Goal: Task Accomplishment & Management: Use online tool/utility

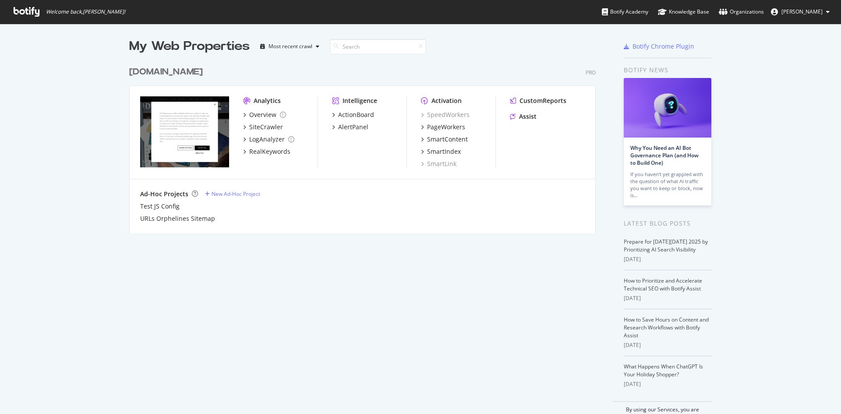
scroll to position [407, 828]
click at [445, 127] on div "PageWorkers" at bounding box center [446, 127] width 38 height 9
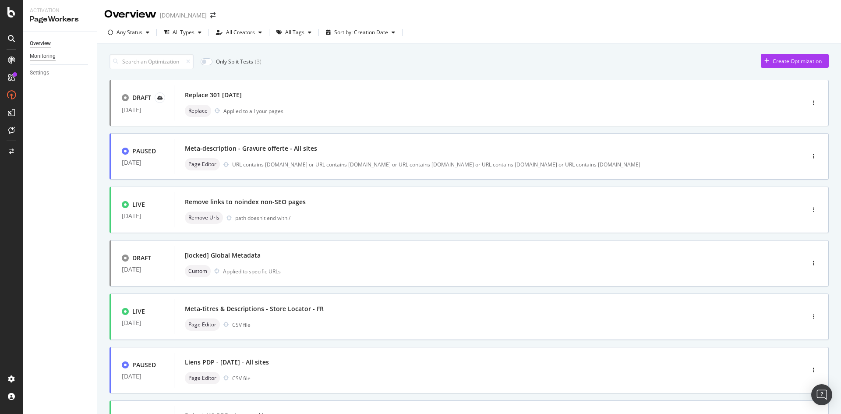
click at [53, 60] on div "Monitoring" at bounding box center [43, 56] width 26 height 9
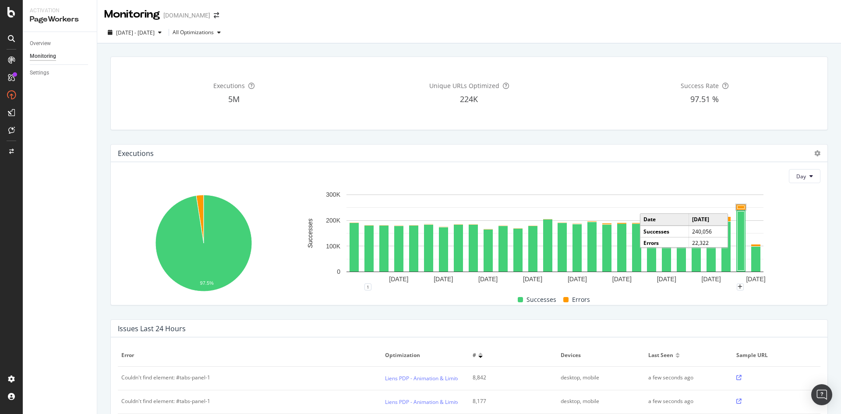
click at [739, 207] on rect "A chart." at bounding box center [741, 207] width 7 height 3
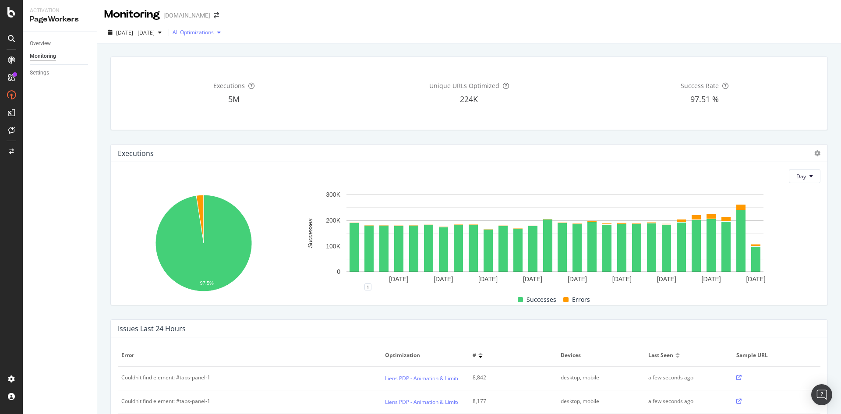
click at [214, 30] on div "All Optimizations" at bounding box center [193, 32] width 41 height 5
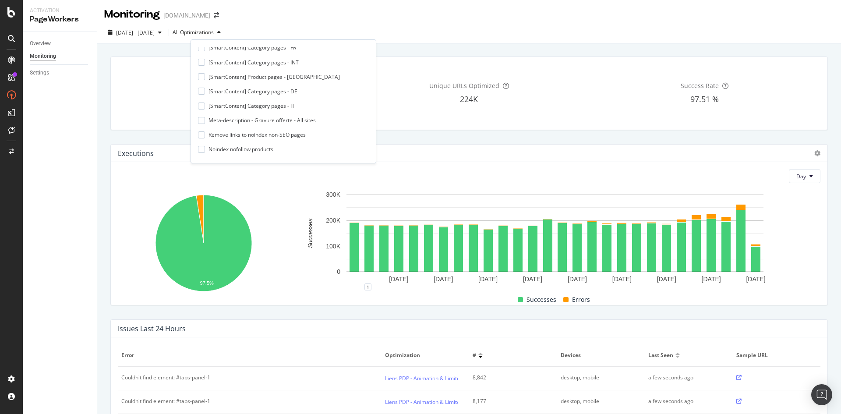
scroll to position [175, 0]
click at [248, 139] on div "H1 Correction on product pages - Global" at bounding box center [258, 136] width 98 height 7
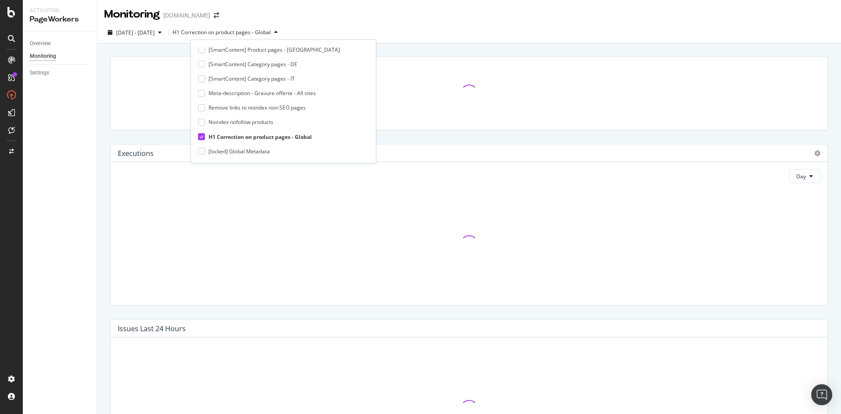
click at [426, 137] on div at bounding box center [469, 94] width 728 height 88
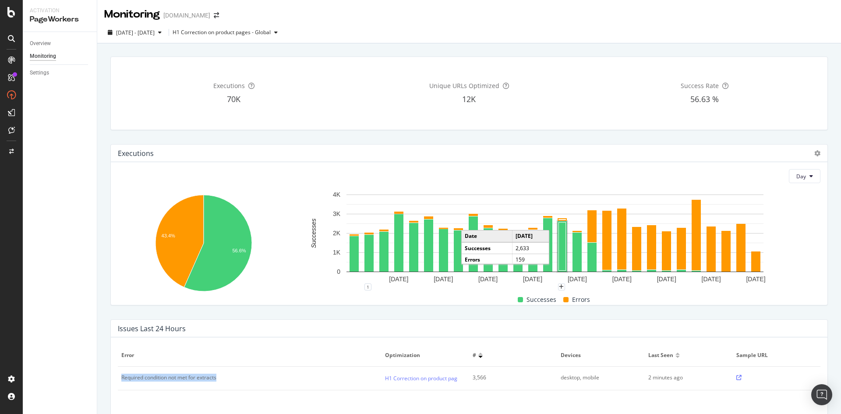
drag, startPoint x: 232, startPoint y: 382, endPoint x: 119, endPoint y: 381, distance: 113.0
click at [119, 381] on td "Required condition not met for extracts" at bounding box center [250, 379] width 264 height 24
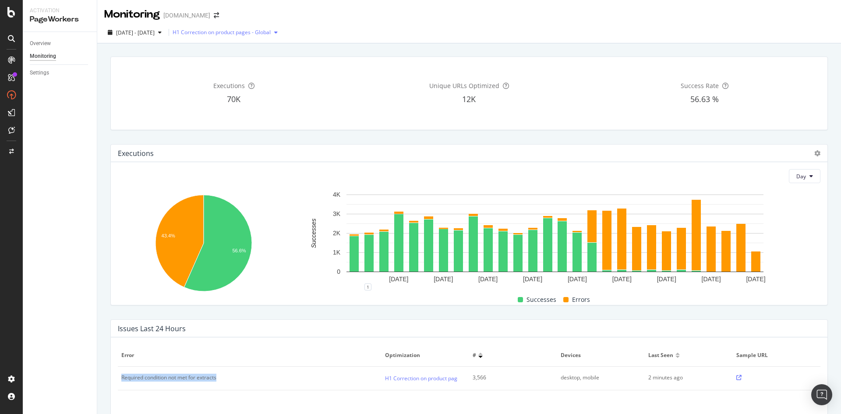
click at [241, 31] on div "H1 Correction on product pages - Global" at bounding box center [222, 32] width 98 height 5
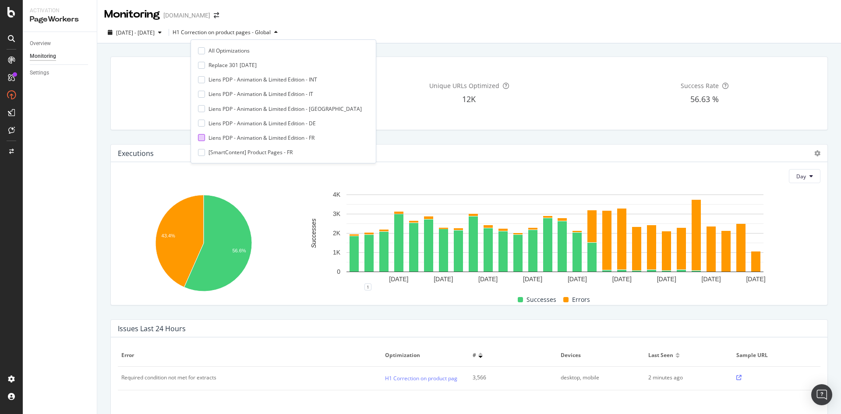
click at [289, 135] on div "Liens PDP - Animation & Limited Edition - FR" at bounding box center [262, 137] width 106 height 7
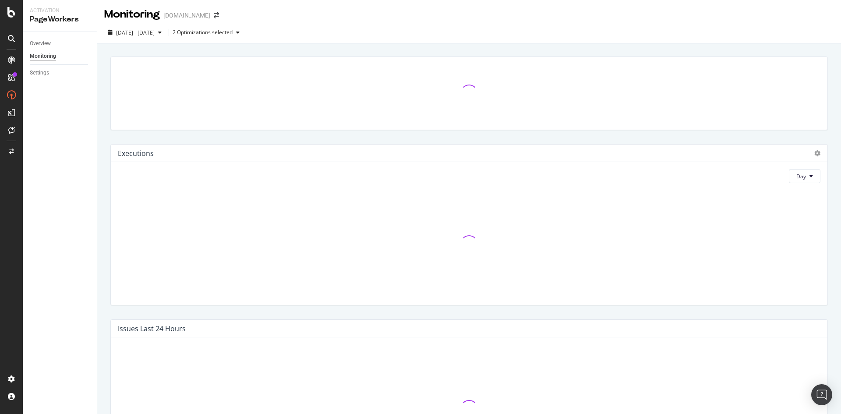
click at [413, 46] on div "Executions Day Issues Last 24 Hours Executions per Bots & Users Users Day" at bounding box center [469, 368] width 744 height 650
click at [203, 30] on div "2 Optimizations selected" at bounding box center [203, 32] width 60 height 5
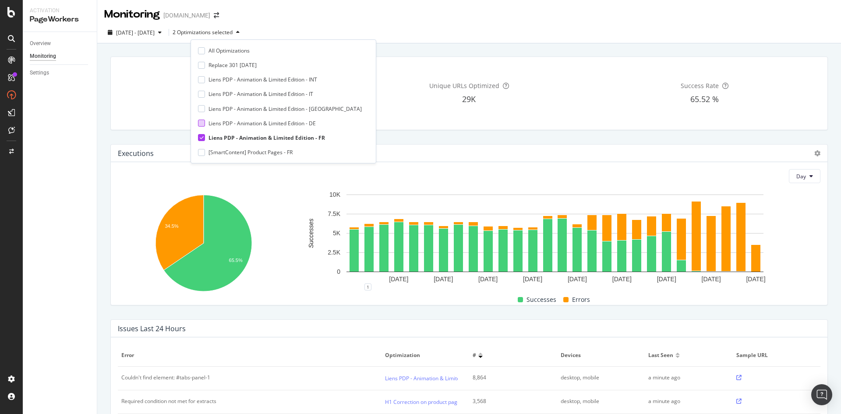
click at [280, 121] on div "Liens PDP - Animation & Limited Edition - DE" at bounding box center [262, 123] width 107 height 7
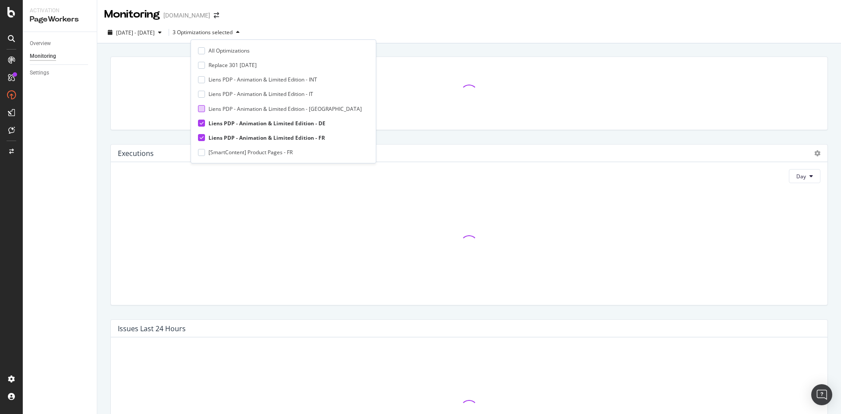
click at [284, 108] on div "Liens PDP - Animation & Limited Edition - [GEOGRAPHIC_DATA]" at bounding box center [285, 108] width 153 height 7
click at [290, 94] on div "Liens PDP - Animation & Limited Edition - IT" at bounding box center [261, 93] width 105 height 7
click at [292, 83] on div "Liens PDP - Animation & Limited Edition - INT" at bounding box center [263, 79] width 109 height 7
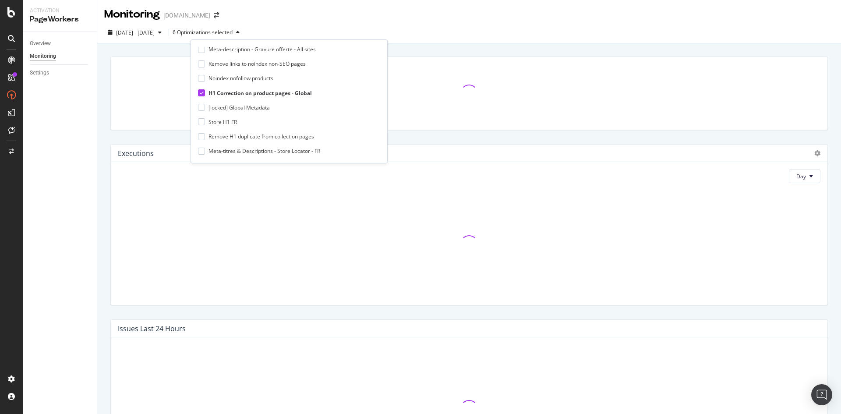
click at [301, 94] on div "H1 Correction on product pages - Global" at bounding box center [260, 92] width 103 height 7
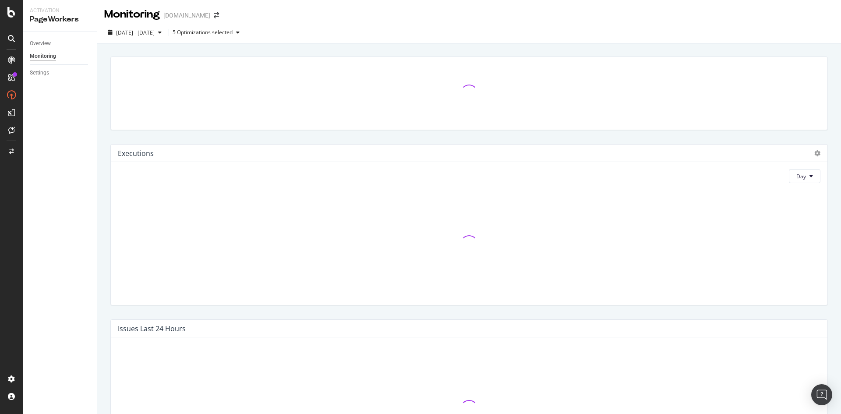
click at [428, 49] on div "Executions Day Issues Last 24 Hours Executions per Bots & Users Users Day" at bounding box center [469, 368] width 744 height 650
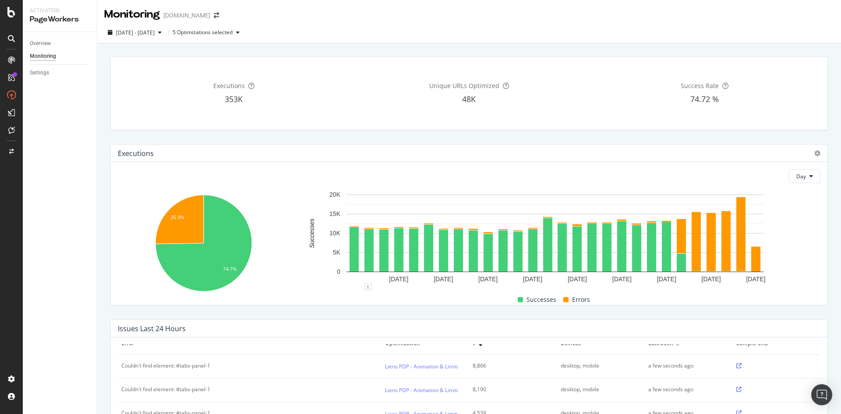
scroll to position [11, 0]
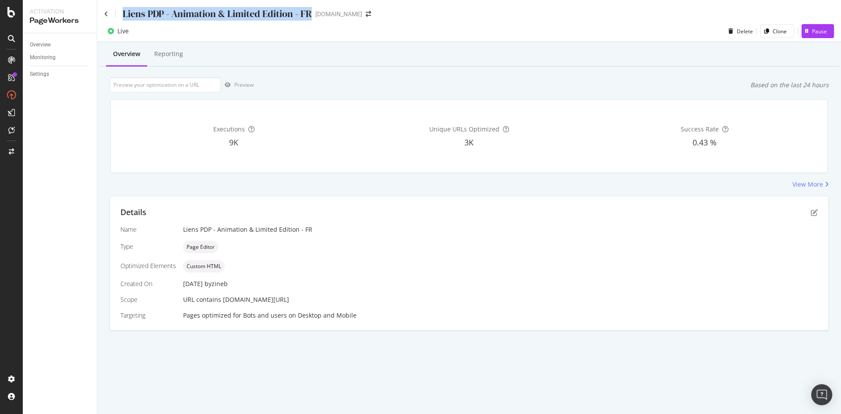
drag, startPoint x: 311, startPoint y: 13, endPoint x: 123, endPoint y: 9, distance: 188.4
click at [123, 9] on div "Liens PDP - Animation & Limited Edition - FR" at bounding box center [217, 14] width 189 height 14
copy div "Liens PDP - Animation & Limited Edition - FR"
click at [811, 214] on icon "pen-to-square" at bounding box center [814, 212] width 7 height 7
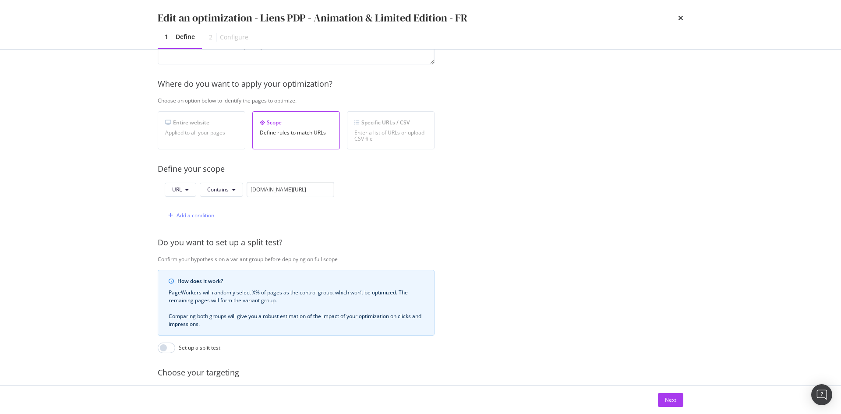
scroll to position [193, 0]
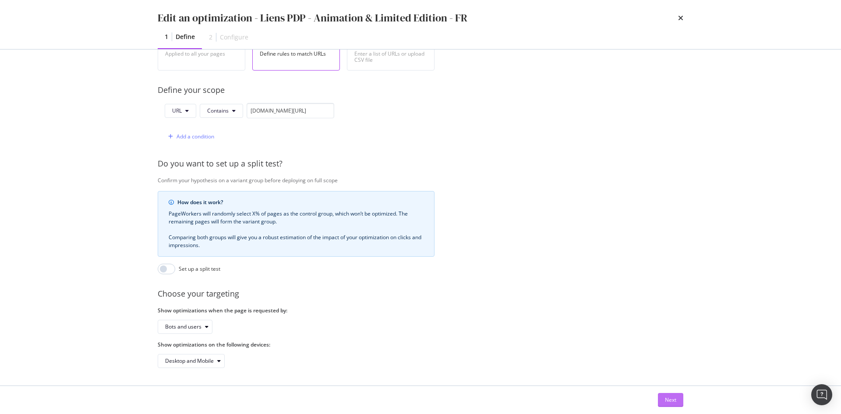
click at [660, 401] on button "Next" at bounding box center [670, 400] width 25 height 14
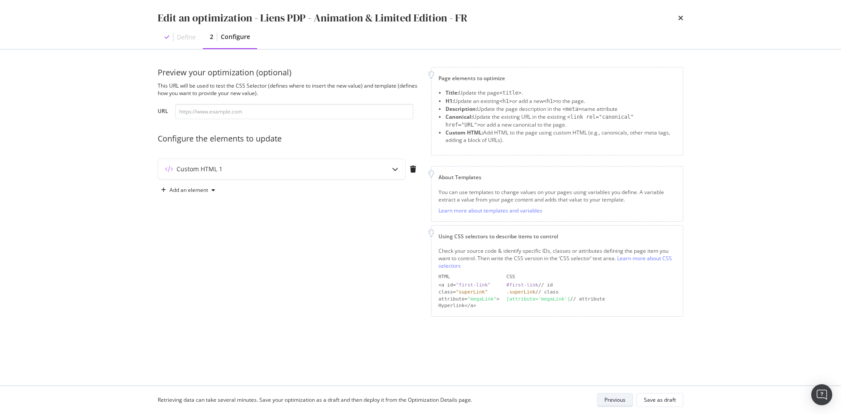
scroll to position [0, 0]
click at [311, 170] on div "Custom HTML 1" at bounding box center [264, 169] width 212 height 9
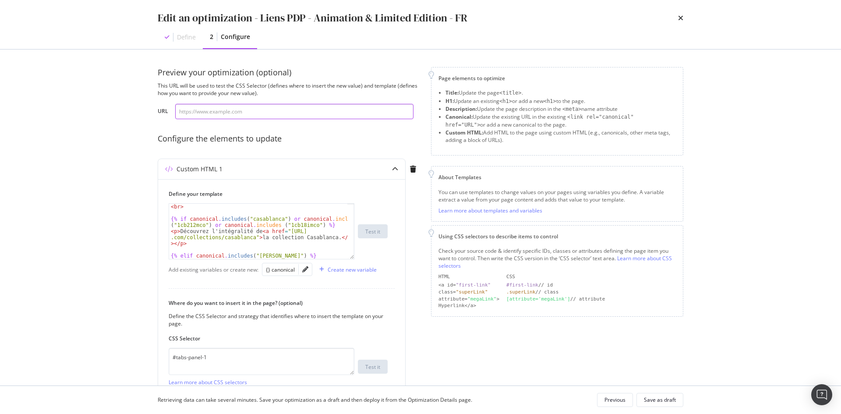
click at [263, 108] on input "modal" at bounding box center [294, 111] width 238 height 15
paste input "https://fr.st-dupont.com/products/biggy-romeo-y-julieta-rouge-or-025050"
type input "https://fr.st-dupont.com/products/biggy-romeo-y-julieta-rouge-or-025050"
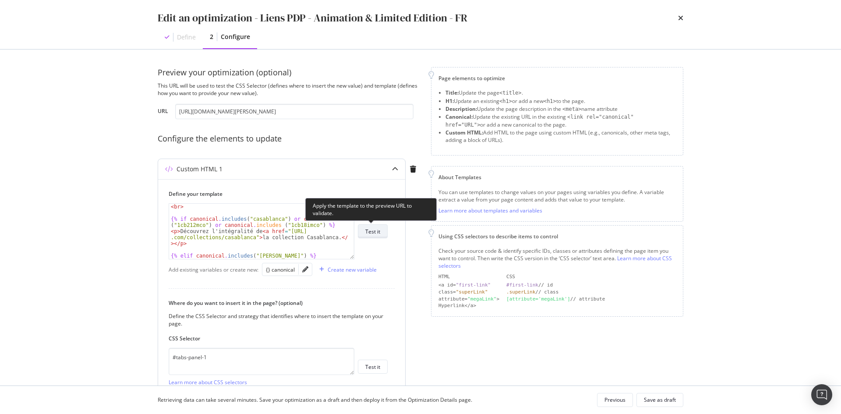
click at [375, 234] on div "Test it" at bounding box center [372, 231] width 15 height 7
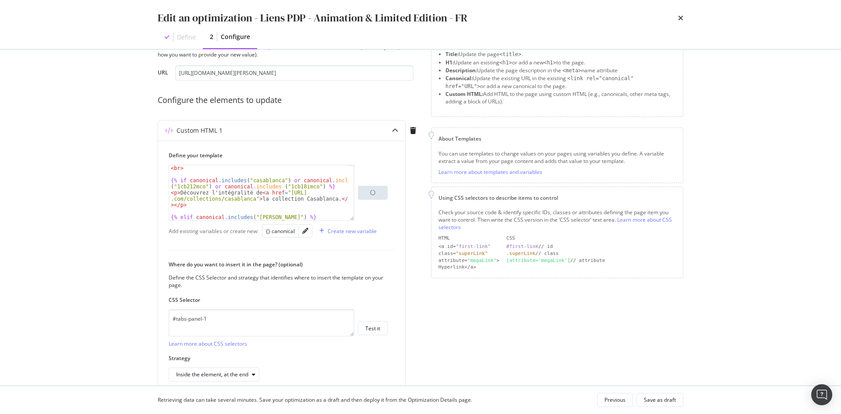
scroll to position [81, 0]
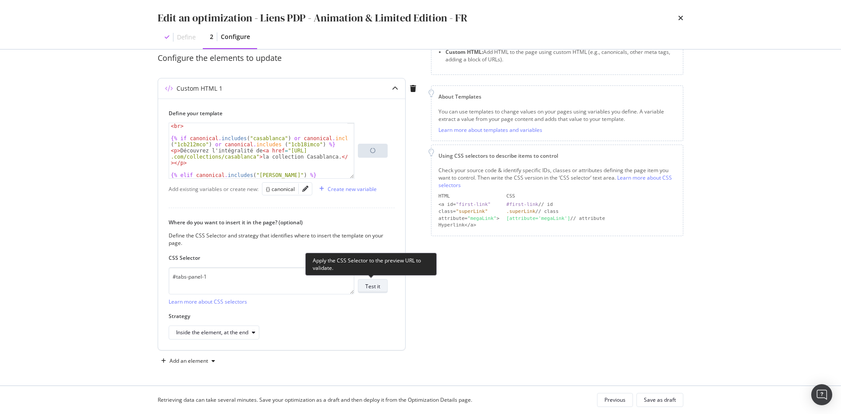
click at [372, 290] on div "Test it" at bounding box center [372, 286] width 15 height 7
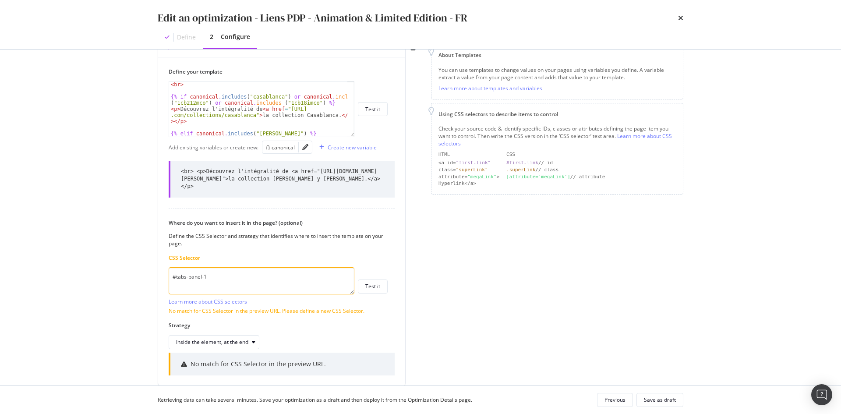
scroll to position [122, 0]
drag, startPoint x: 244, startPoint y: 281, endPoint x: 127, endPoint y: 267, distance: 117.4
click at [127, 267] on div "Edit an optimization - Liens PDP - Animation & Limited Edition - FR Define 2 Co…" at bounding box center [420, 207] width 841 height 414
paste textarea "div.product-content__tabs > div:nth-child(1) > div > div > div > div"
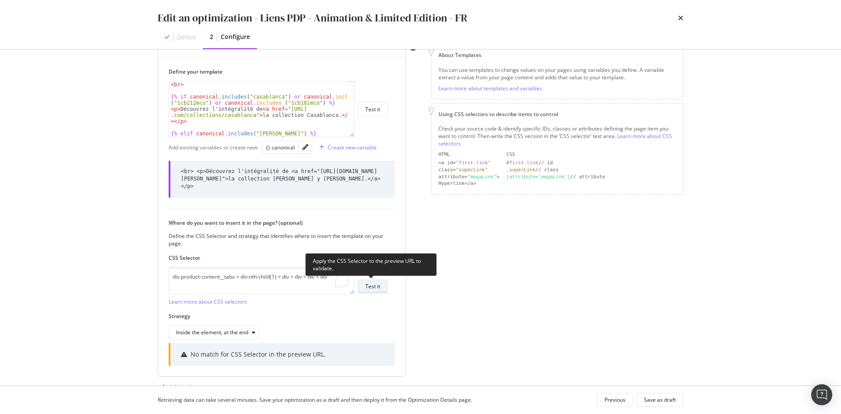
click at [372, 284] on div "Test it" at bounding box center [372, 286] width 15 height 7
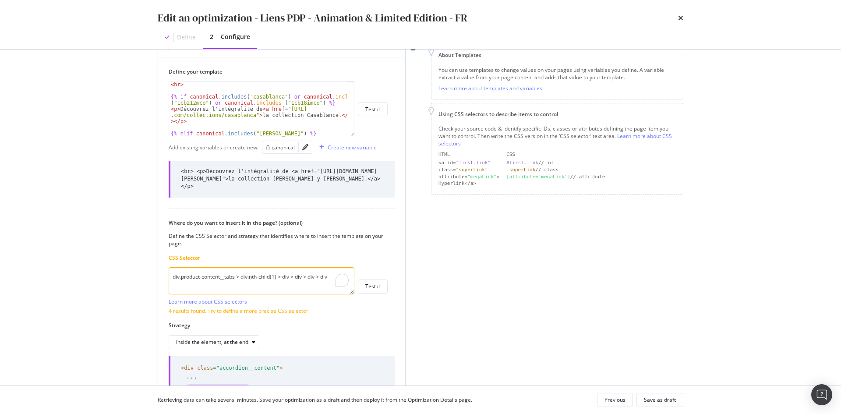
click at [282, 271] on textarea "div.product-content__tabs > div:nth-child(1) > div > div > div > div" at bounding box center [262, 280] width 186 height 27
paste textarea "div.product-content__title > div.product-content__tabs >"
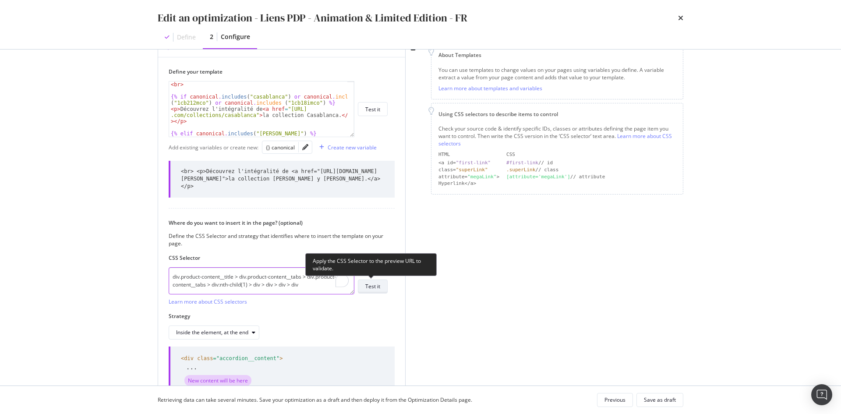
type textarea "div.product-content__title > div.product-content__tabs > div.product-content__t…"
click at [377, 286] on div "Test it" at bounding box center [372, 286] width 15 height 7
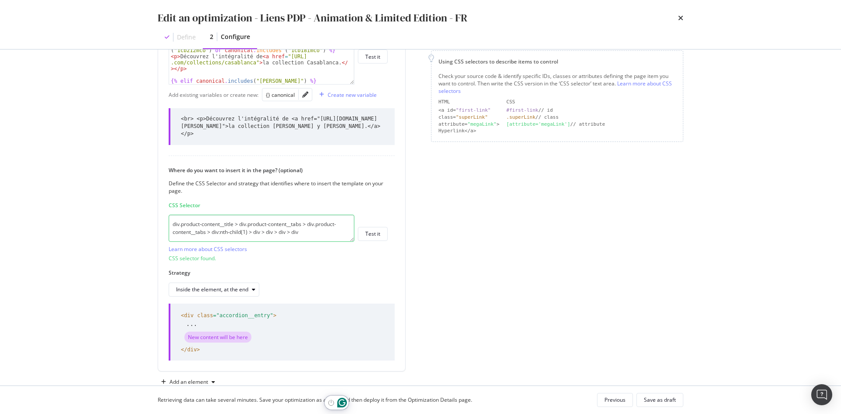
scroll to position [175, 0]
click at [326, 227] on button "Turn off Grammarly on this website" at bounding box center [331, 227] width 11 height 11
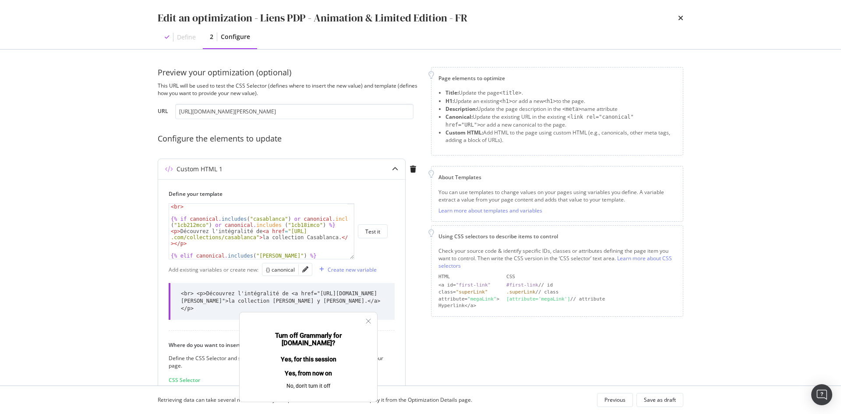
click at [358, 190] on label "Define your template" at bounding box center [278, 193] width 219 height 7
click at [388, 341] on div "Where do you want to insert it in the page? (optional) Define the CSS Selector …" at bounding box center [282, 406] width 226 height 130
click at [365, 321] on icon "Close" at bounding box center [368, 321] width 7 height 7
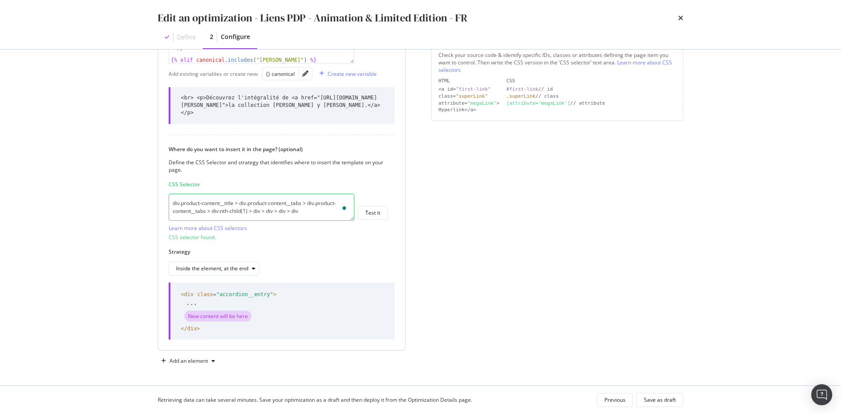
click at [311, 209] on textarea "div.product-content__title > div.product-content__tabs > div.product-content__t…" at bounding box center [262, 207] width 186 height 27
click at [674, 400] on div "Save as draft" at bounding box center [660, 399] width 32 height 7
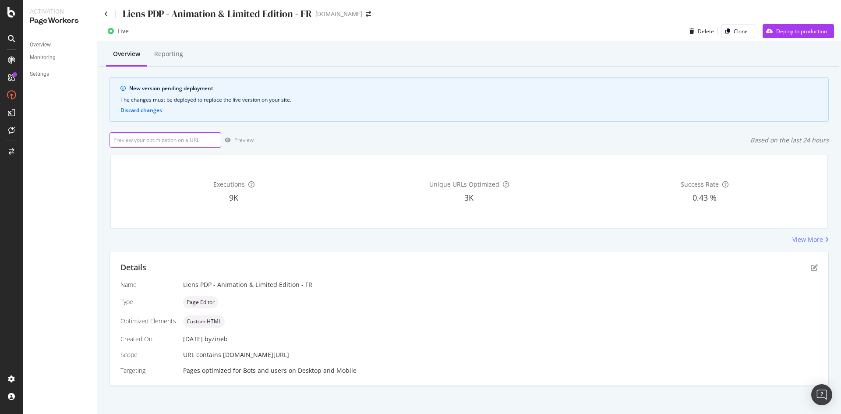
click at [201, 140] on input "url" at bounding box center [166, 139] width 112 height 15
paste input "https://fr.st-dupont.com/products/biggy-romeo-y-julieta-rouge-or-025050"
type input "https://fr.st-dupont.com/products/biggy-romeo-y-julieta-rouge-or-025050"
click at [565, 126] on div "Overview Reporting New version pending deployment The changes must be deployed …" at bounding box center [469, 229] width 744 height 375
click at [803, 32] on div "Deploy to production" at bounding box center [801, 31] width 51 height 7
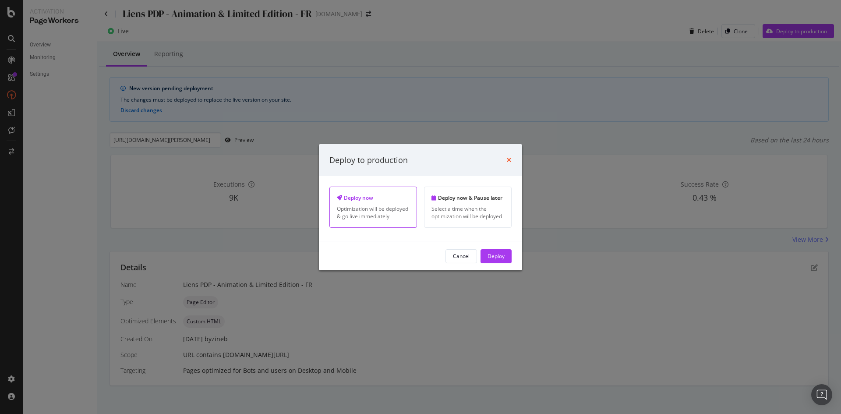
click at [510, 158] on icon "times" at bounding box center [508, 159] width 5 height 7
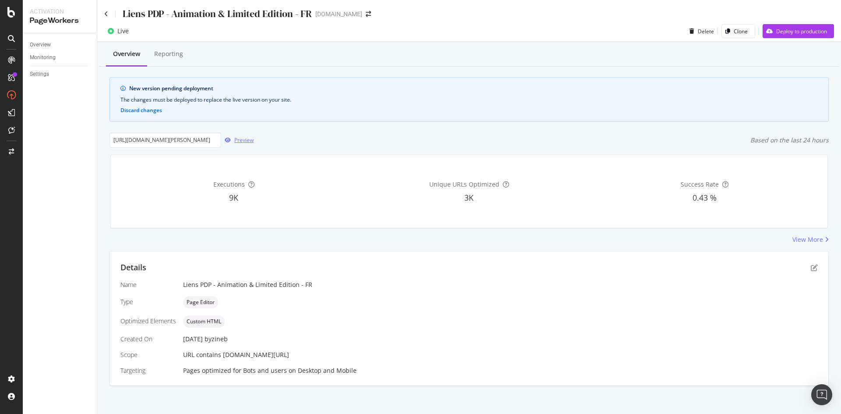
click at [230, 138] on icon "button" at bounding box center [228, 140] width 6 height 5
click at [811, 269] on icon "pen-to-square" at bounding box center [814, 267] width 7 height 7
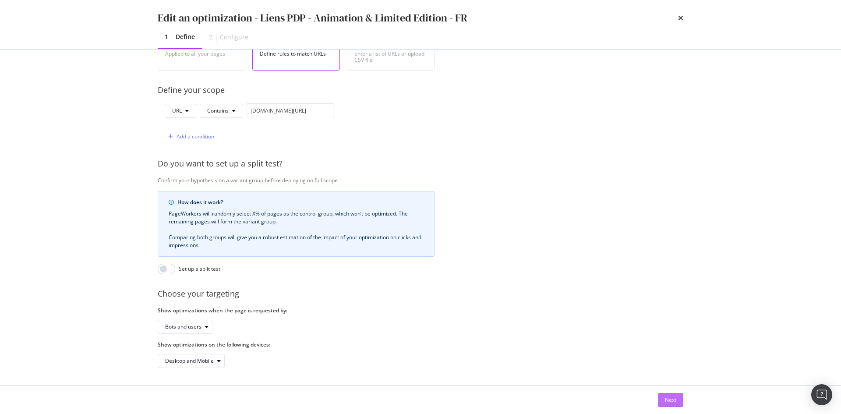
click at [664, 401] on button "Next" at bounding box center [670, 400] width 25 height 14
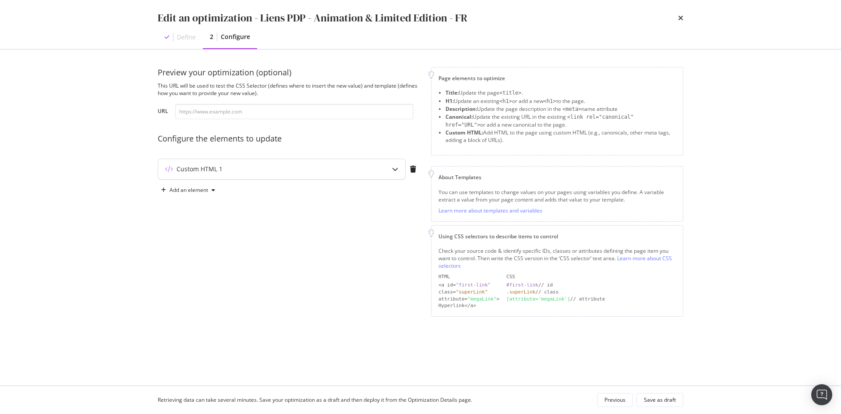
click at [300, 172] on div "Custom HTML 1" at bounding box center [264, 169] width 212 height 9
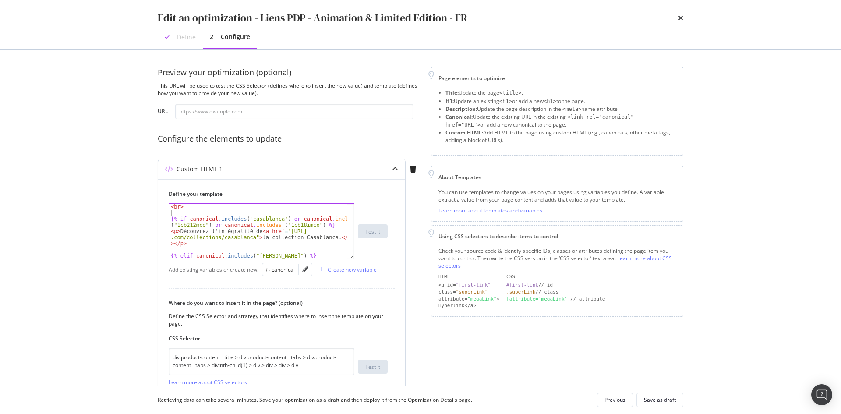
click at [181, 211] on div "< br > {% if canonical . includes ( "casablanca" ) or canonical . includes ( "1…" at bounding box center [258, 241] width 178 height 74
drag, startPoint x: 191, startPoint y: 208, endPoint x: 159, endPoint y: 206, distance: 31.2
click at [159, 206] on div "Define your template < br > {% if canonical . includes ( "casablanca" ) or cano…" at bounding box center [281, 304] width 247 height 251
type textarea "<br>"
click at [191, 212] on div "< br > {% if canonical . includes ( "casablanca" ) or canonical . includes ( "1…" at bounding box center [258, 241] width 178 height 74
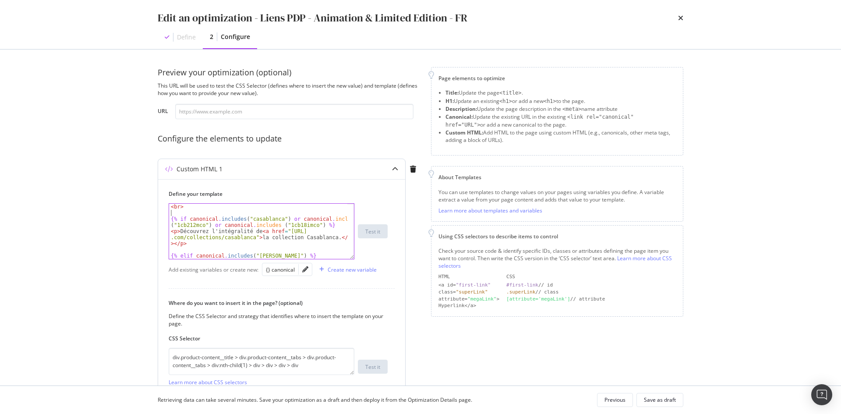
paste textarea "<br>"
type textarea "<br>"
click at [665, 405] on div "Save as draft" at bounding box center [660, 400] width 32 height 12
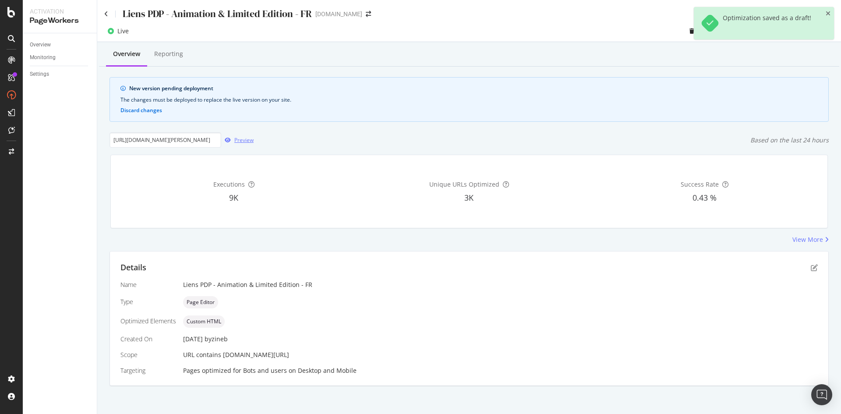
click at [243, 136] on div "Preview" at bounding box center [243, 139] width 19 height 7
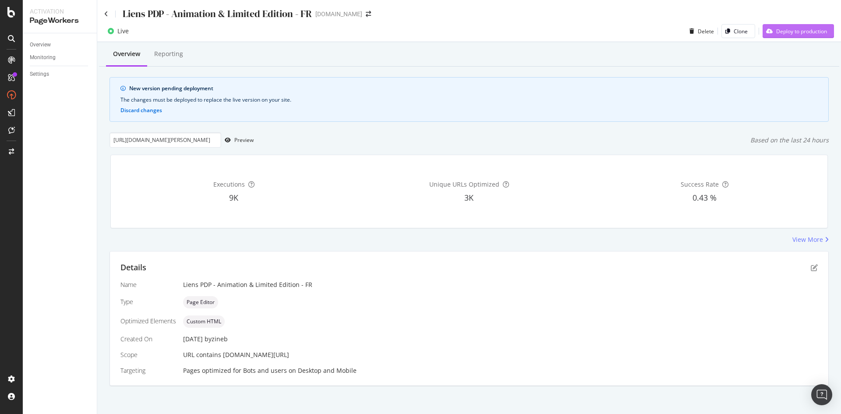
click at [790, 28] on div "Deploy to production" at bounding box center [801, 31] width 51 height 7
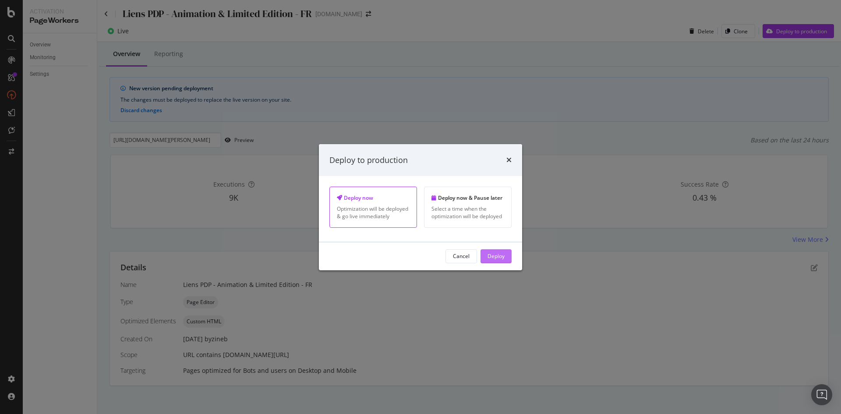
click at [499, 257] on div "Deploy" at bounding box center [496, 255] width 17 height 7
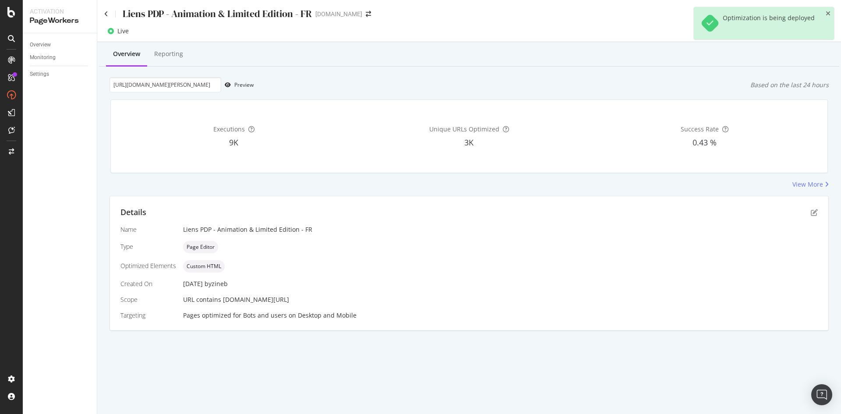
click at [641, 45] on div "Overview Reporting" at bounding box center [469, 55] width 740 height 24
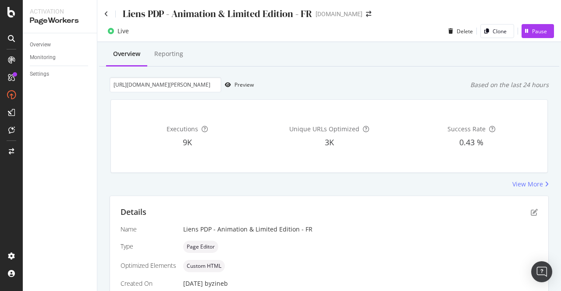
click at [547, 14] on div "Liens PDP - Animation & Limited Edition - FR st-dupont.com" at bounding box center [329, 10] width 464 height 21
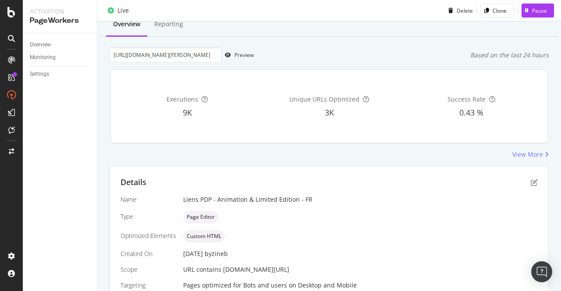
scroll to position [69, 0]
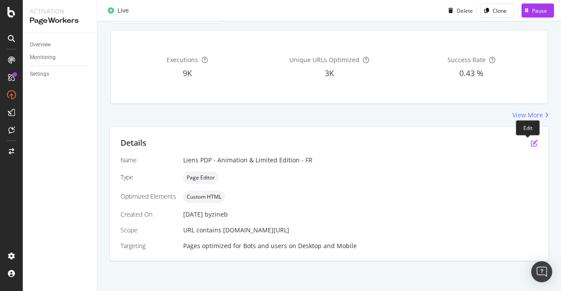
click at [531, 143] on icon "pen-to-square" at bounding box center [534, 143] width 7 height 7
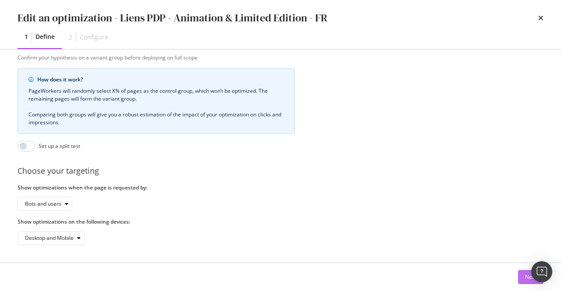
click at [524, 278] on button "Next" at bounding box center [530, 277] width 25 height 14
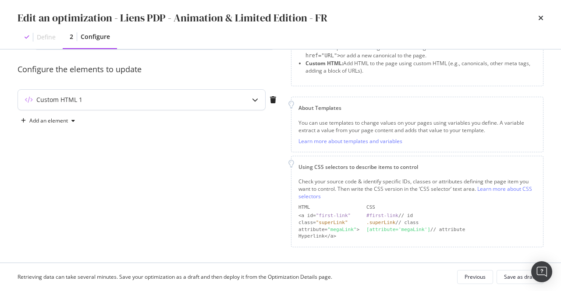
click at [186, 100] on div "Custom HTML 1" at bounding box center [124, 100] width 212 height 9
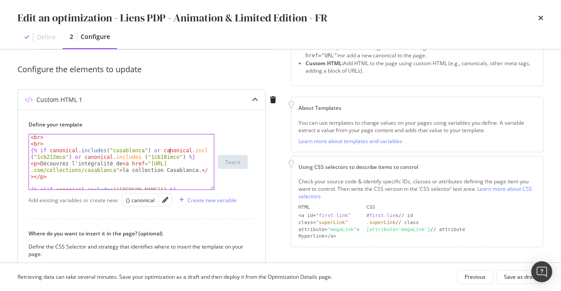
click at [168, 152] on div "< br > < br > {% if canonical . includes ( "casablanca" ) or canonical . includ…" at bounding box center [118, 171] width 179 height 75
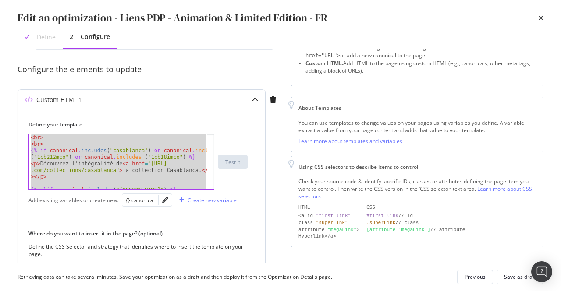
click at [152, 159] on div "< br > < br > {% if canonical . includes ( "casablanca" ) or canonical . includ…" at bounding box center [118, 161] width 178 height 55
type textarea "{% if canonical.includes("casablanca") or canonical.includes ("1cb212mco") or c…"
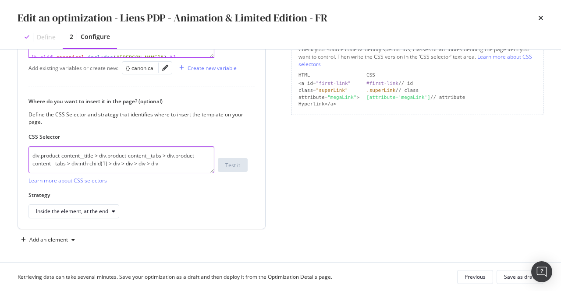
click at [168, 152] on div "Where do you want to insert it in the page? (optional) Define the CSS Selector …" at bounding box center [141, 158] width 226 height 121
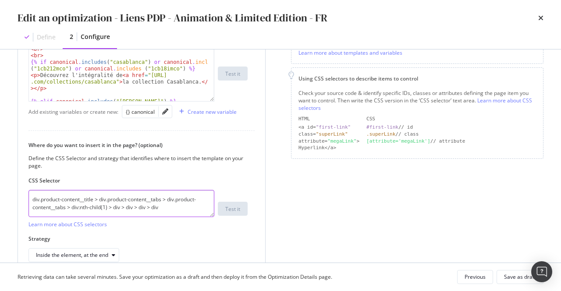
scroll to position [158, 0]
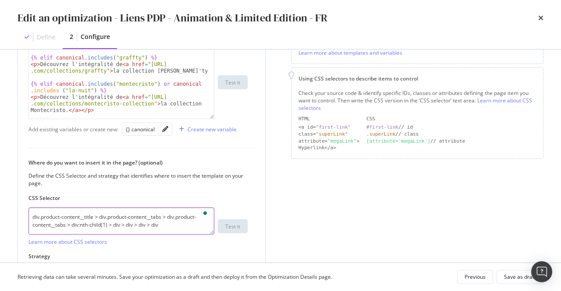
drag, startPoint x: 213, startPoint y: 99, endPoint x: 208, endPoint y: 118, distance: 19.0
click at [208, 118] on div "{% if canonical.includes("casablanca") or canonical.includes ("1cb212mco") or c…" at bounding box center [121, 83] width 186 height 74
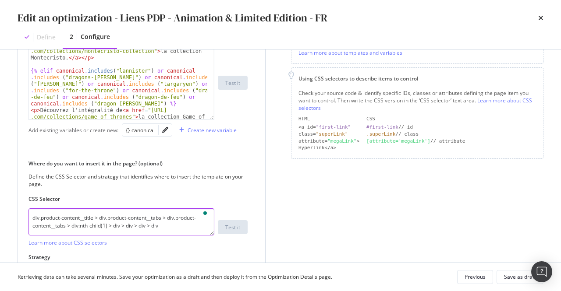
scroll to position [123, 0]
click at [233, 115] on div "{% if canonical.includes("casablanca") or canonical.includes ("1cb212mco") or c…" at bounding box center [137, 83] width 219 height 74
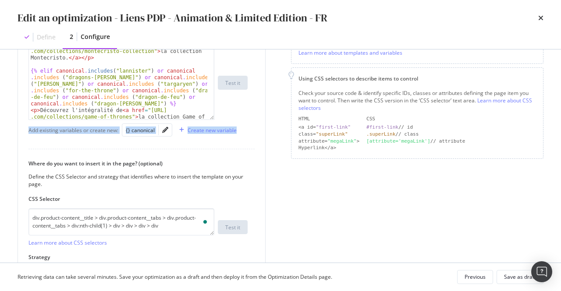
drag, startPoint x: 268, startPoint y: 115, endPoint x: 274, endPoint y: 144, distance: 29.5
click at [274, 144] on div "Custom HTML 1 Define your template {% if canonical.includes("casablanca") or ca…" at bounding box center [149, 148] width 263 height 294
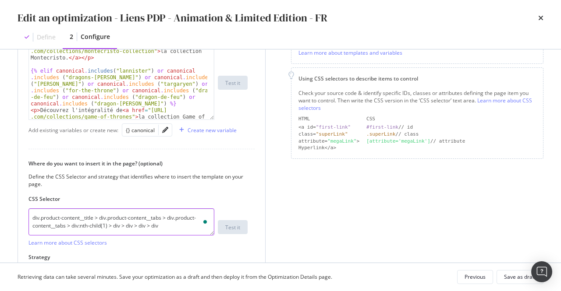
click at [143, 215] on textarea "div.product-content__title > div.product-content__tabs > div.product-content__t…" at bounding box center [121, 222] width 186 height 27
click at [162, 225] on textarea "div.product-content__title > div.product-content__tabs > div.product-content__t…" at bounding box center [121, 222] width 186 height 27
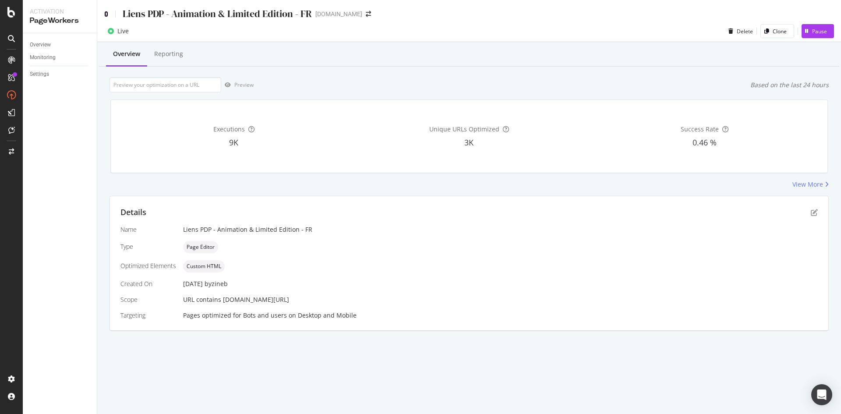
click at [106, 17] on icon at bounding box center [106, 14] width 4 height 6
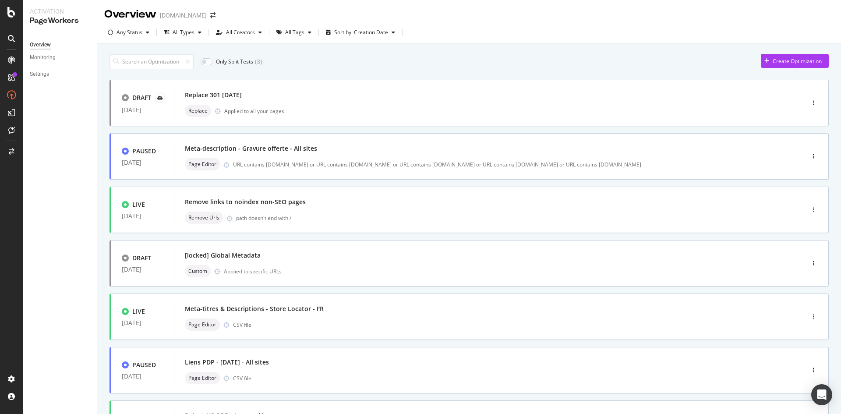
click at [180, 57] on input at bounding box center [152, 61] width 84 height 15
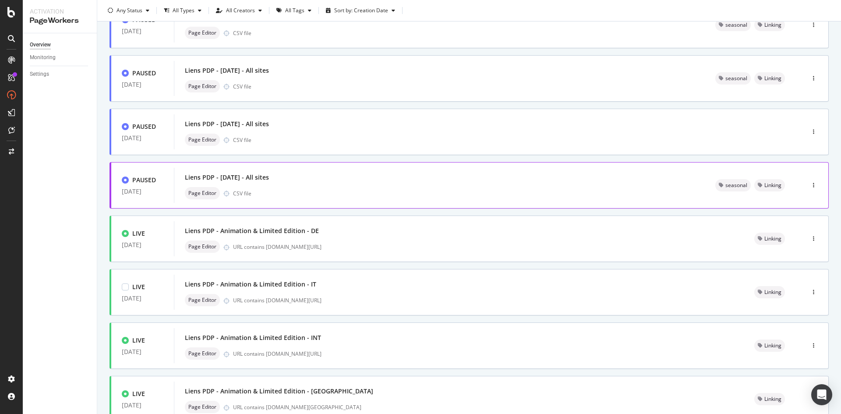
scroll to position [219, 0]
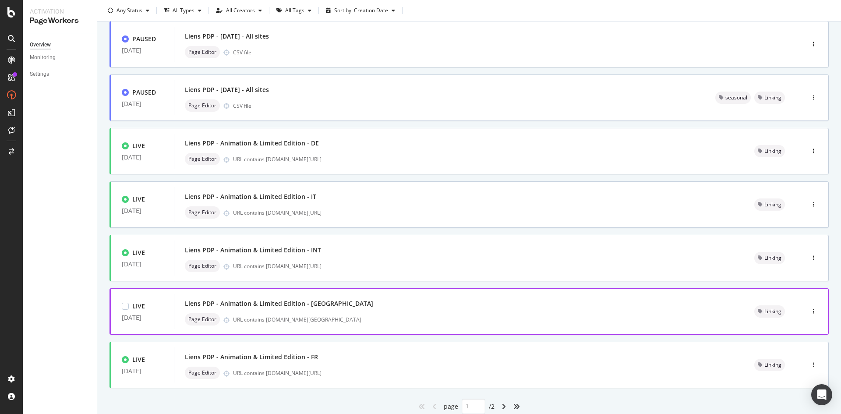
drag, startPoint x: 253, startPoint y: 304, endPoint x: 209, endPoint y: 305, distance: 44.3
click at [209, 305] on div "Liens PDP - Animation & Limited Edition - [GEOGRAPHIC_DATA]" at bounding box center [279, 303] width 188 height 9
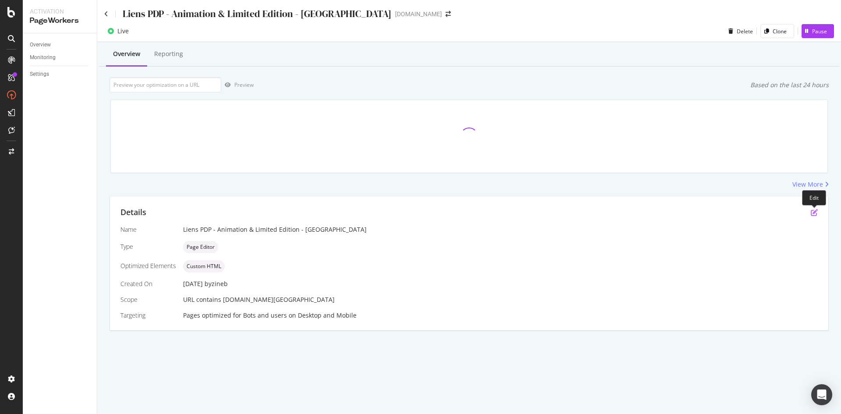
click at [811, 212] on icon "pen-to-square" at bounding box center [814, 212] width 7 height 7
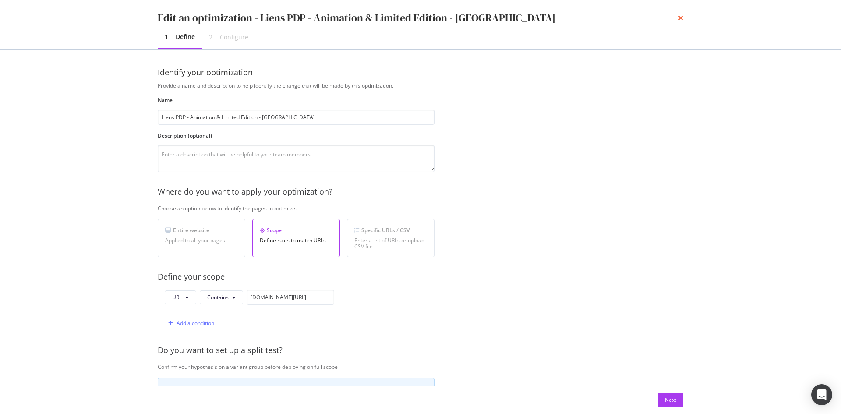
click at [680, 18] on icon "times" at bounding box center [680, 17] width 5 height 7
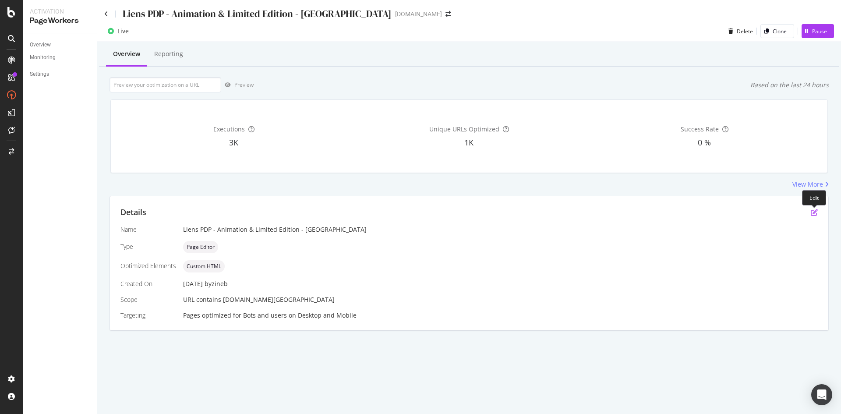
click at [816, 214] on icon "pen-to-square" at bounding box center [814, 212] width 7 height 7
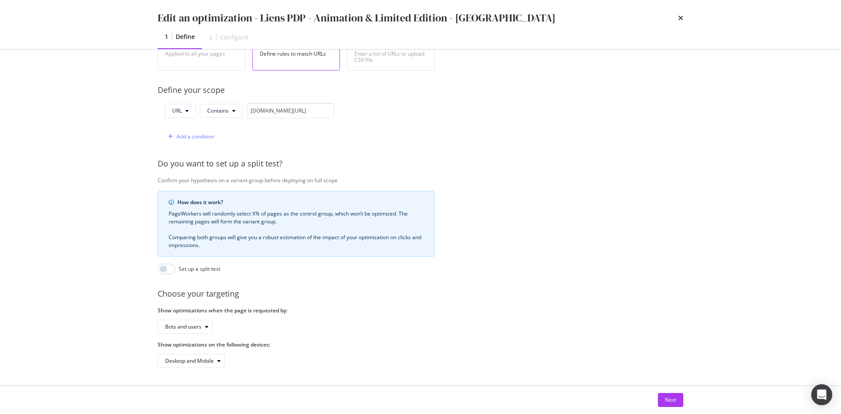
scroll to position [193, 0]
click at [665, 404] on div "Next" at bounding box center [670, 399] width 11 height 13
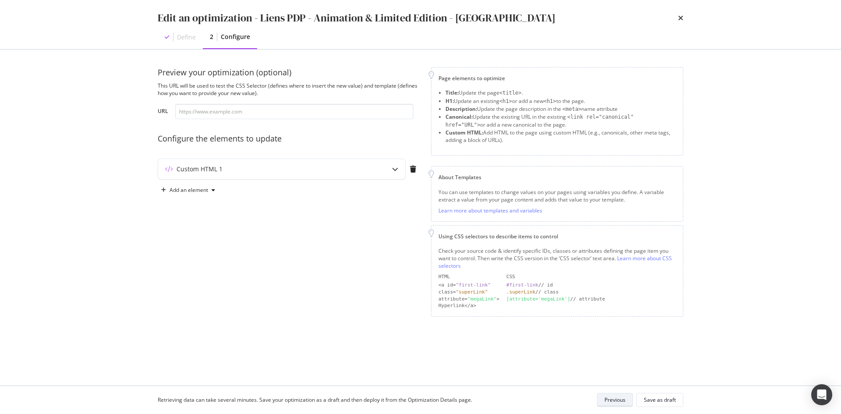
scroll to position [0, 0]
click at [375, 174] on div "Custom HTML 1" at bounding box center [281, 169] width 247 height 20
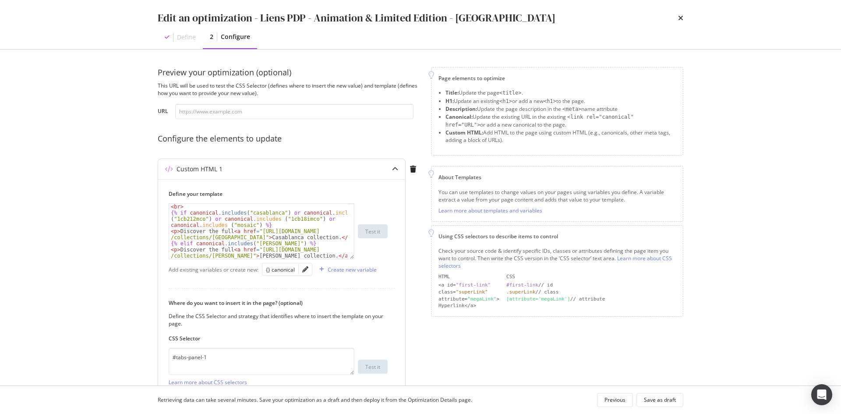
click at [287, 239] on div "< br > {% if canonical . includes ( "casablanca" ) or canonical . includes ( "1…" at bounding box center [258, 237] width 178 height 67
type textarea "{% else %} {% endif %}"
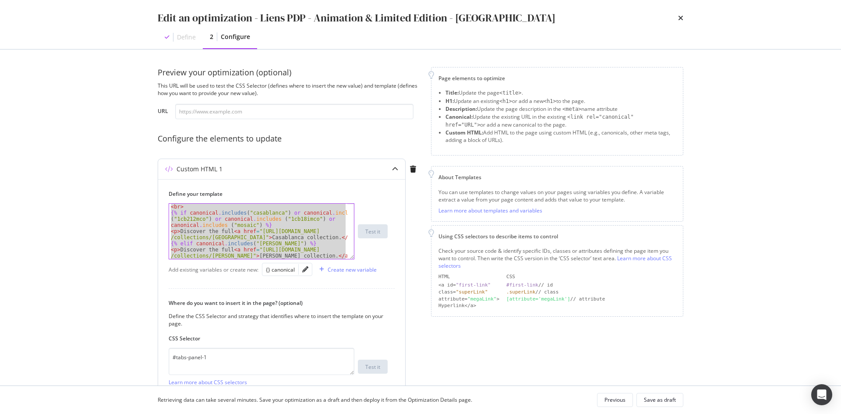
paste textarea "Cursor at row 39"
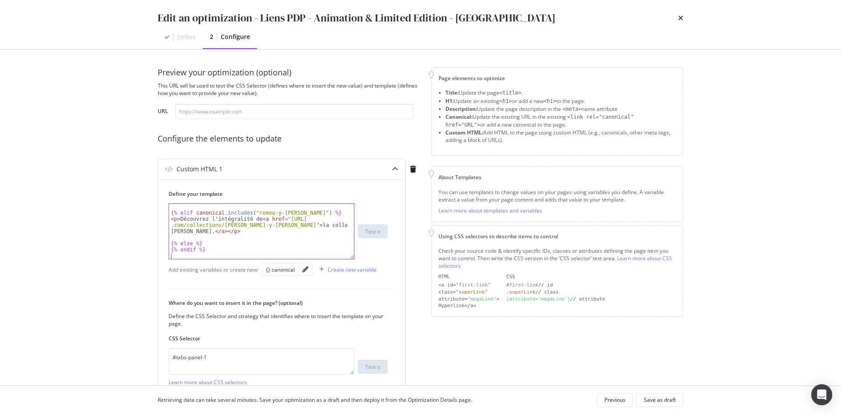
scroll to position [509, 0]
type textarea "{% else %} {% endif %}"
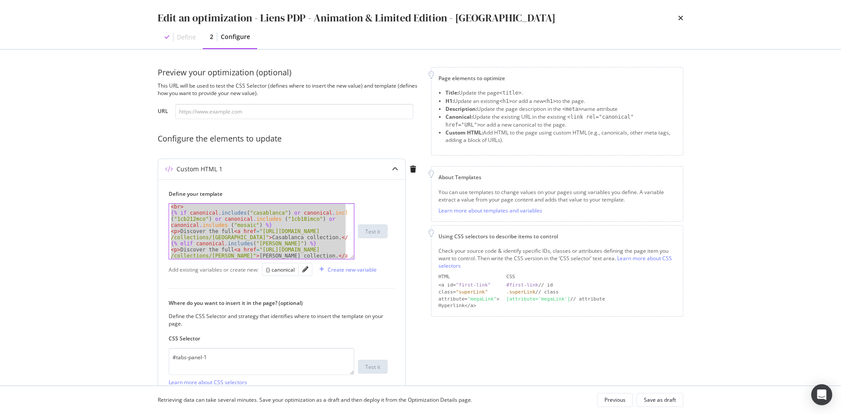
scroll to position [0, 0]
click at [391, 295] on div "Where do you want to insert it in the page? (optional) Define the CSS Selector …" at bounding box center [282, 354] width 226 height 132
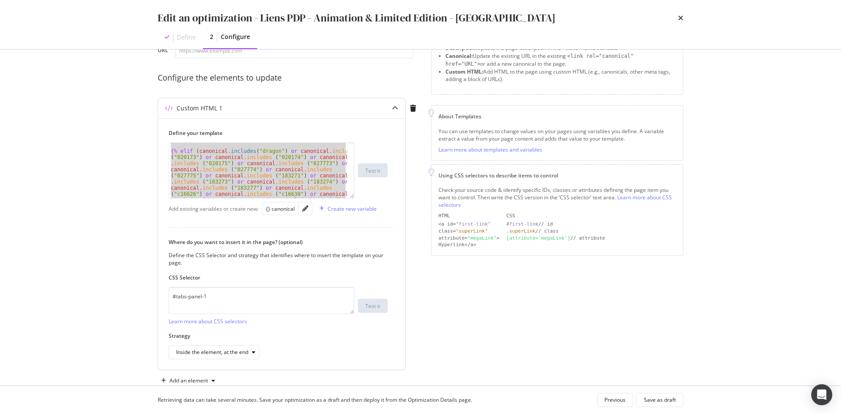
scroll to position [81, 0]
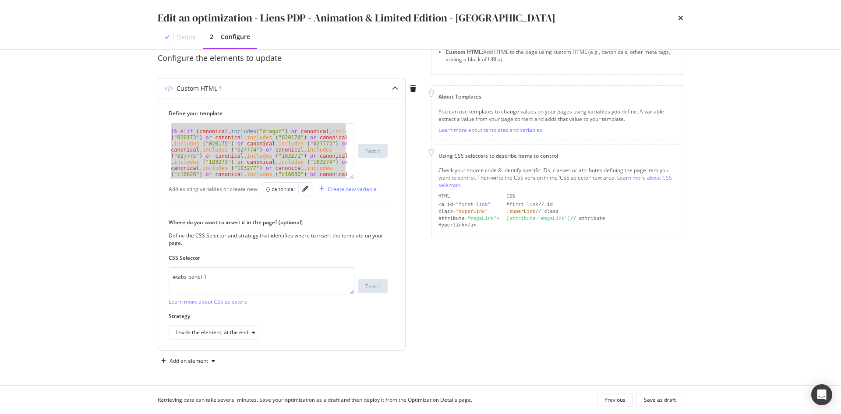
click at [403, 219] on div "Define your template {% else %} {% endif %} {% elif ( canonical . includes ( "d…" at bounding box center [281, 224] width 247 height 251
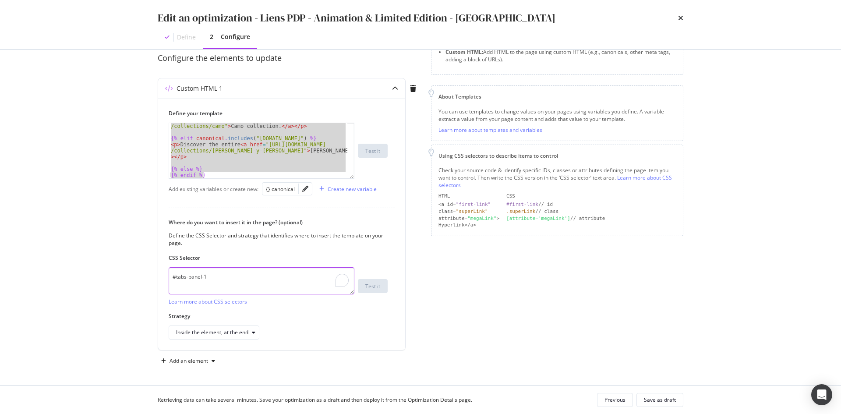
drag, startPoint x: 297, startPoint y: 277, endPoint x: 92, endPoint y: 262, distance: 204.7
click at [92, 262] on div "Edit an optimization - Liens PDP - Animation & Limited Edition - UK Define 2 Co…" at bounding box center [420, 207] width 841 height 414
paste textarea "div.product-content__title > div.product-content__tabs > div.product-content__t…"
type textarea "div.product-content__title > div.product-content__tabs > div.product-content__t…"
click at [518, 315] on div "Page elements to optimize Title: Update the page <title> . H1: Update an existi…" at bounding box center [557, 177] width 252 height 382
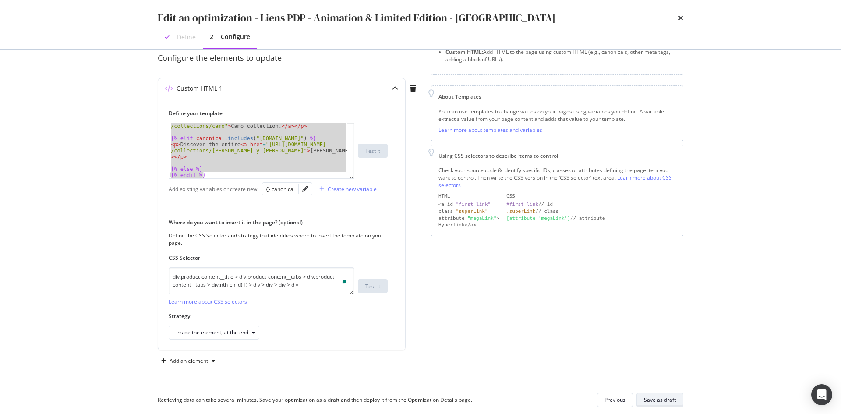
click at [661, 400] on div "Save as draft" at bounding box center [660, 399] width 32 height 7
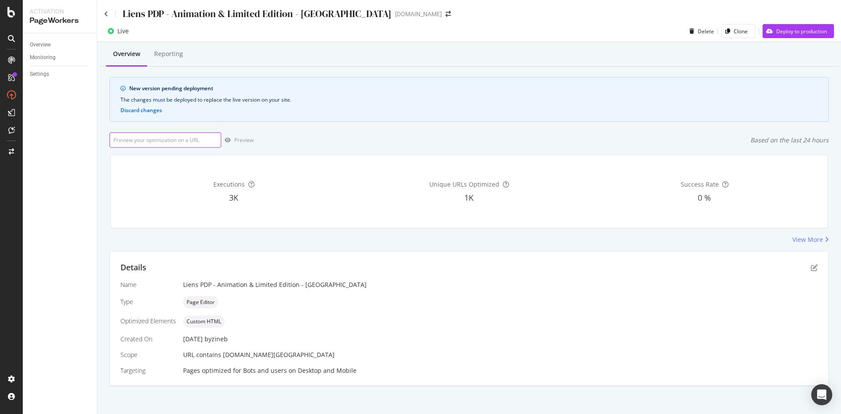
click at [175, 145] on input "url" at bounding box center [166, 139] width 112 height 15
paste input "https://uk.st-dupont.com/products/twiggy-romeo-y-julieta-white-gold-030150"
click at [247, 140] on div "Preview" at bounding box center [243, 139] width 19 height 7
click at [177, 140] on input "https://uk.st-dupont.com/products/twiggy-romeo-y-julieta-white-gold-030150" at bounding box center [166, 139] width 112 height 15
click at [233, 144] on div "Preview" at bounding box center [237, 140] width 32 height 13
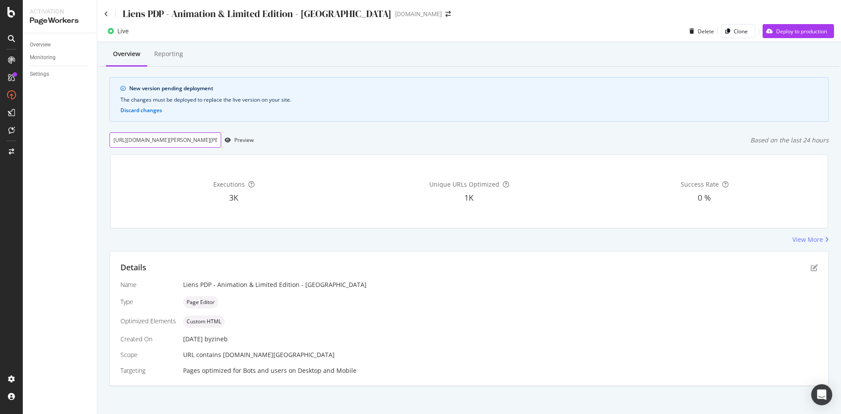
click at [174, 142] on input "https://uk.st-dupont.com/products/twiggy-romeo-y-julieta-white-gold-030150" at bounding box center [166, 139] width 112 height 15
paste input "guilloche-lighter-le-grand-dupont-monogram-black-c2318"
type input "https://uk.st-dupont.com/products/guilloche-lighter-le-grand-dupont-monogram-bl…"
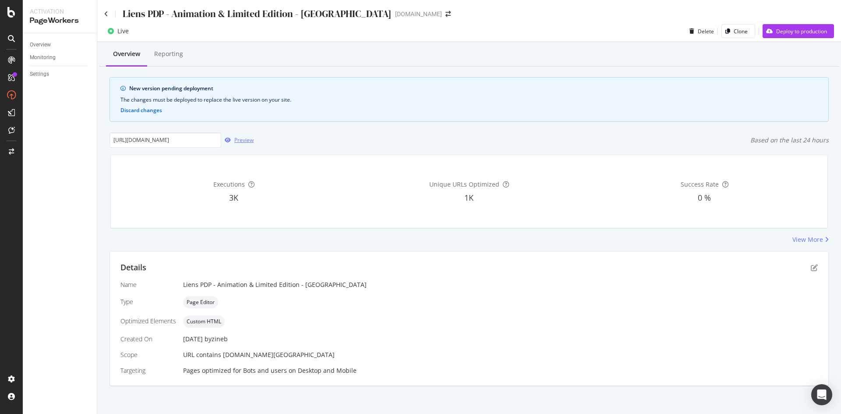
click at [238, 144] on div "Preview" at bounding box center [243, 139] width 19 height 7
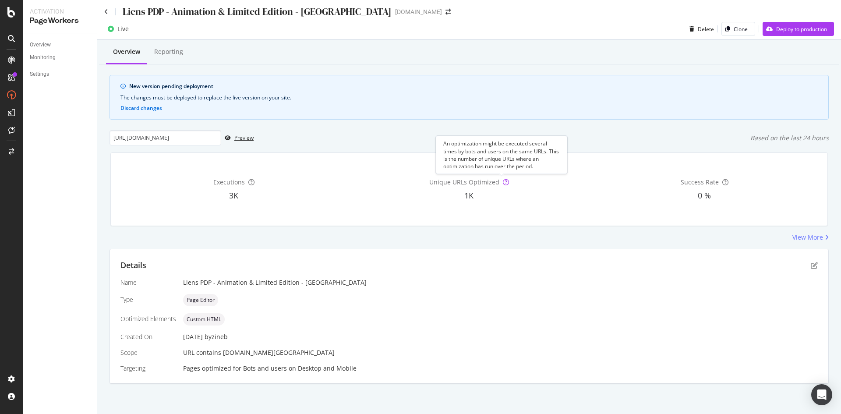
scroll to position [3, 0]
click at [811, 268] on icon "pen-to-square" at bounding box center [814, 265] width 7 height 7
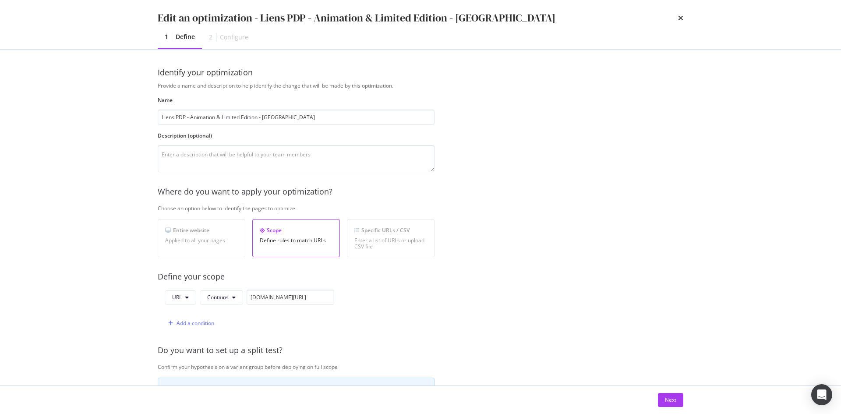
scroll to position [193, 0]
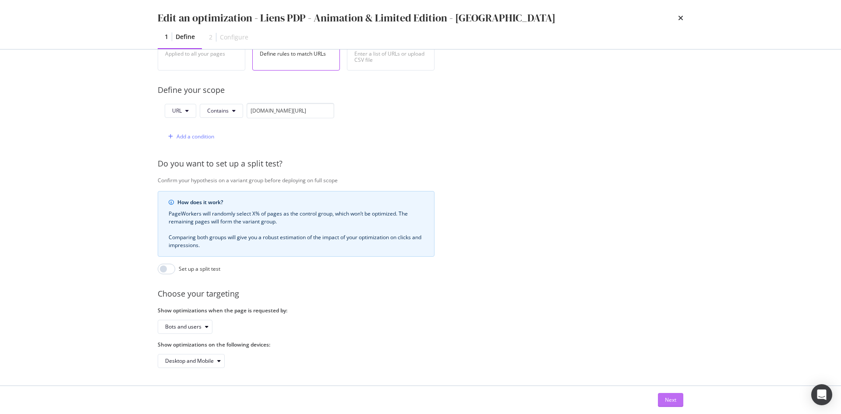
click at [668, 398] on div "Next" at bounding box center [670, 399] width 11 height 7
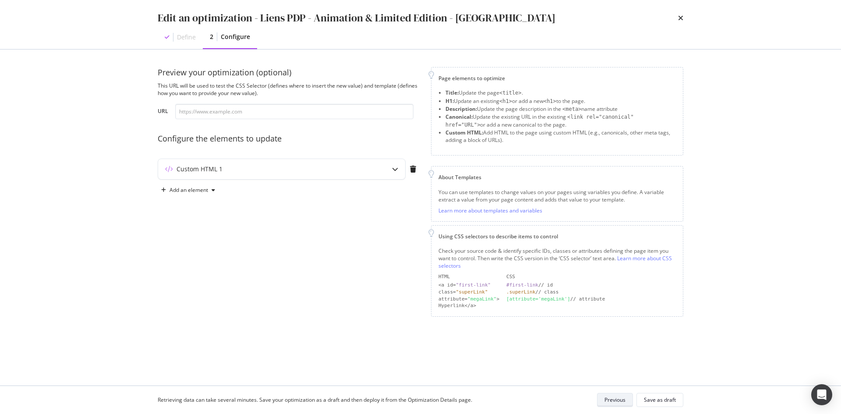
scroll to position [0, 0]
click at [363, 176] on div "Custom HTML 1" at bounding box center [281, 169] width 247 height 20
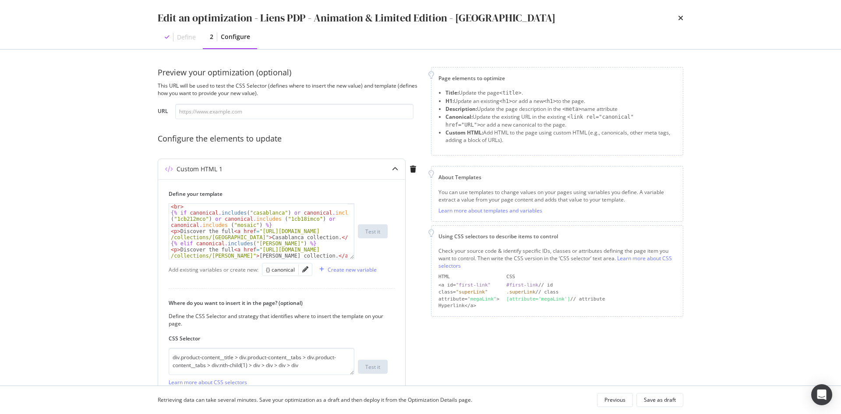
scroll to position [158, 0]
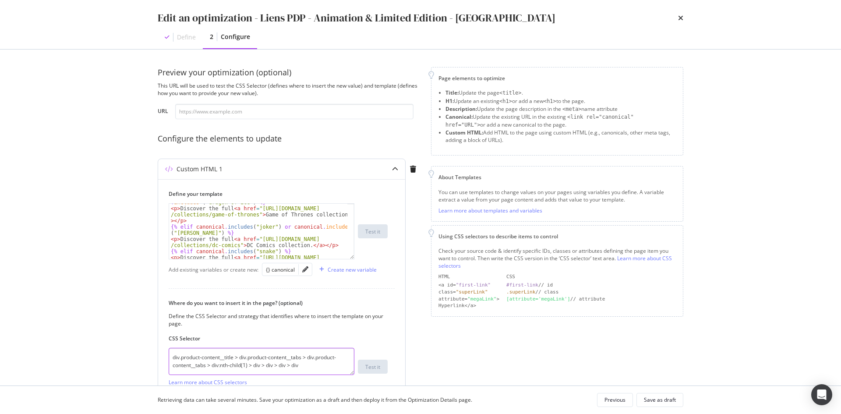
click at [322, 361] on textarea "div.product-content__title > div.product-content__tabs > div.product-content__t…" at bounding box center [262, 361] width 186 height 27
click at [367, 324] on div "Define the CSS Selector and strategy that identifies where to insert the templa…" at bounding box center [278, 319] width 219 height 15
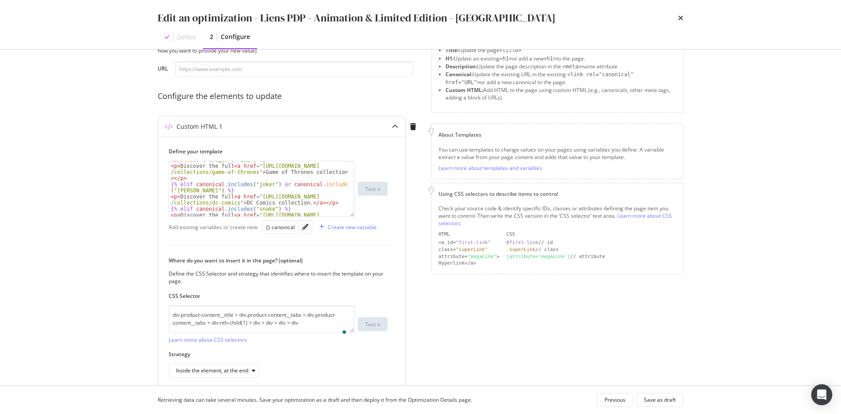
scroll to position [44, 0]
click at [304, 70] on input "modal" at bounding box center [294, 67] width 238 height 15
paste input "https://uk.st-dupont.com/products/guilloche-lighter-le-grand-dupont-monogram-bl…"
type input "https://uk.st-dupont.com/products/guilloche-lighter-le-grand-dupont-monogram-bl…"
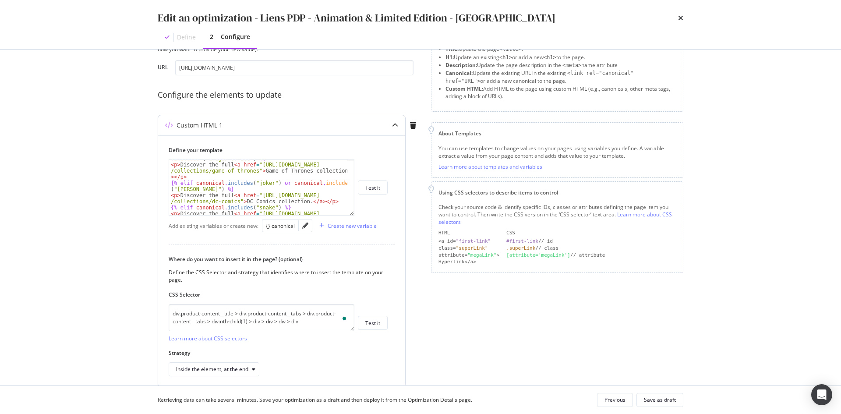
click at [395, 327] on div "Define your template {% elif canonical . includes ( "lannister" ) or canonical …" at bounding box center [281, 260] width 247 height 251
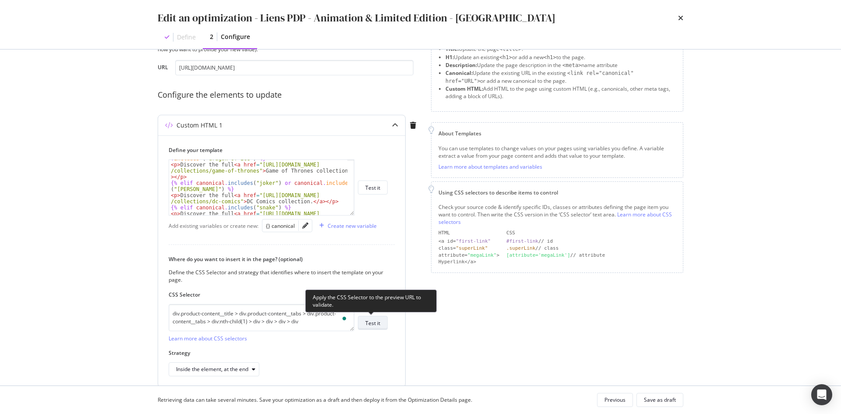
click at [378, 325] on div "Test it" at bounding box center [372, 322] width 15 height 7
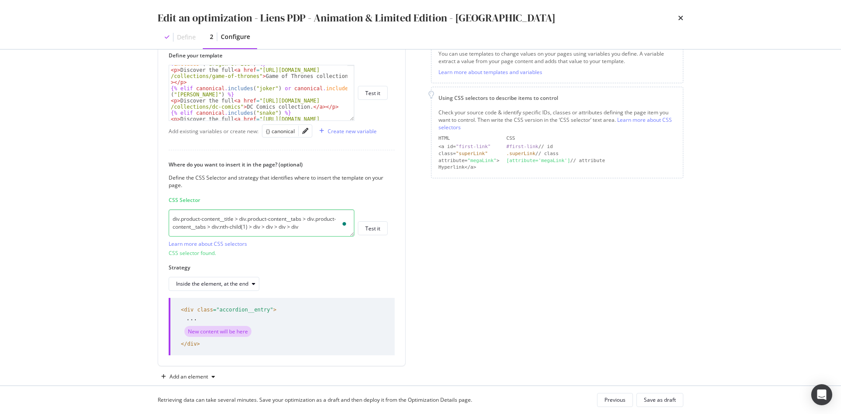
scroll to position [154, 0]
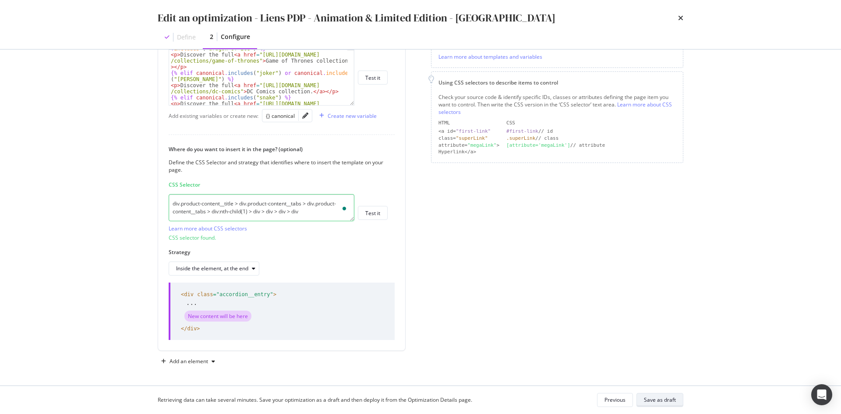
click at [666, 400] on div "Save as draft" at bounding box center [660, 399] width 32 height 7
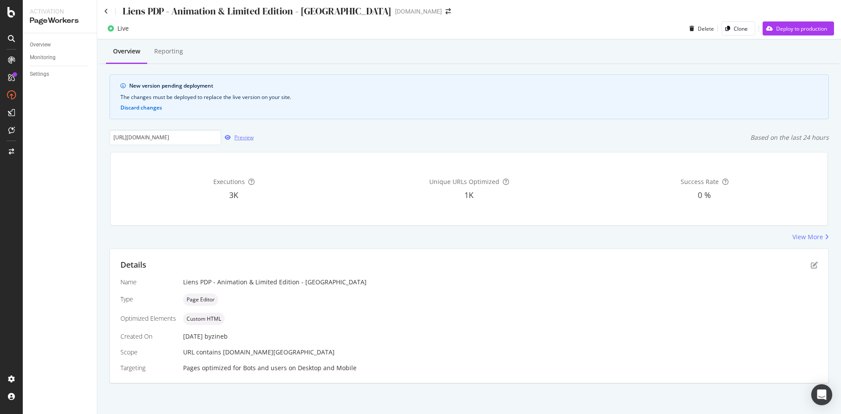
click at [231, 135] on div "button" at bounding box center [227, 137] width 13 height 5
click at [804, 28] on div "Deploy to production" at bounding box center [801, 28] width 51 height 7
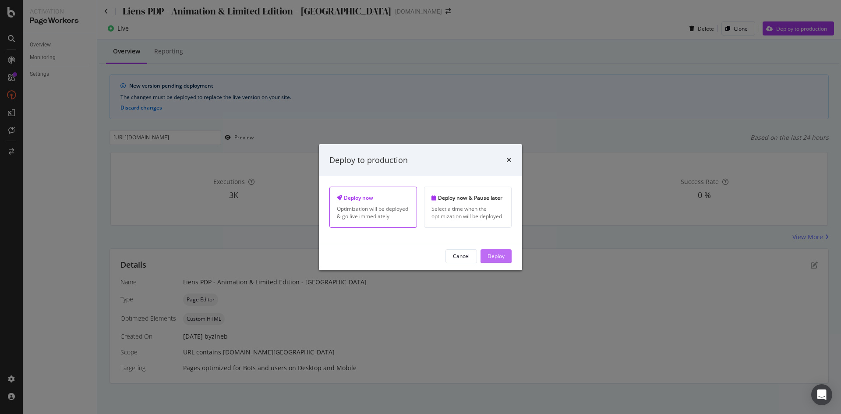
click at [497, 256] on div "Deploy" at bounding box center [496, 255] width 17 height 7
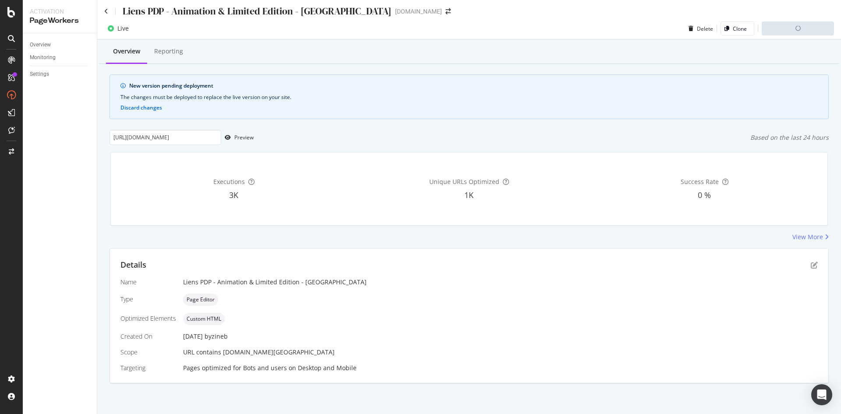
scroll to position [0, 0]
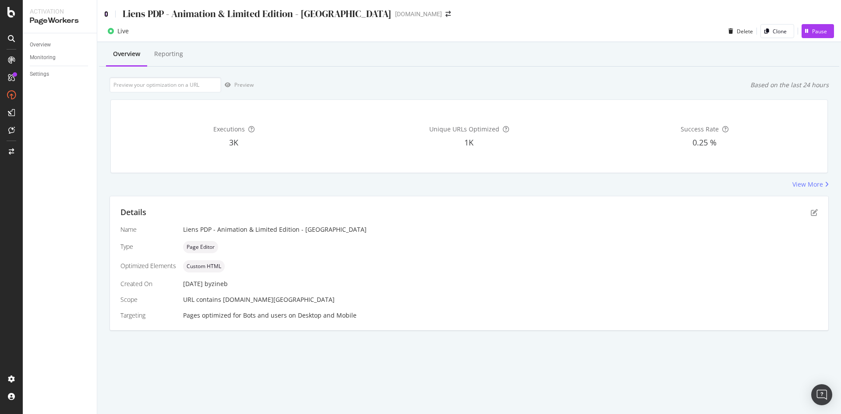
click at [107, 13] on icon at bounding box center [106, 14] width 4 height 6
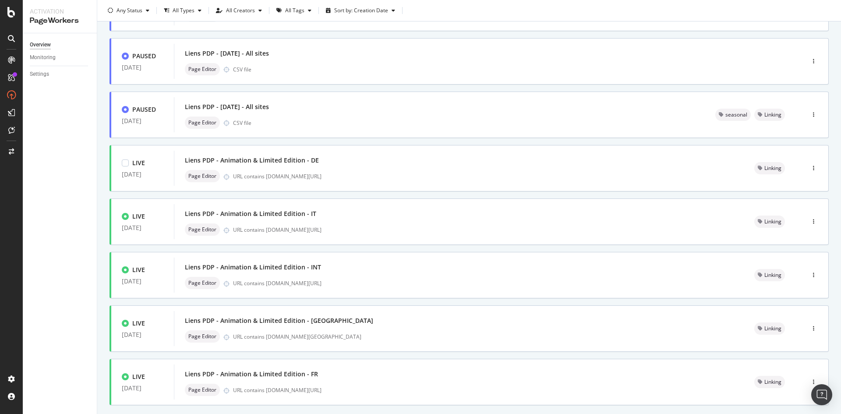
scroll to position [219, 0]
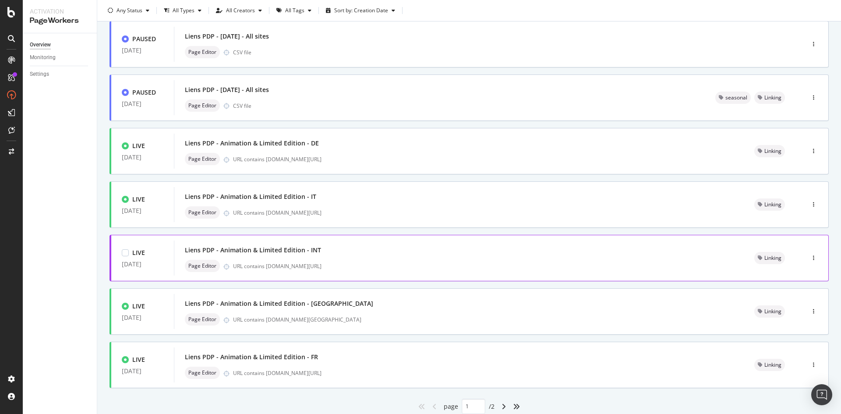
click at [452, 249] on div "Liens PDP - Animation & Limited Edition - INT" at bounding box center [459, 250] width 549 height 12
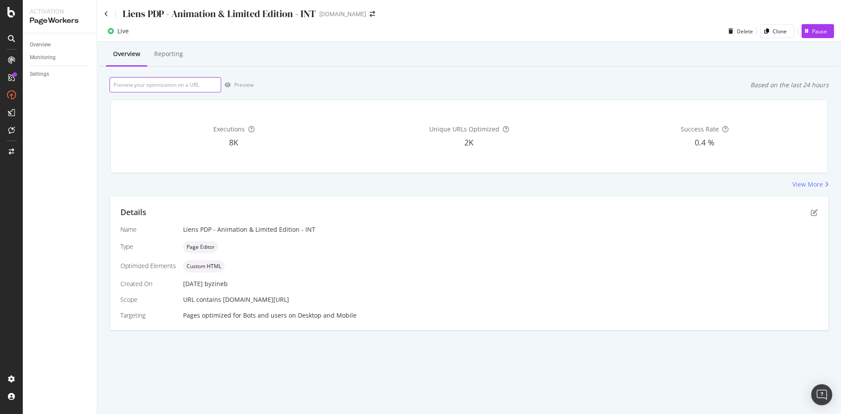
click at [191, 87] on input "url" at bounding box center [166, 84] width 112 height 15
paste input "[URL][DOMAIN_NAME]"
type input "[URL][DOMAIN_NAME]"
drag, startPoint x: 191, startPoint y: 86, endPoint x: 80, endPoint y: 85, distance: 110.8
click at [80, 85] on div "Activation PageWorkers Overview Monitoring Settings Liens PDP - Animation & Lim…" at bounding box center [432, 207] width 818 height 414
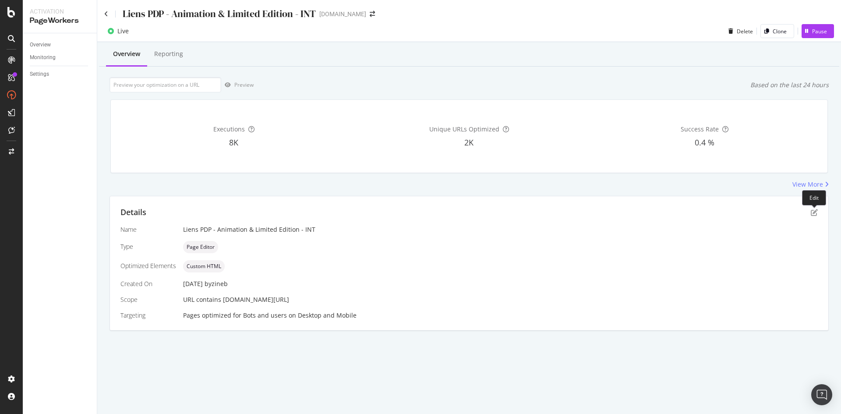
click at [813, 209] on div "Details" at bounding box center [468, 212] width 697 height 11
click at [814, 213] on icon "pen-to-square" at bounding box center [814, 212] width 7 height 7
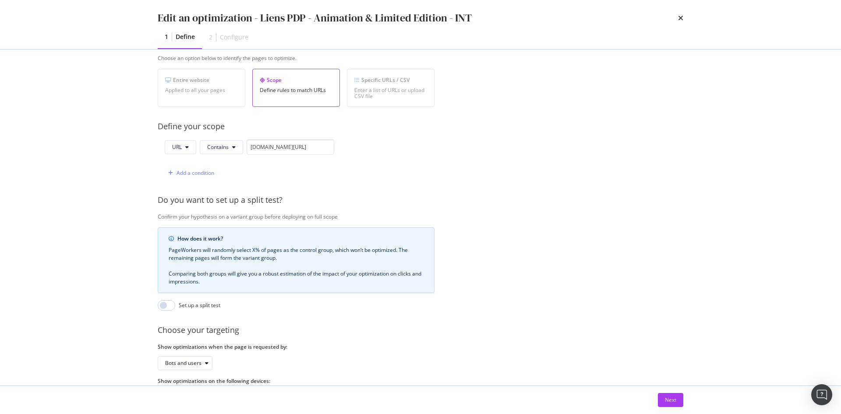
scroll to position [193, 0]
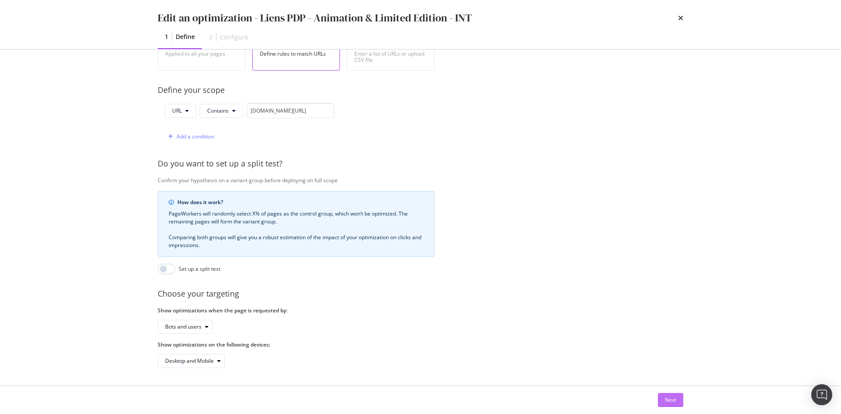
click at [671, 403] on div "Next" at bounding box center [670, 399] width 11 height 7
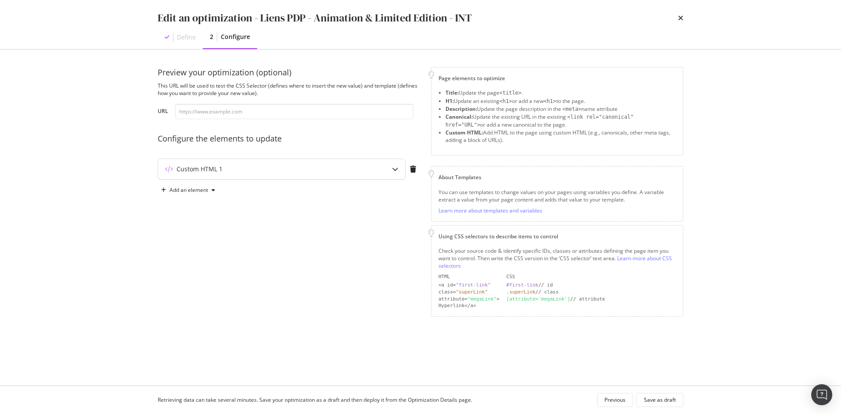
click at [243, 174] on div "Custom HTML 1" at bounding box center [281, 169] width 247 height 20
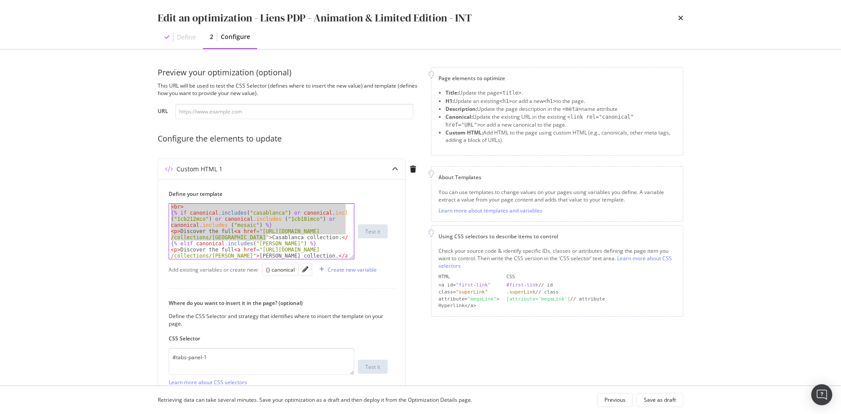
drag, startPoint x: 268, startPoint y: 235, endPoint x: 127, endPoint y: 190, distance: 148.1
click at [127, 190] on div "Edit an optimization - Liens PDP - Animation & Limited Edition - INT Define 2 C…" at bounding box center [420, 207] width 841 height 414
click at [185, 205] on div "< br > {% if canonical . includes ( "casablanca" ) or canonical . includes ( "1…" at bounding box center [258, 231] width 178 height 55
type textarea "<br>"
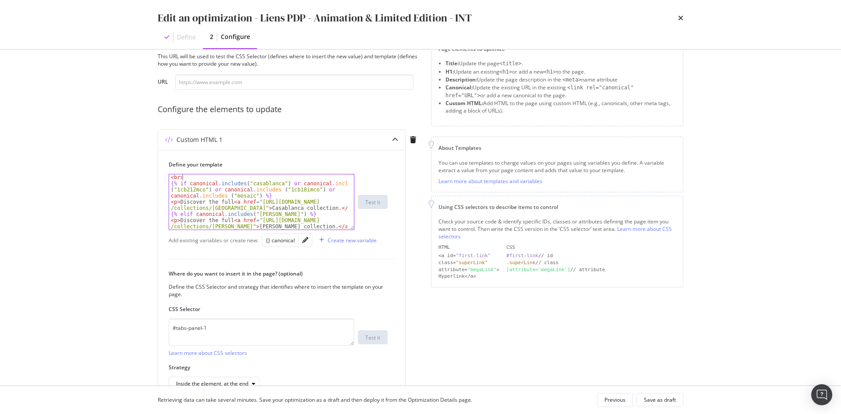
scroll to position [81, 0]
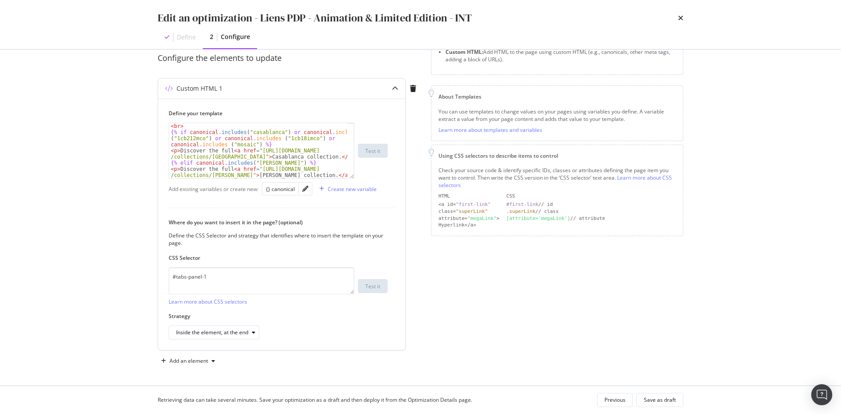
click at [262, 265] on div "CSS Selector #tabs-panel-1 Learn more about CSS selectors Test it" at bounding box center [278, 279] width 219 height 51
click at [256, 283] on textarea "#tabs-panel-1" at bounding box center [262, 280] width 186 height 27
paste textarea "div.product-content__title > div.product-content__tabs > div.product-content__t…"
type textarea "div.product-content__title > div.product-content__tabs > div.product-content__t…"
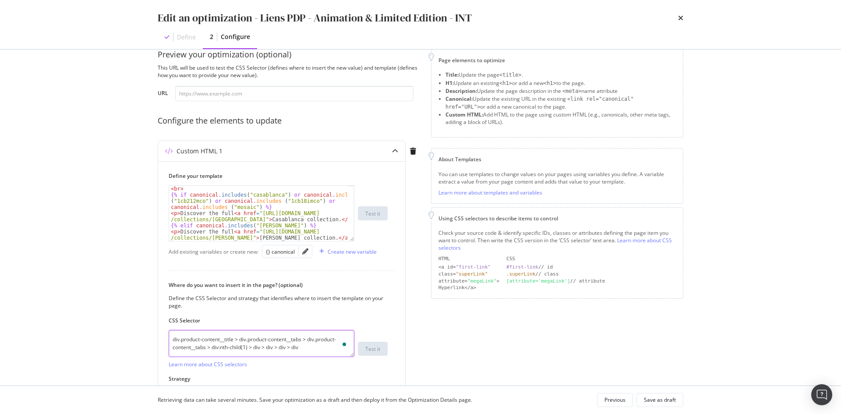
scroll to position [0, 0]
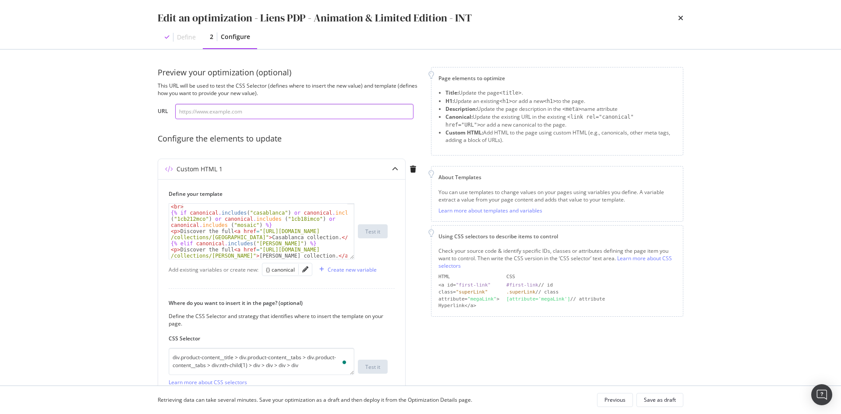
click at [304, 106] on input "modal" at bounding box center [294, 111] width 238 height 15
paste input "[URL][DOMAIN_NAME]"
type input "[URL][DOMAIN_NAME]"
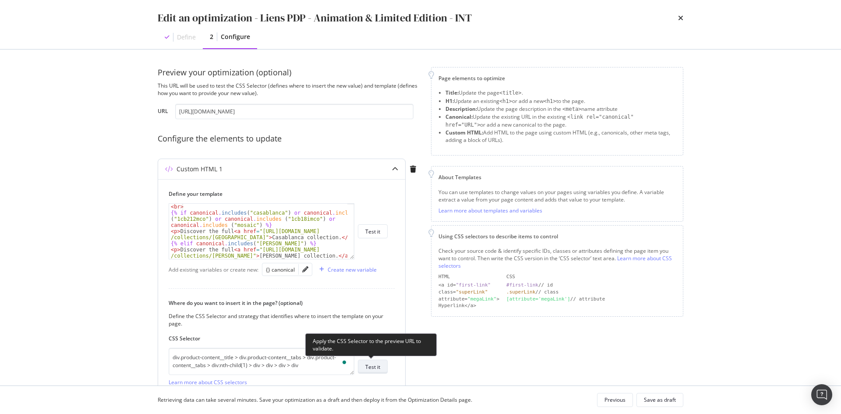
click at [376, 361] on div "Test it" at bounding box center [372, 367] width 15 height 12
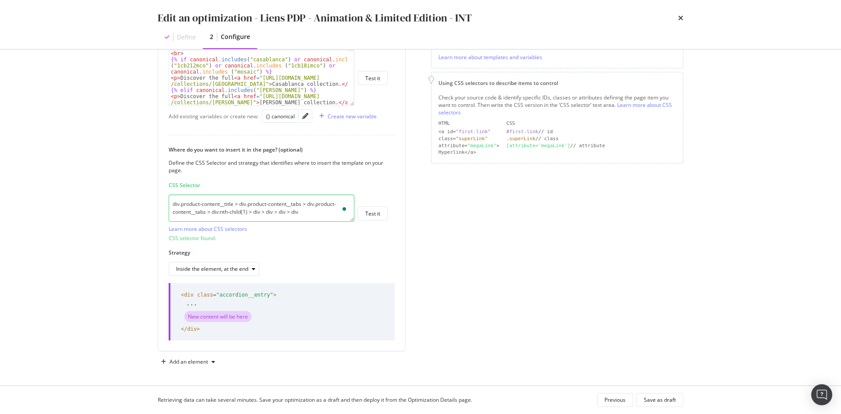
scroll to position [154, 0]
click at [661, 397] on div "Save as draft" at bounding box center [660, 399] width 32 height 7
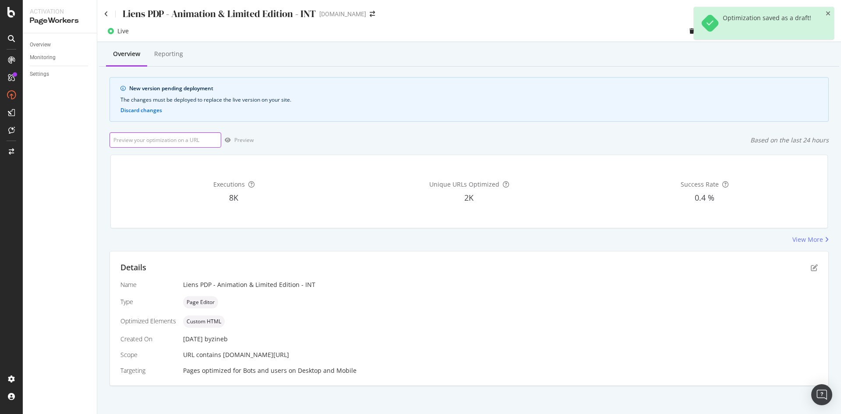
click at [165, 141] on input "url" at bounding box center [166, 139] width 112 height 15
paste input "https://www.st-dupont.com/products/fountain-pen-line-d-eternity-black-fender-42…"
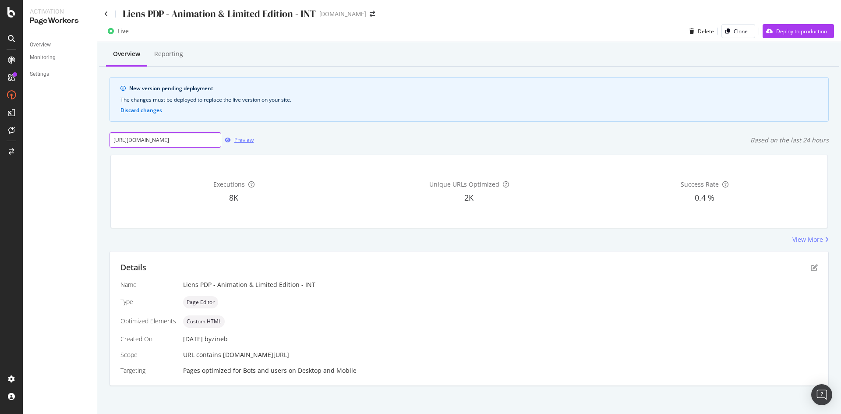
scroll to position [0, 111]
type input "https://www.st-dupont.com/products/fountain-pen-line-d-eternity-black-fender-42…"
click at [248, 141] on div "Preview" at bounding box center [243, 139] width 19 height 7
click at [242, 142] on div "Preview" at bounding box center [243, 139] width 19 height 7
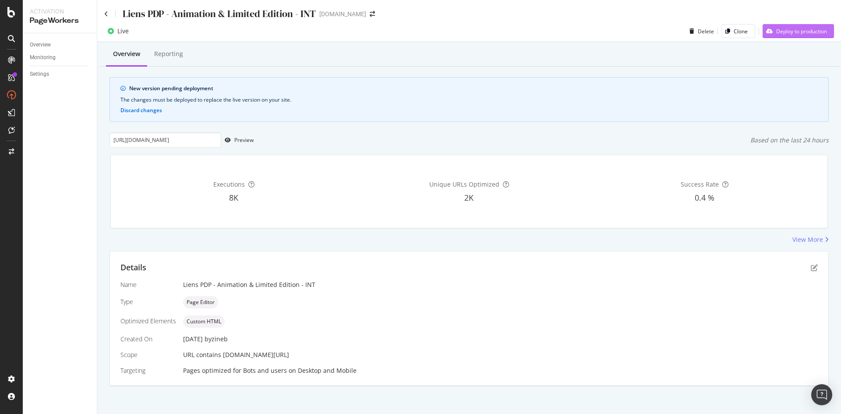
click at [777, 34] on div "Deploy to production" at bounding box center [801, 31] width 51 height 7
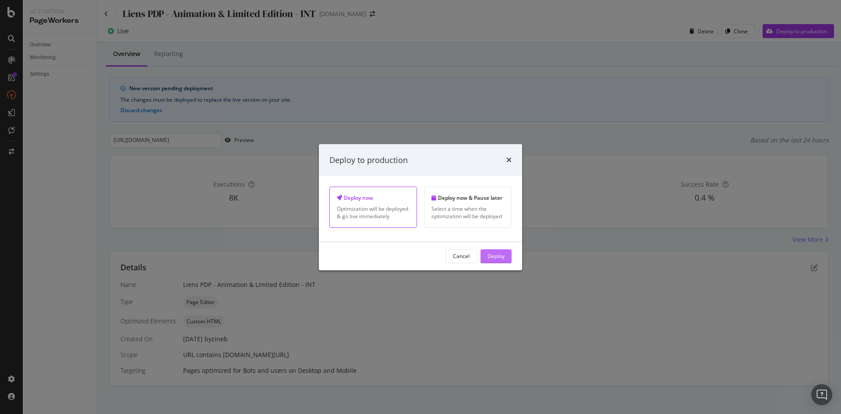
click at [501, 253] on div "Deploy" at bounding box center [496, 255] width 17 height 7
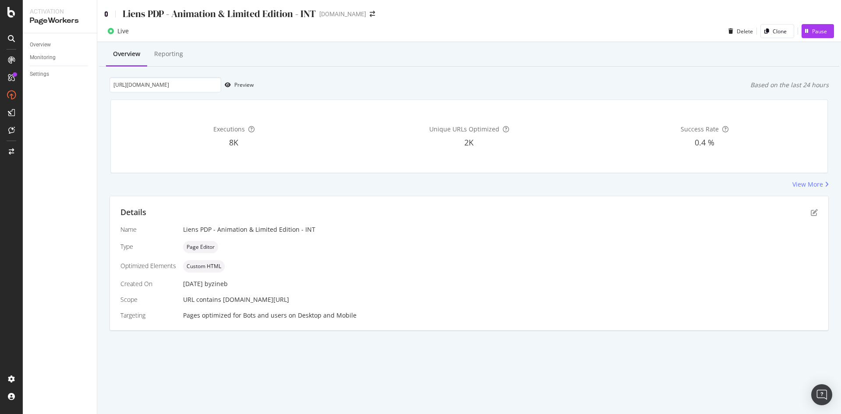
click at [106, 13] on icon at bounding box center [106, 14] width 4 height 6
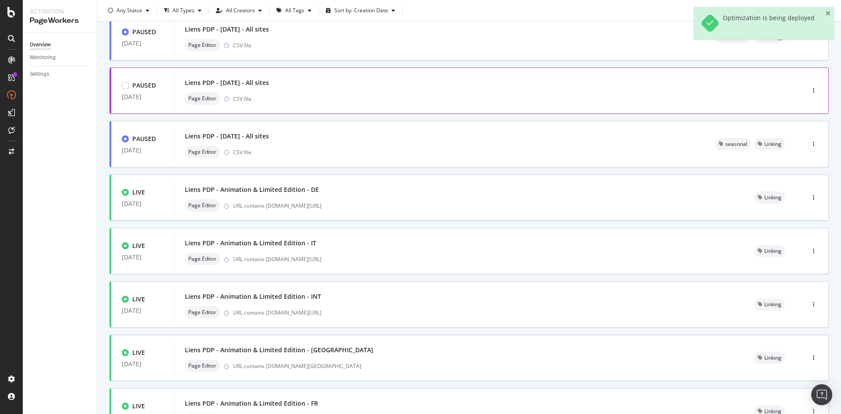
scroll to position [175, 0]
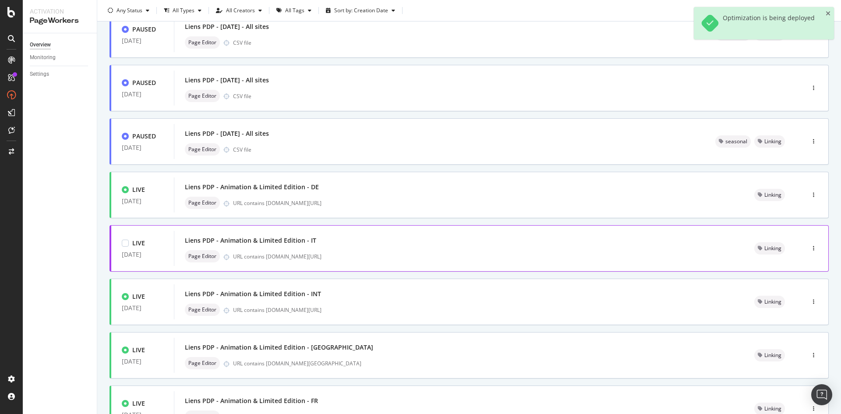
click at [208, 238] on div "Liens PDP - Animation & Limited Edition - IT" at bounding box center [250, 240] width 131 height 9
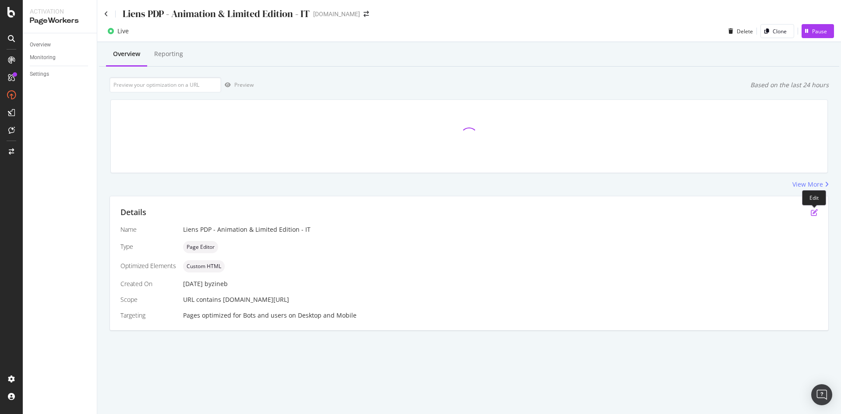
click at [815, 211] on icon "pen-to-square" at bounding box center [814, 212] width 7 height 7
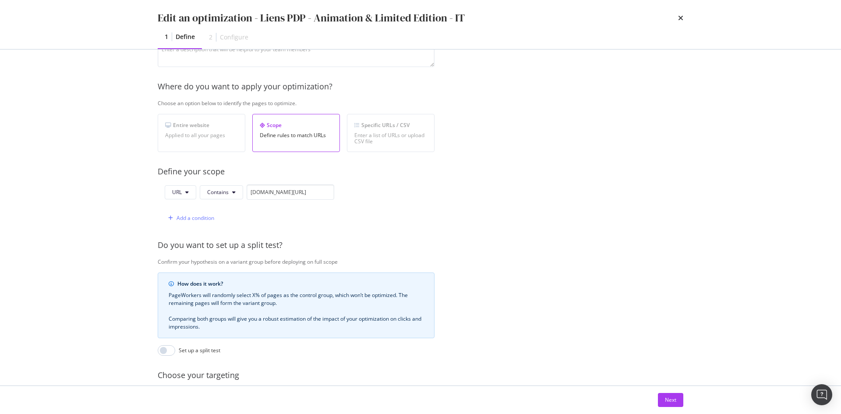
scroll to position [18, 0]
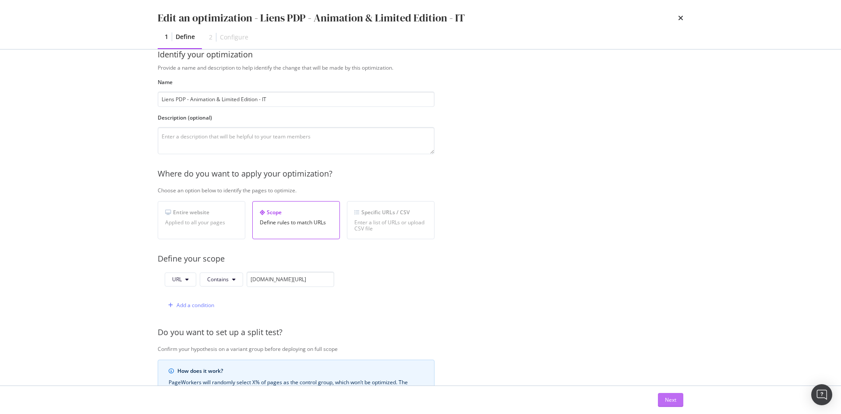
click at [667, 401] on div "Next" at bounding box center [670, 399] width 11 height 7
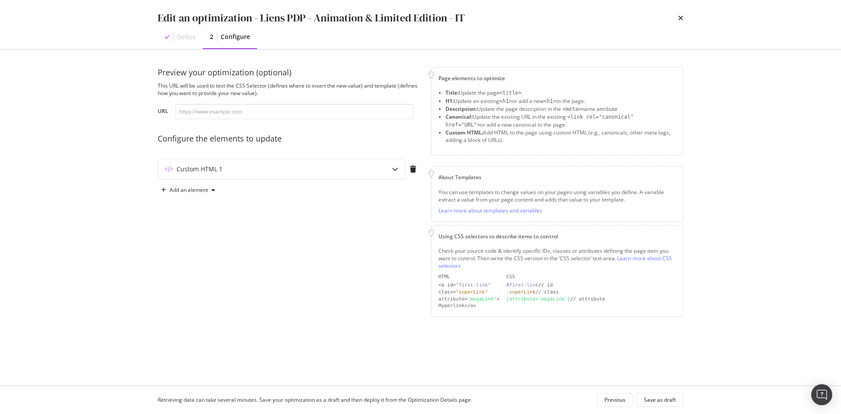
scroll to position [0, 0]
click at [320, 175] on div "Custom HTML 1" at bounding box center [281, 169] width 247 height 20
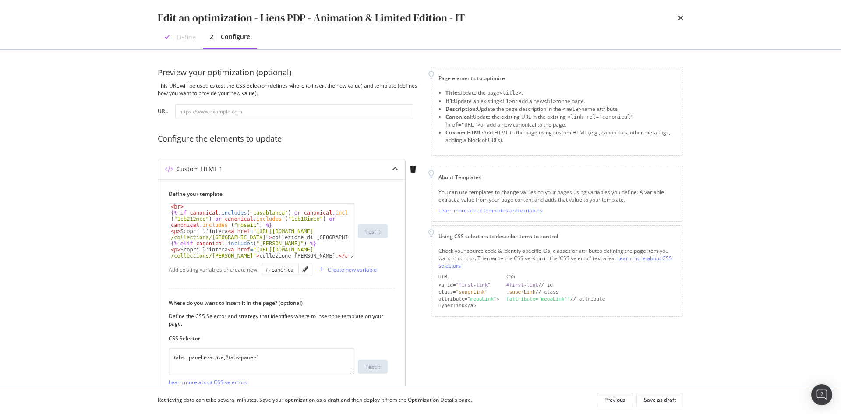
scroll to position [79, 0]
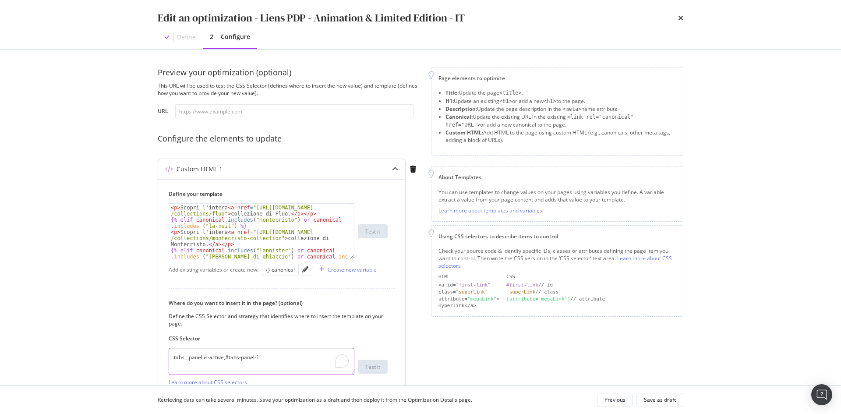
click at [284, 357] on textarea ".tabs__panel.is-active,#tabs-panel-1" at bounding box center [262, 361] width 186 height 27
paste textarea "div.product-content__title > div.product-content__tabs > div.product-content__t…"
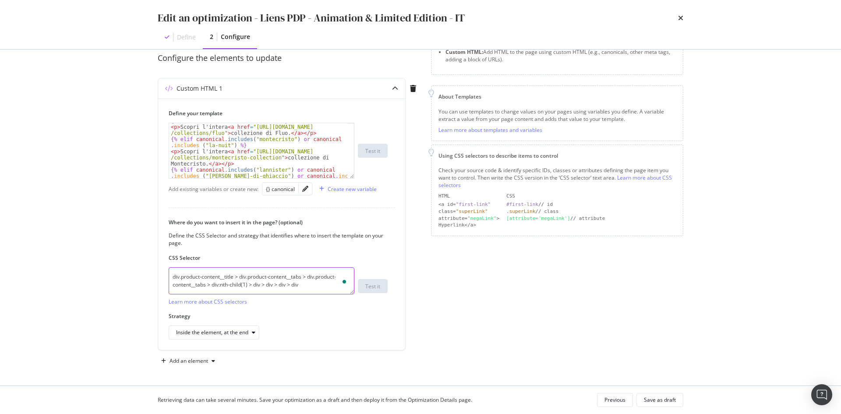
type textarea "div.product-content__title > div.product-content__tabs > div.product-content__t…"
click at [407, 319] on div "Custom HTML 1 Define your template {% elif canonical . includes ( "fluo" ) %} <…" at bounding box center [289, 216] width 263 height 276
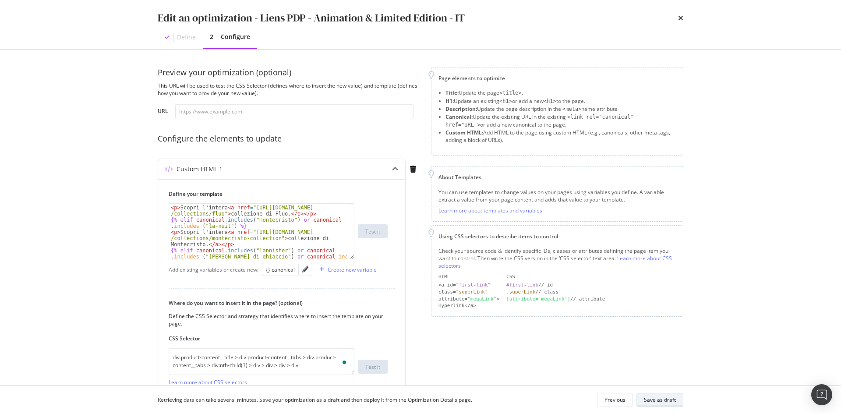
click at [660, 400] on div "Save as draft" at bounding box center [660, 399] width 32 height 7
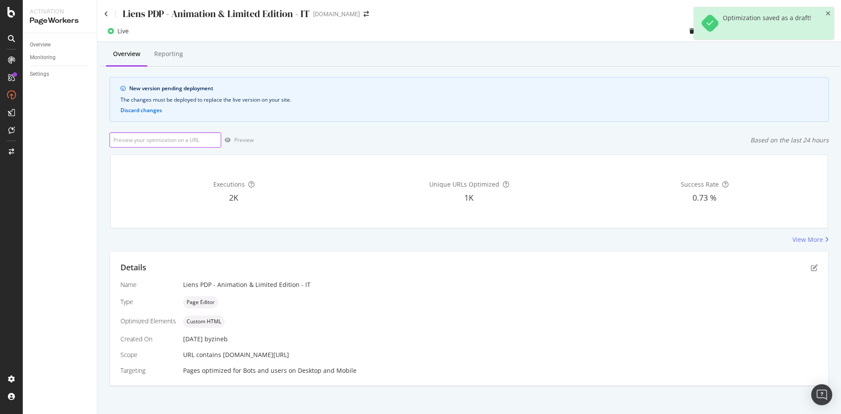
click at [191, 143] on input "url" at bounding box center [166, 139] width 112 height 15
paste input "[URL][DOMAIN_NAME]"
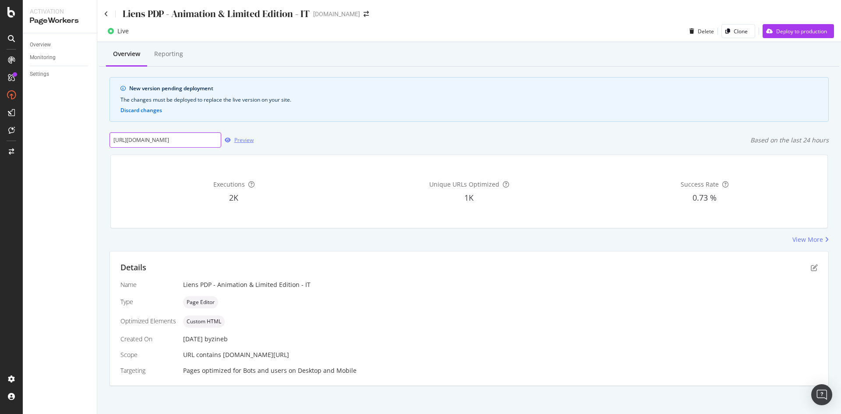
type input "[URL][DOMAIN_NAME]"
click at [235, 139] on div "Preview" at bounding box center [243, 139] width 19 height 7
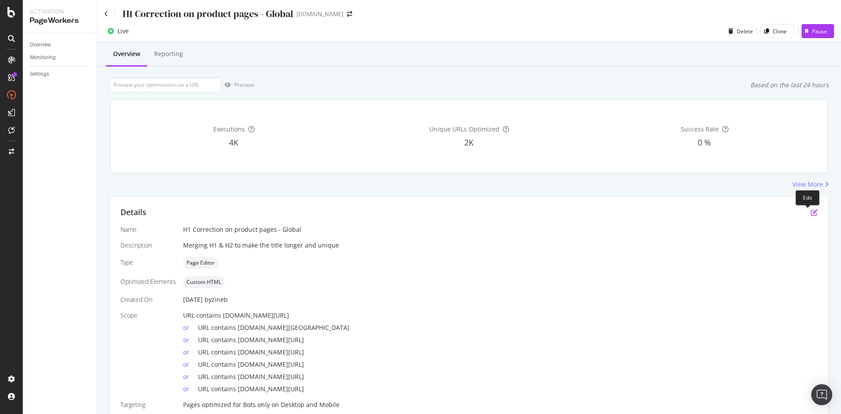
click at [811, 209] on icon "pen-to-square" at bounding box center [814, 212] width 7 height 7
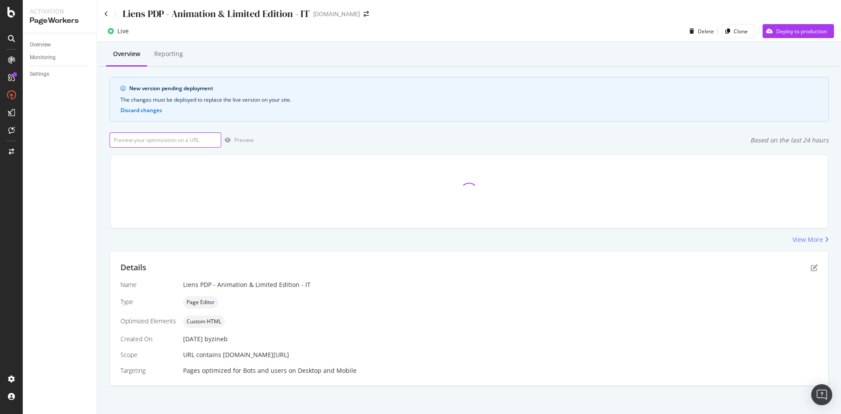
click at [203, 138] on input "url" at bounding box center [166, 139] width 112 height 15
paste input "[URL][DOMAIN_NAME]"
click at [246, 142] on div "Preview" at bounding box center [243, 139] width 19 height 7
click at [812, 270] on div "Details Name Liens PDP - Animation & Limited Edition - IT Type Page Editor Opti…" at bounding box center [469, 318] width 718 height 134
click at [811, 269] on icon "pen-to-square" at bounding box center [814, 267] width 7 height 7
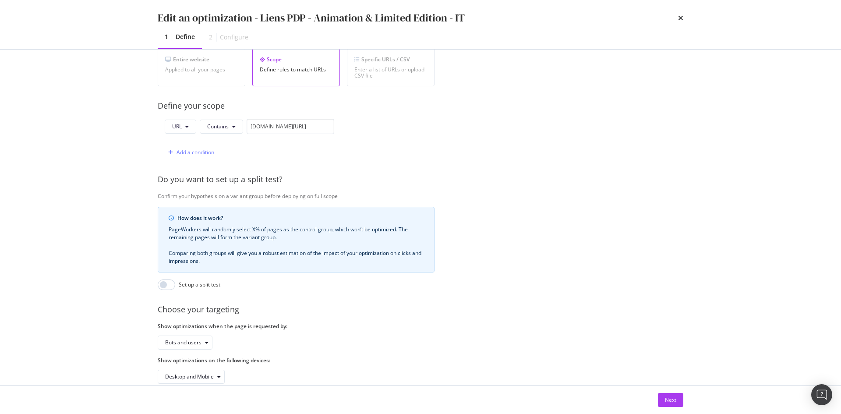
scroll to position [193, 0]
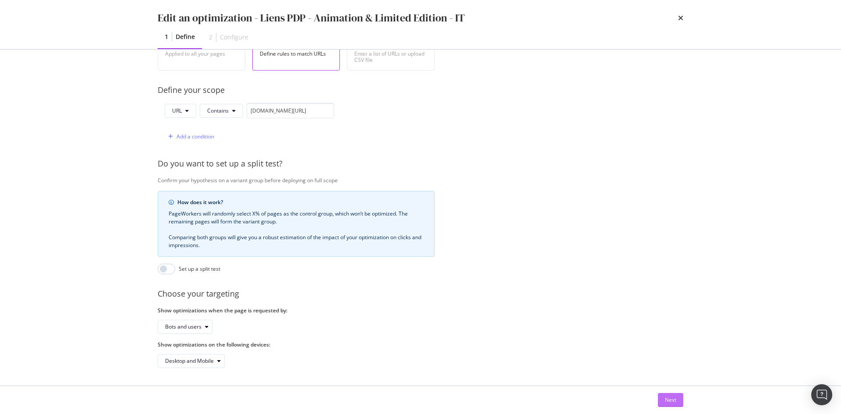
click at [668, 398] on div "Next" at bounding box center [670, 399] width 11 height 7
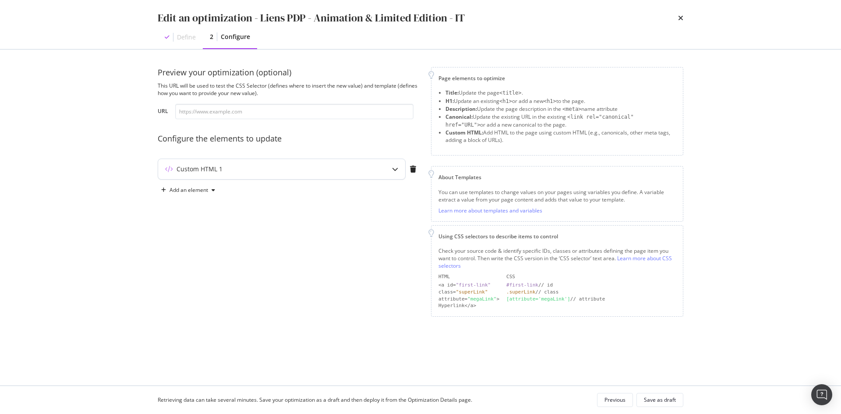
click at [338, 173] on div "Custom HTML 1" at bounding box center [264, 169] width 212 height 9
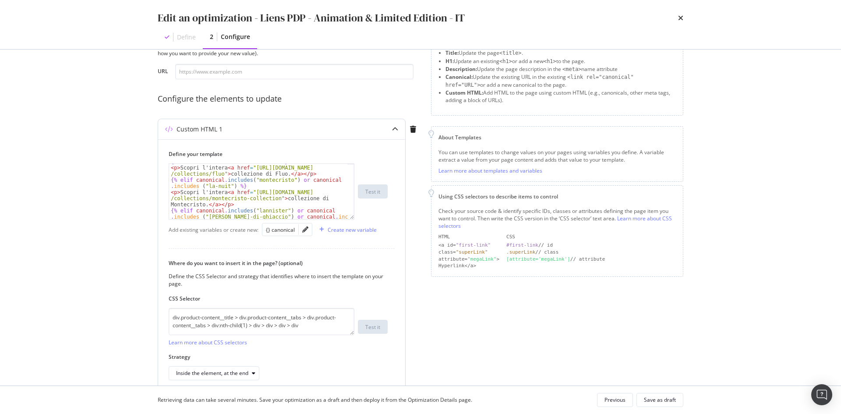
scroll to position [81, 0]
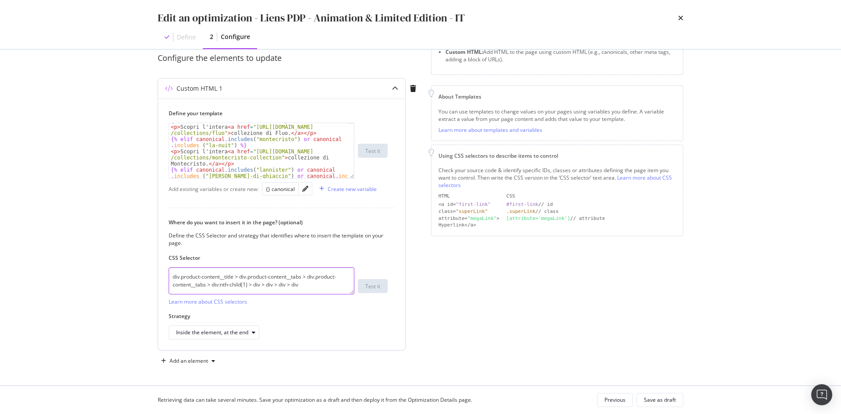
click at [298, 284] on textarea "div.product-content__title > div.product-content__tabs > div.product-content__t…" at bounding box center [262, 280] width 186 height 27
click at [394, 306] on div "Where do you want to insert it in the page? (optional) Define the CSS Selector …" at bounding box center [282, 279] width 226 height 121
click at [674, 402] on div "Save as draft" at bounding box center [660, 399] width 32 height 7
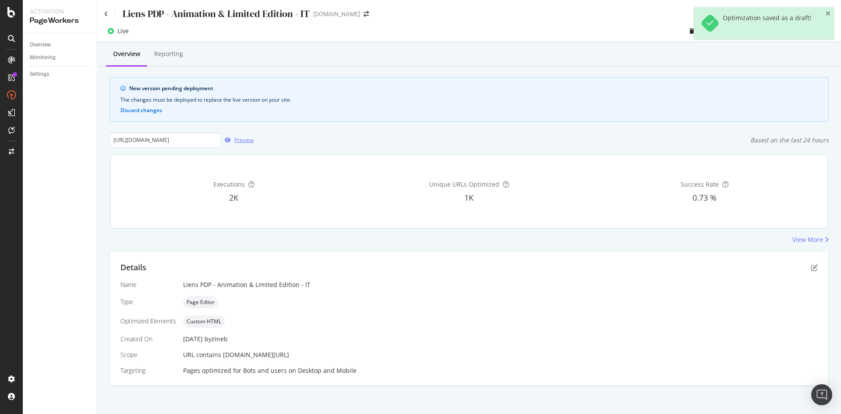
click at [239, 144] on div "Preview" at bounding box center [243, 139] width 19 height 7
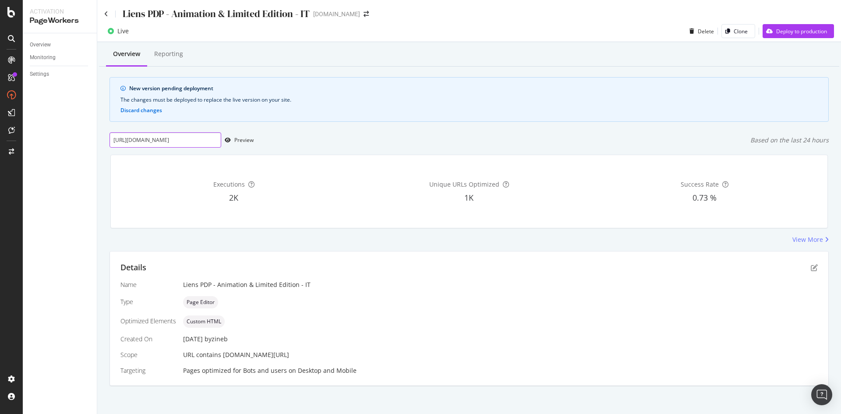
click at [191, 143] on input "[URL][DOMAIN_NAME]" at bounding box center [166, 139] width 112 height 15
paste input "graffty-multicolore-183244"
click at [231, 143] on div "Preview" at bounding box center [237, 140] width 32 height 13
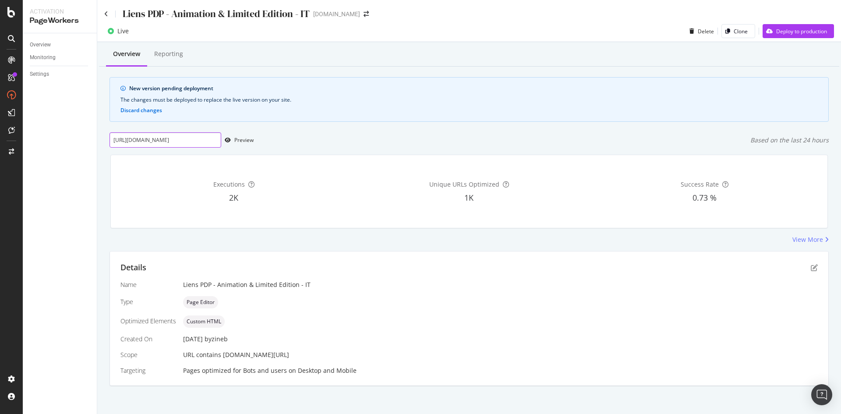
click at [197, 139] on input "[URL][DOMAIN_NAME]" at bounding box center [166, 139] width 112 height 15
paste input "biggy-romeo-y-julieta-rosso-oro-025050"
type input "https://it.st-dupont.com/products/biggy-romeo-y-julieta-rosso-oro-025050"
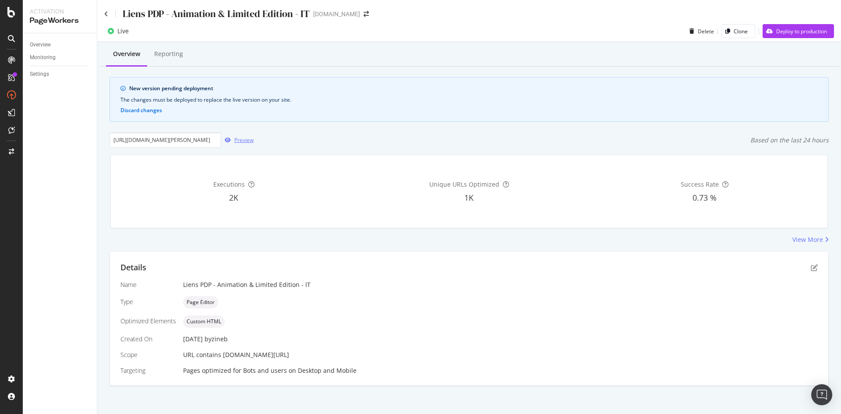
click at [247, 141] on div "Preview" at bounding box center [243, 139] width 19 height 7
click at [811, 268] on icon "pen-to-square" at bounding box center [814, 267] width 7 height 7
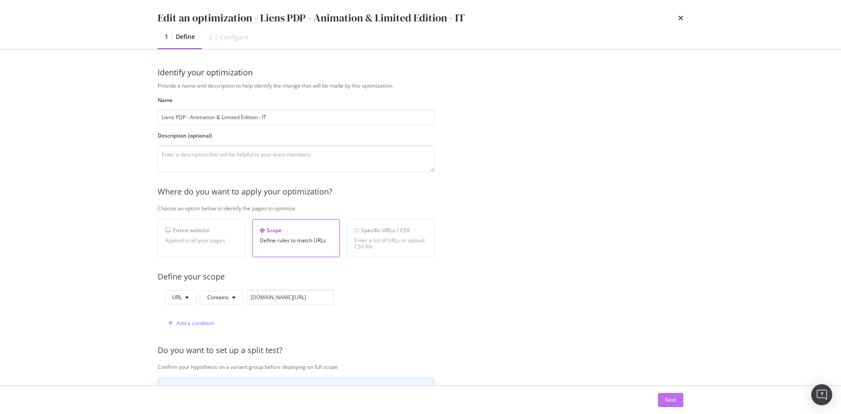
click at [679, 403] on button "Next" at bounding box center [670, 400] width 25 height 14
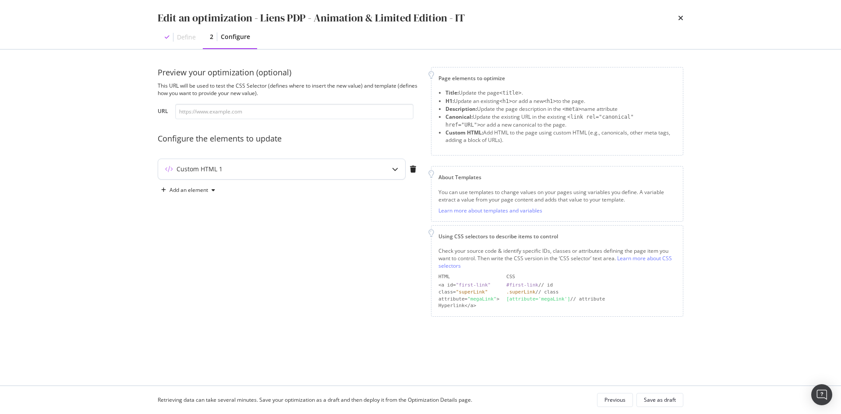
click at [349, 159] on div "Custom HTML 1" at bounding box center [281, 169] width 247 height 20
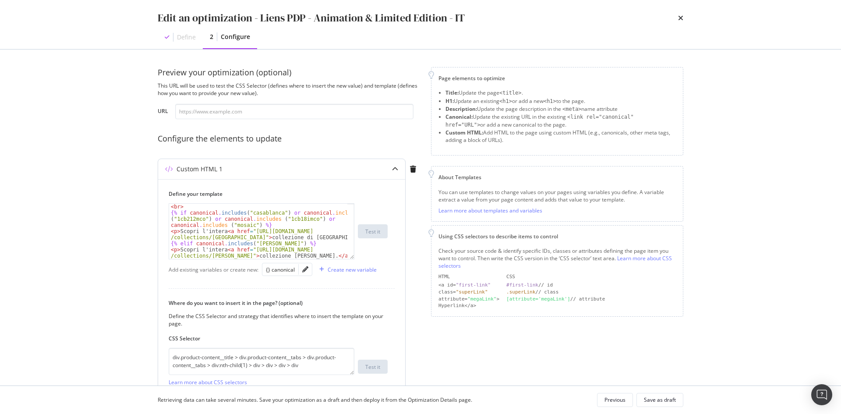
type textarea "<br>"
drag, startPoint x: 190, startPoint y: 207, endPoint x: 163, endPoint y: 206, distance: 26.3
click at [163, 206] on div "Define your template <br> < br > {% if canonical . includes ( "casablanca" ) or…" at bounding box center [281, 304] width 247 height 251
click at [191, 206] on div "< br > {% if canonical . includes ( "casablanca" ) or canonical . includes ( "1…" at bounding box center [258, 231] width 178 height 55
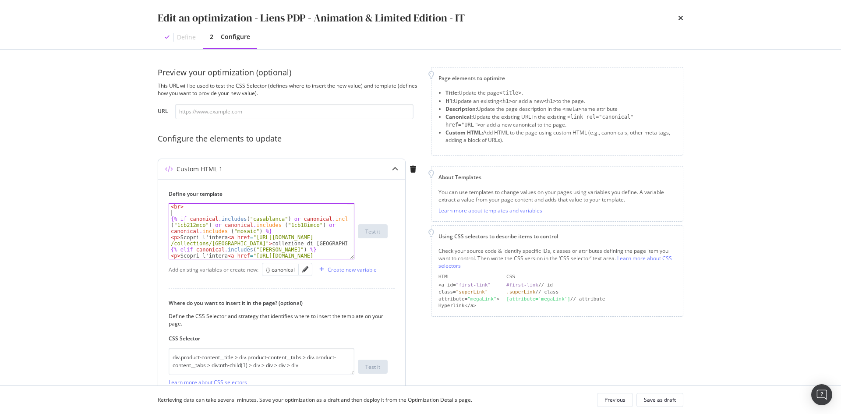
paste textarea "<br>"
type textarea "<br>"
click at [654, 401] on div "Save as draft" at bounding box center [660, 399] width 32 height 7
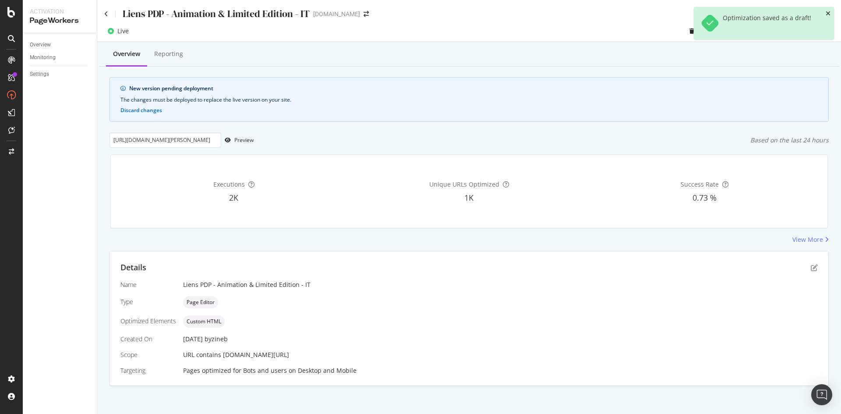
click at [826, 15] on icon "close toast" at bounding box center [828, 14] width 5 height 6
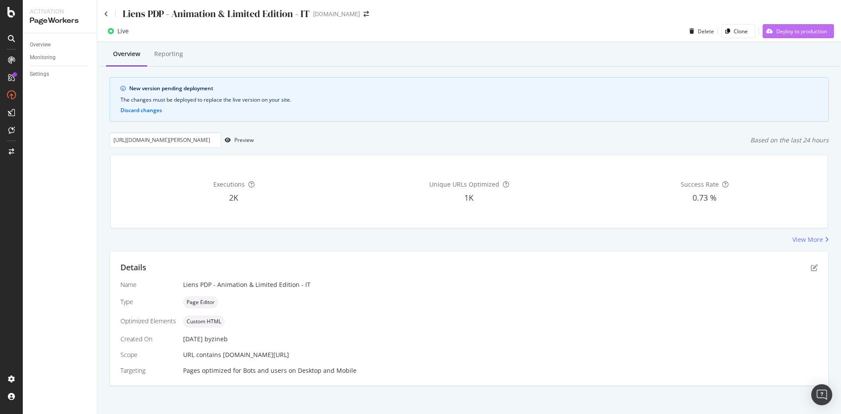
click at [803, 26] on div "Deploy to production" at bounding box center [795, 31] width 64 height 13
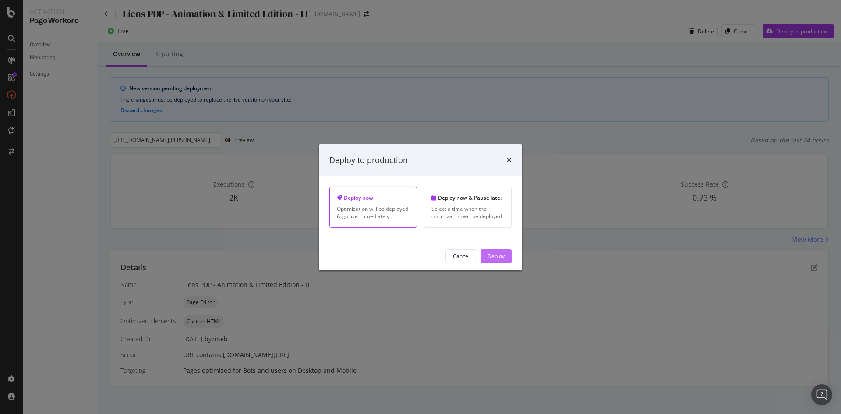
click at [497, 256] on div "Deploy" at bounding box center [496, 255] width 17 height 7
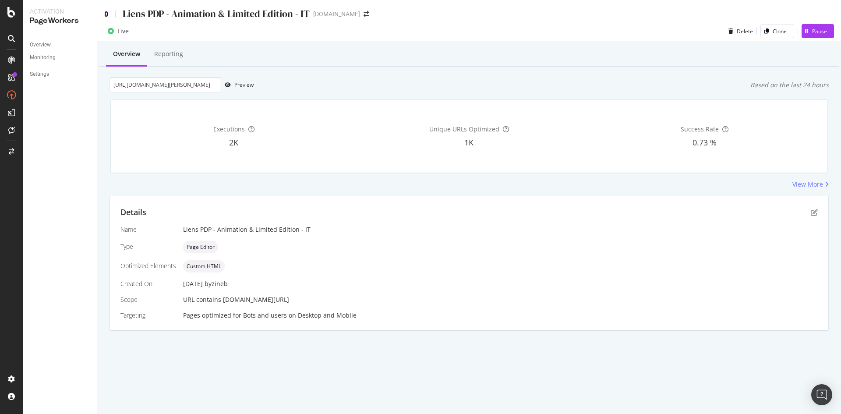
click at [106, 14] on icon at bounding box center [106, 14] width 4 height 6
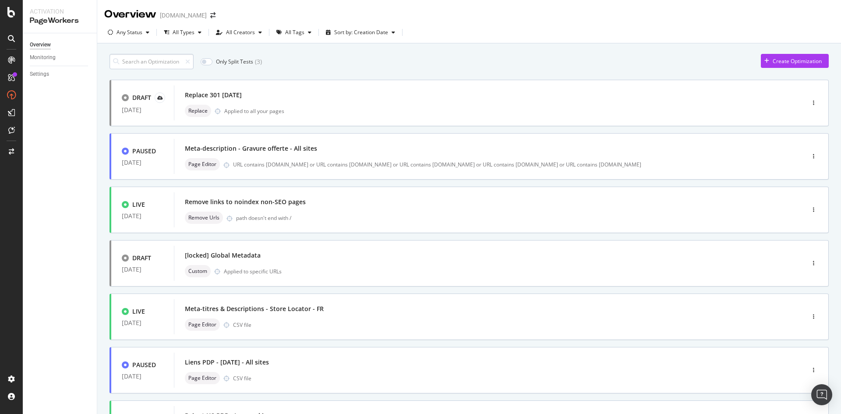
click at [163, 60] on input at bounding box center [152, 61] width 84 height 15
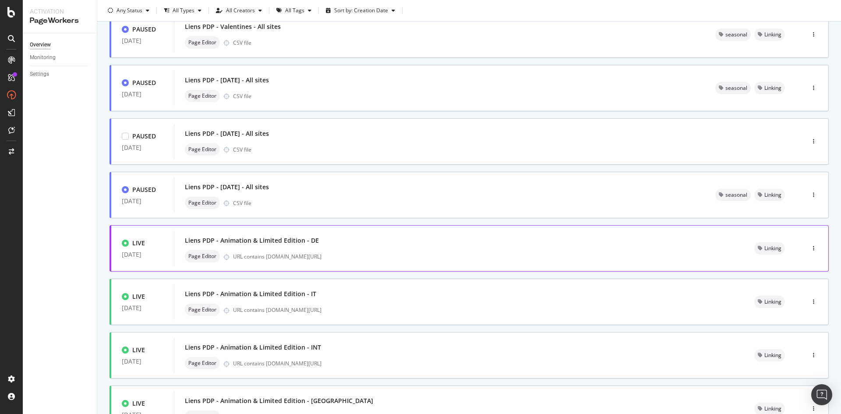
scroll to position [131, 0]
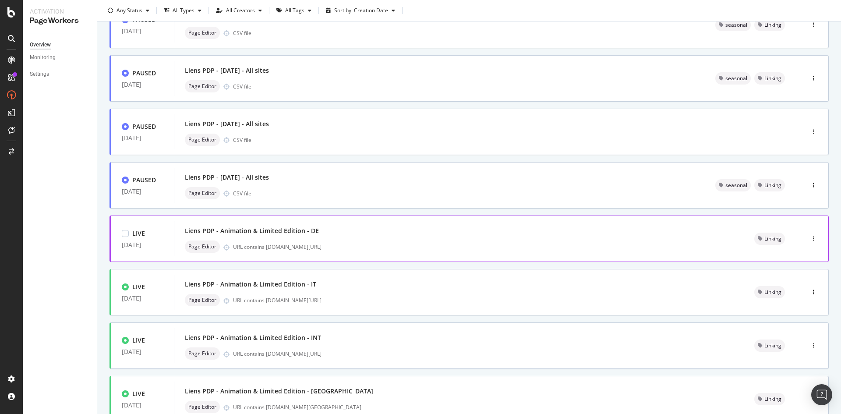
click at [492, 251] on div "Page Editor URL contains de.st-dupont.com/products/" at bounding box center [459, 247] width 549 height 12
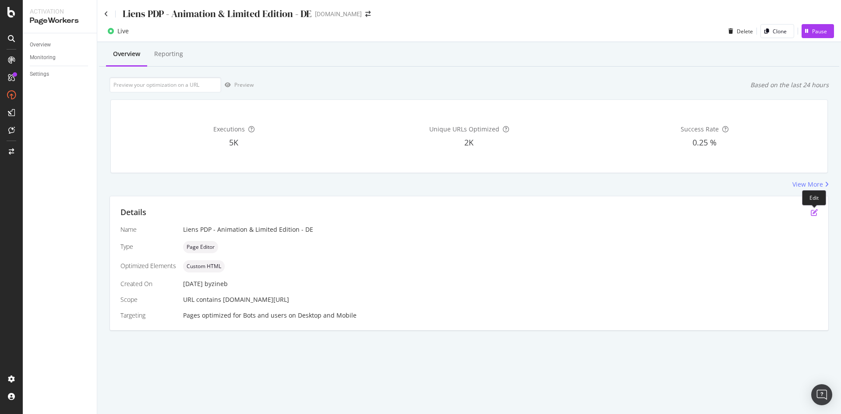
click at [816, 212] on icon "pen-to-square" at bounding box center [814, 212] width 7 height 7
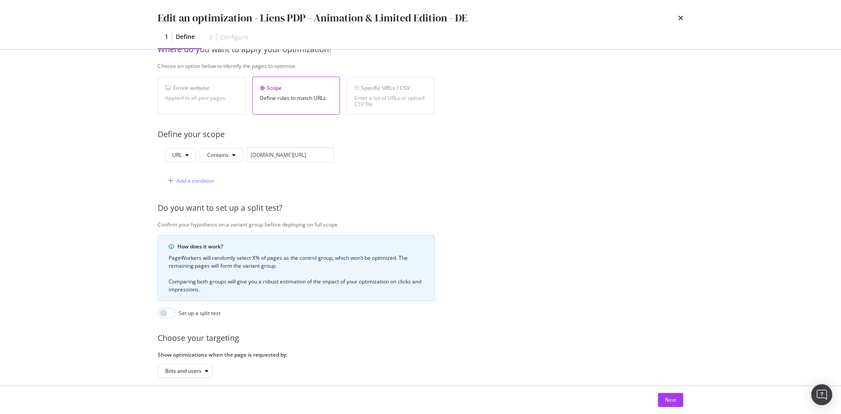
scroll to position [193, 0]
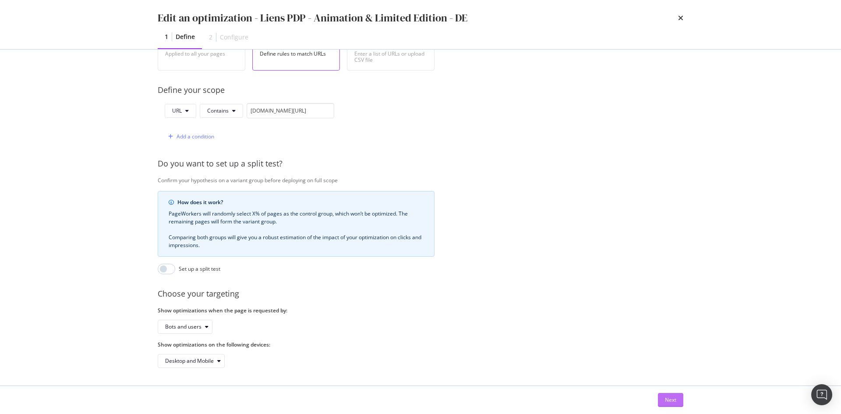
click at [674, 402] on div "Next" at bounding box center [670, 399] width 11 height 7
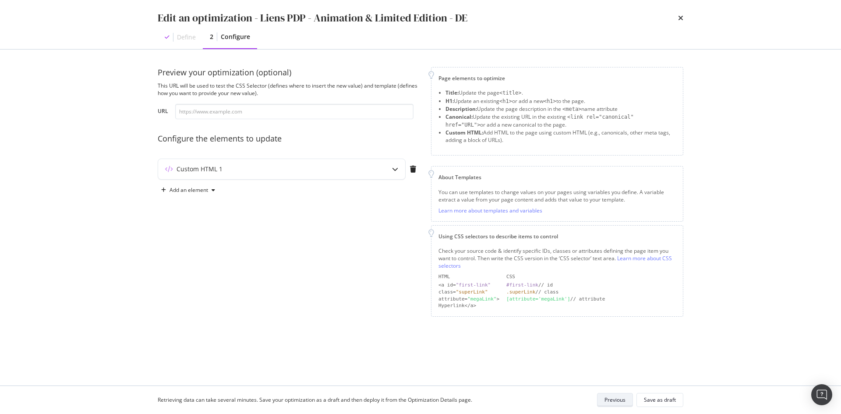
scroll to position [0, 0]
click at [310, 162] on div "Custom HTML 1" at bounding box center [281, 169] width 247 height 20
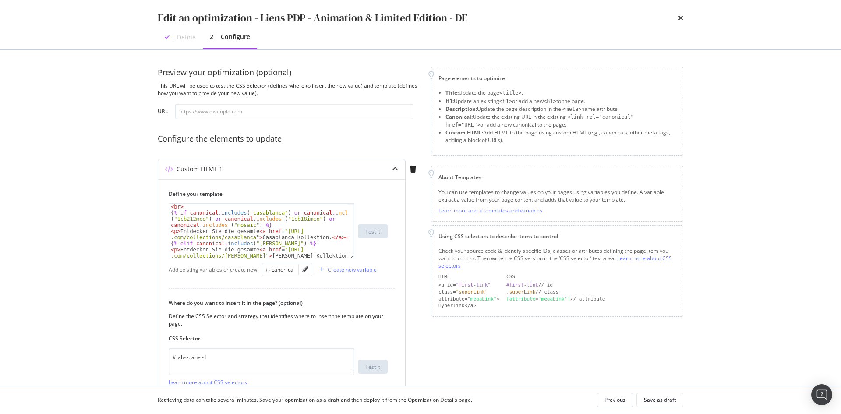
click at [298, 241] on div "< br > {% if canonical . includes ( "casablanca" ) or canonical . includes ( "1…" at bounding box center [258, 237] width 178 height 67
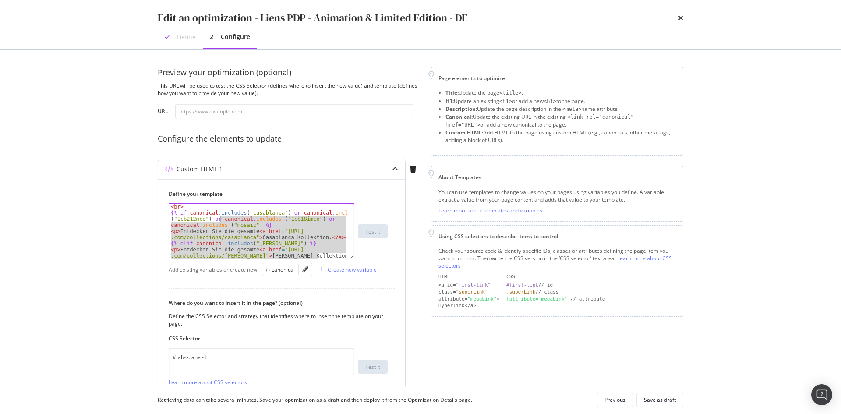
drag, startPoint x: 326, startPoint y: 256, endPoint x: 205, endPoint y: 211, distance: 128.5
click at [205, 211] on div "< br > {% if canonical . includes ( "casablanca" ) or canonical . includes ( "1…" at bounding box center [258, 237] width 178 height 67
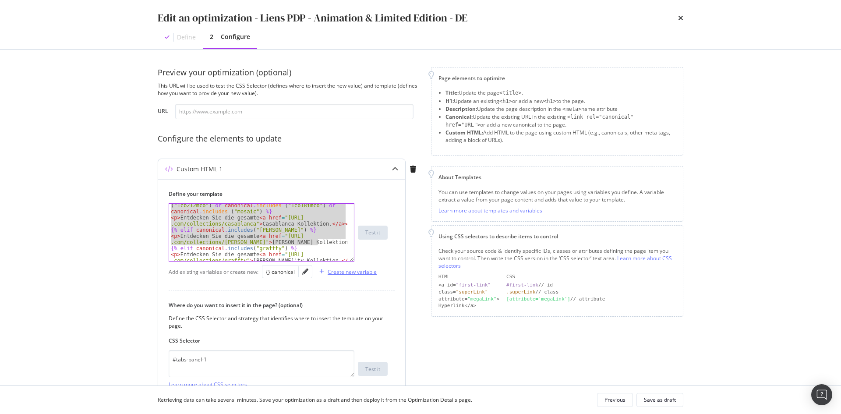
scroll to position [18, 0]
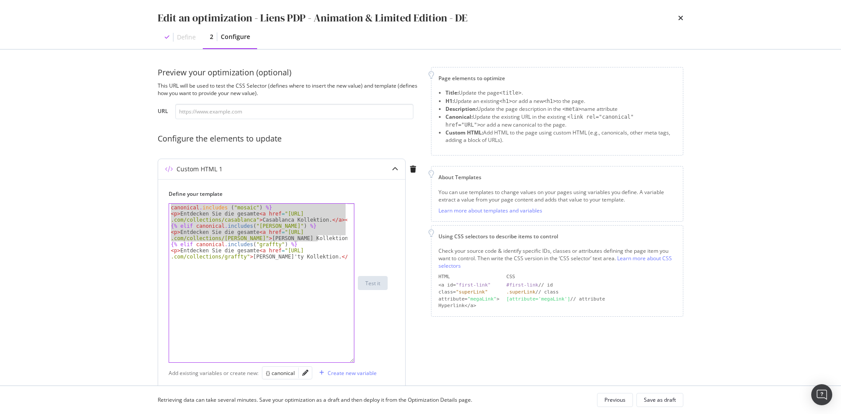
drag, startPoint x: 351, startPoint y: 258, endPoint x: 342, endPoint y: 368, distance: 110.8
click at [342, 363] on div "{% if canonical.includes("casablanca") or canonical.includes ("1cb212mco") or c…" at bounding box center [262, 282] width 186 height 159
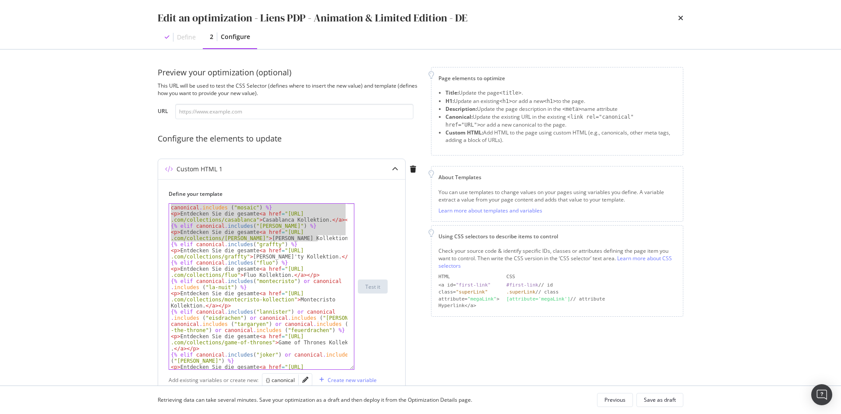
scroll to position [0, 0]
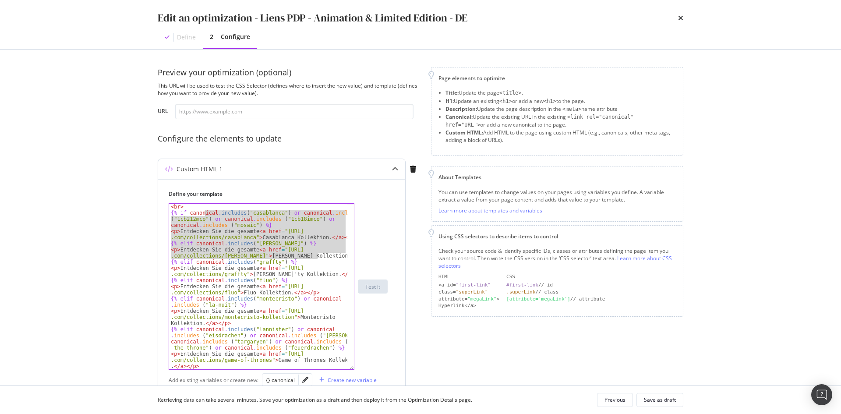
click at [241, 218] on div "< br > {% if canonical . includes ( "casablanca" ) or canonical . includes ( "1…" at bounding box center [258, 287] width 178 height 166
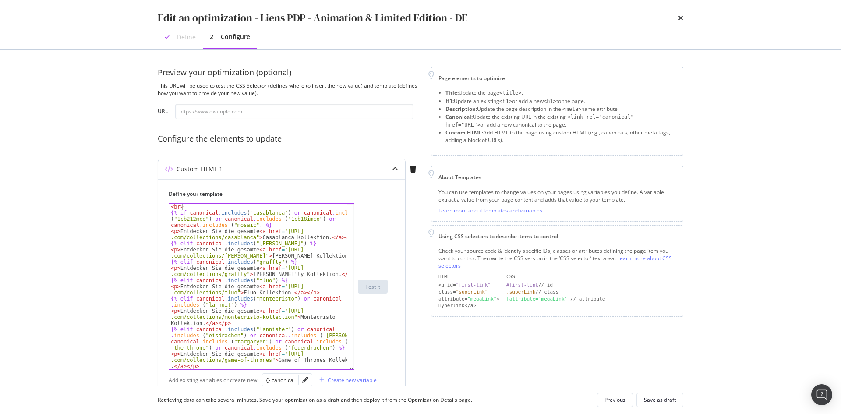
drag, startPoint x: 188, startPoint y: 205, endPoint x: 163, endPoint y: 208, distance: 24.7
click at [163, 208] on div "Define your template {% if canonical.includes("casablanca") or canonical.includ…" at bounding box center [281, 360] width 247 height 362
type textarea "<br>"
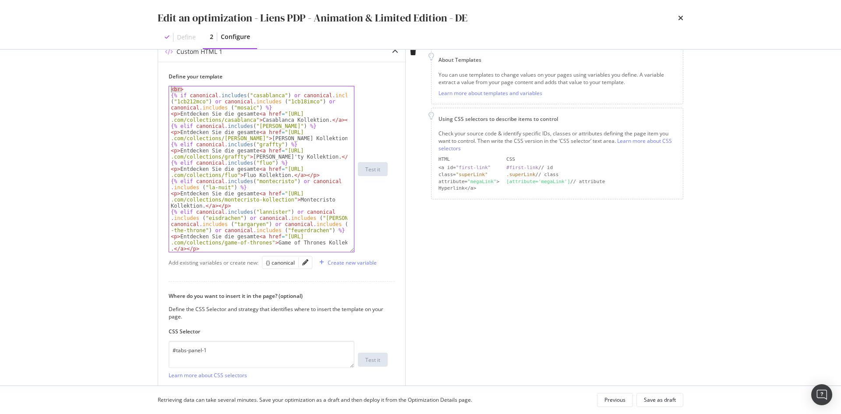
scroll to position [191, 0]
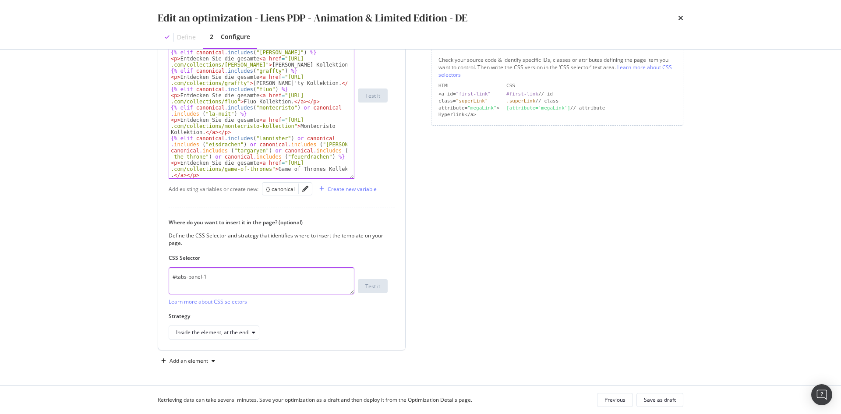
click at [216, 279] on textarea "#tabs-panel-1" at bounding box center [262, 280] width 186 height 27
paste textarea "<br>"
click at [217, 278] on textarea "<br>" at bounding box center [262, 280] width 186 height 27
paste textarea "div.product-content__title > div.product-content__tabs > div.product-content__t…"
type textarea "div.product-content__title > div.product-content__tabs > div.product-content__t…"
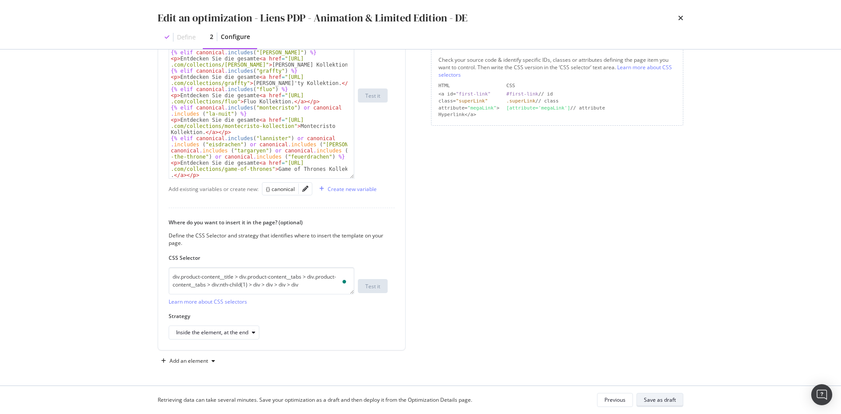
click at [667, 401] on div "Save as draft" at bounding box center [660, 399] width 32 height 7
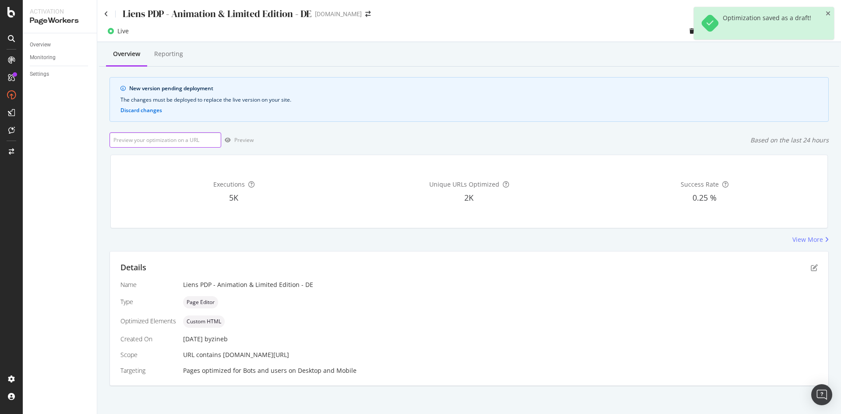
click at [187, 139] on input "url" at bounding box center [166, 139] width 112 height 15
paste input "https://de.st-dupont.com/products/etui-3-zigarren-romeo-y-julieta-rot-183350"
click at [239, 141] on div "Preview" at bounding box center [243, 139] width 19 height 7
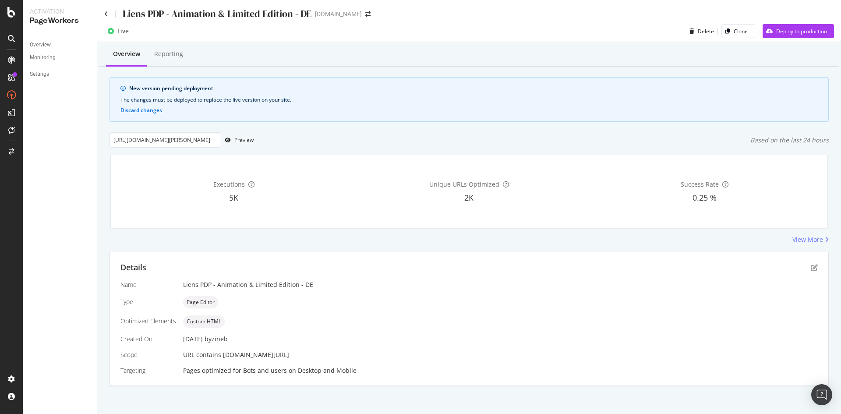
drag, startPoint x: 189, startPoint y: 133, endPoint x: 170, endPoint y: 154, distance: 28.3
click at [181, 149] on div "Overview Reporting New version pending deployment The changes must be deployed …" at bounding box center [469, 229] width 744 height 375
click at [160, 138] on input "https://de.st-dupont.com/products/etui-3-zigarren-romeo-y-julieta-rot-183350" at bounding box center [166, 139] width 112 height 15
paste input "biggy-romeo-y-julieta-goldrot-0250"
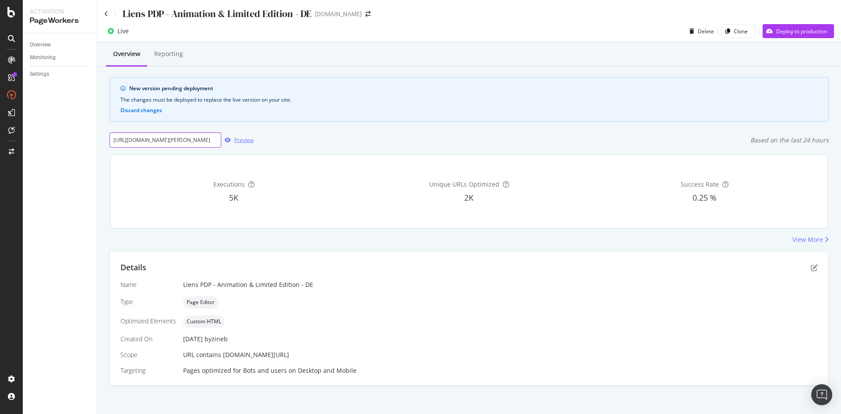
type input "https://de.st-dupont.com/products/biggy-romeo-y-julieta-goldrot-025050"
click at [231, 145] on div "Preview" at bounding box center [237, 140] width 32 height 13
click at [811, 269] on icon "pen-to-square" at bounding box center [814, 267] width 7 height 7
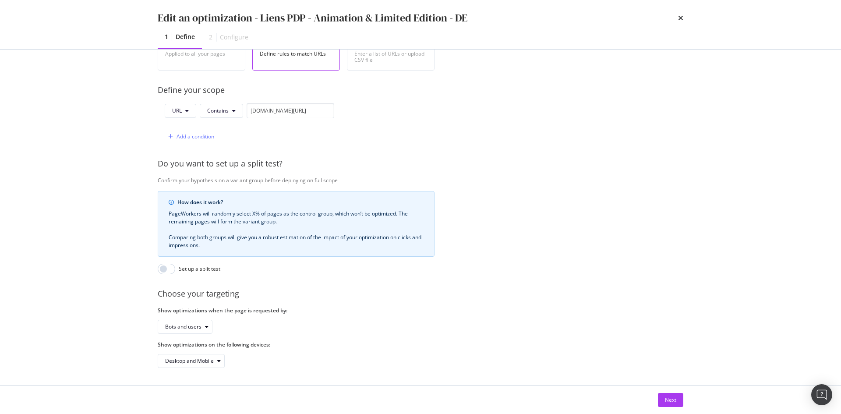
scroll to position [193, 0]
click at [668, 397] on div "Next" at bounding box center [670, 399] width 11 height 7
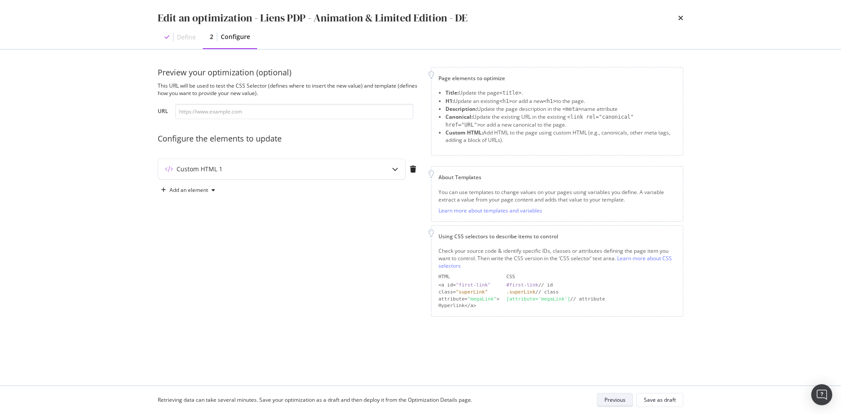
scroll to position [0, 0]
click at [363, 163] on div "Custom HTML 1" at bounding box center [281, 169] width 247 height 20
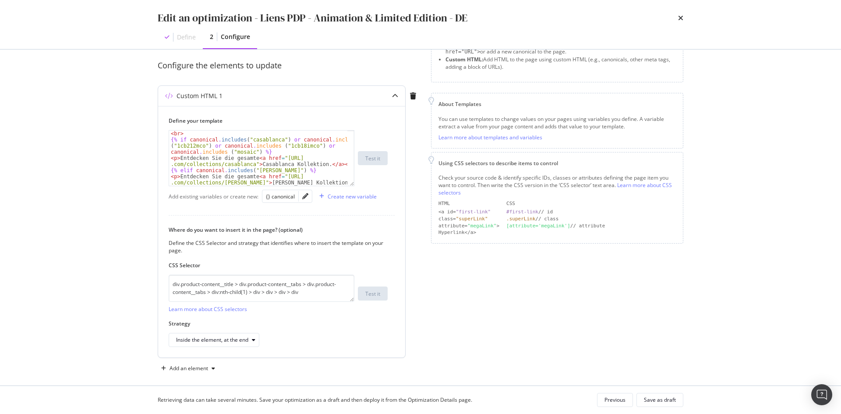
scroll to position [81, 0]
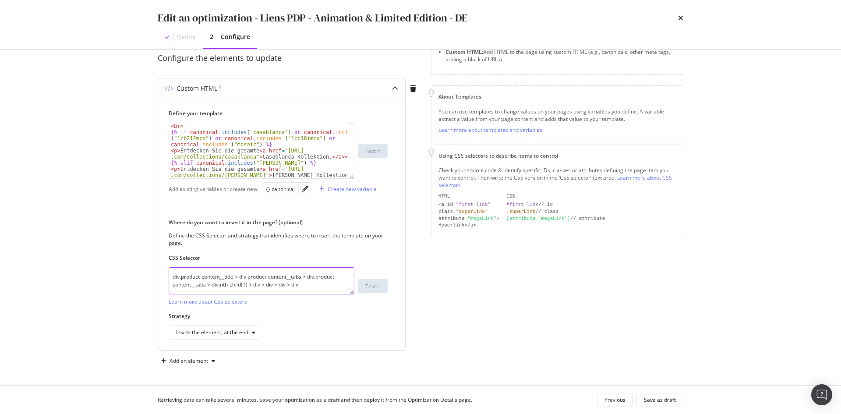
click at [327, 288] on textarea "div.product-content__title > div.product-content__tabs > div.product-content__t…" at bounding box center [262, 280] width 186 height 27
click at [374, 310] on div "Where do you want to insert it in the page? (optional) Define the CSS Selector …" at bounding box center [282, 279] width 226 height 121
click at [670, 400] on div "Save as draft" at bounding box center [660, 399] width 32 height 7
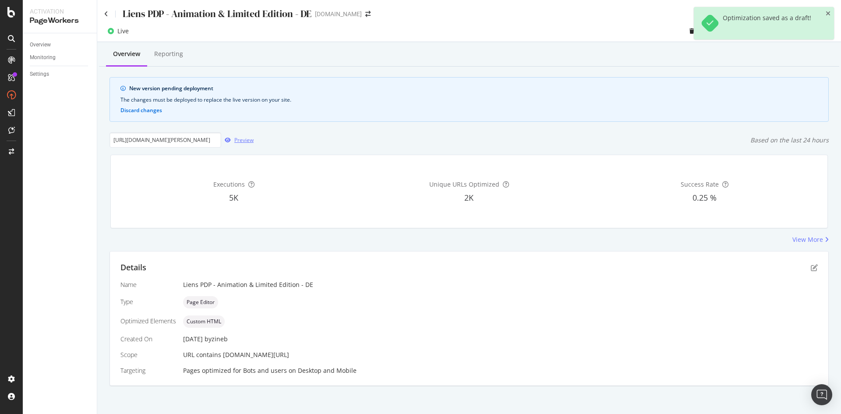
click at [236, 137] on div "Preview" at bounding box center [243, 139] width 19 height 7
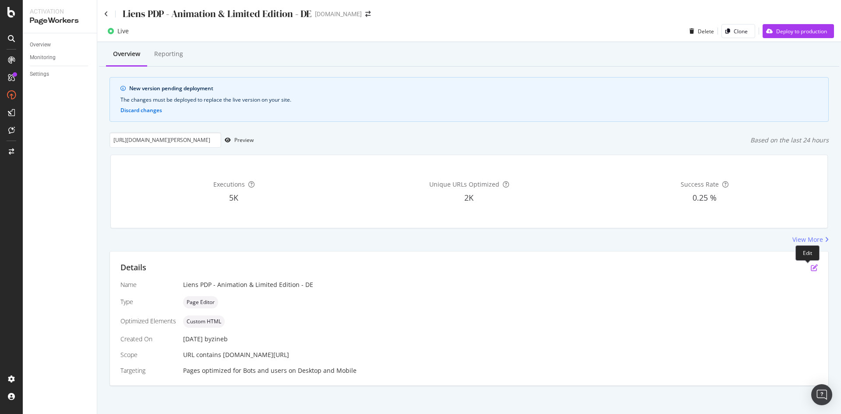
click at [811, 269] on icon "pen-to-square" at bounding box center [814, 267] width 7 height 7
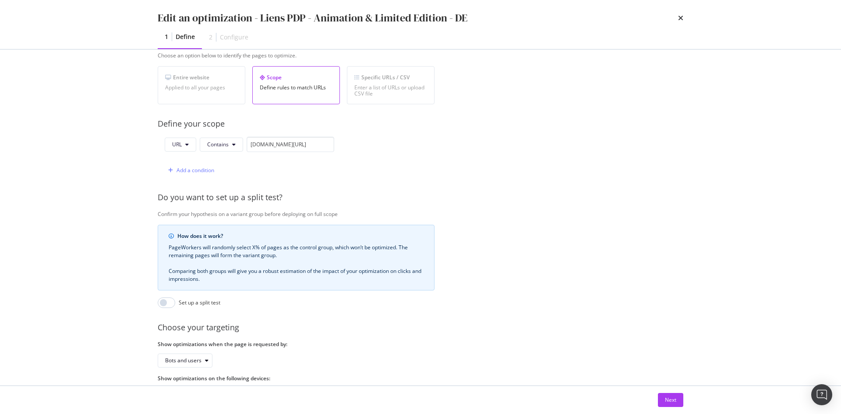
scroll to position [193, 0]
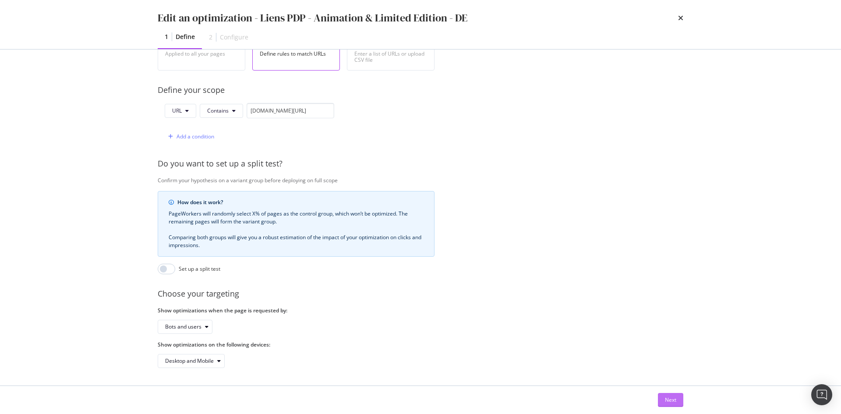
click at [676, 403] on button "Next" at bounding box center [670, 400] width 25 height 14
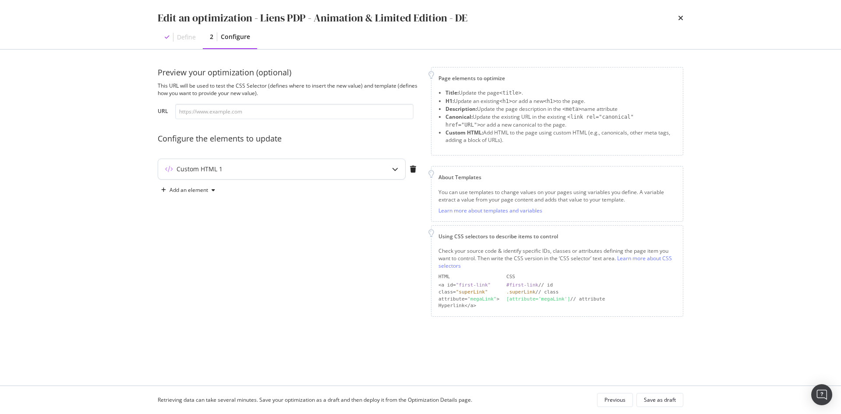
click at [309, 174] on div "Custom HTML 1" at bounding box center [281, 169] width 247 height 20
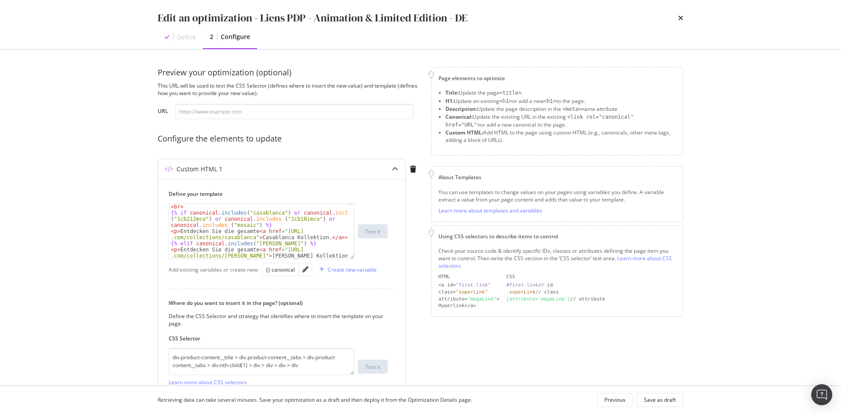
type textarea "<br>"
drag, startPoint x: 188, startPoint y: 206, endPoint x: 168, endPoint y: 209, distance: 20.0
click at [168, 209] on div "Define your template <br> < br > {% if canonical . includes ( "casablanca" ) or…" at bounding box center [281, 304] width 247 height 251
click at [195, 209] on div "< br > {% if canonical . includes ( "casablanca" ) or canonical . includes ( "1…" at bounding box center [258, 231] width 178 height 55
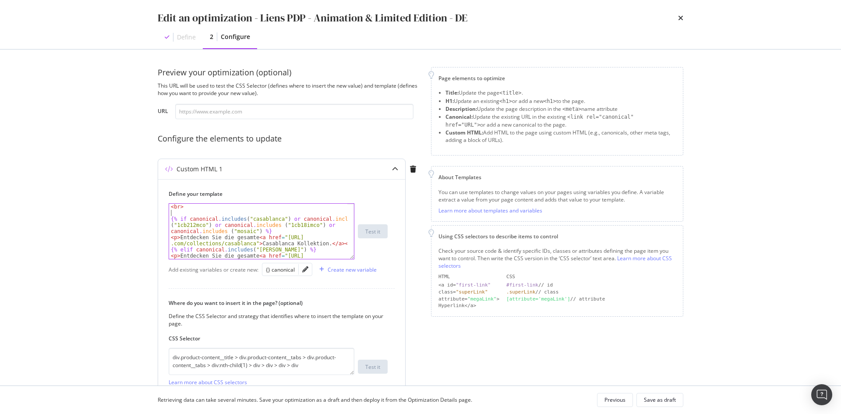
paste textarea "<br>"
type textarea "<br>"
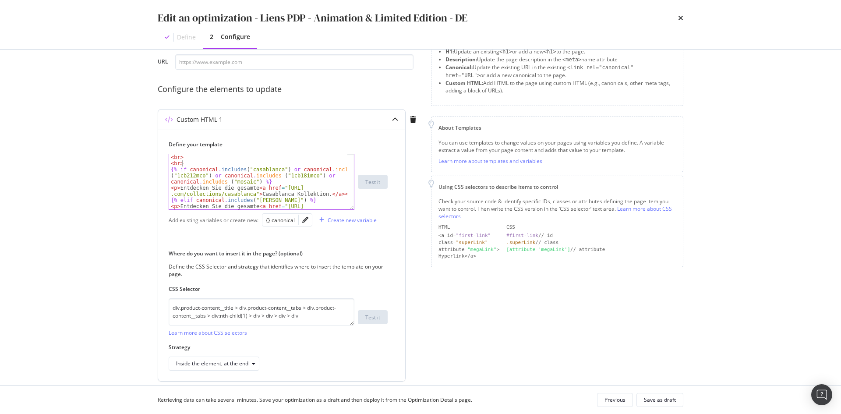
scroll to position [81, 0]
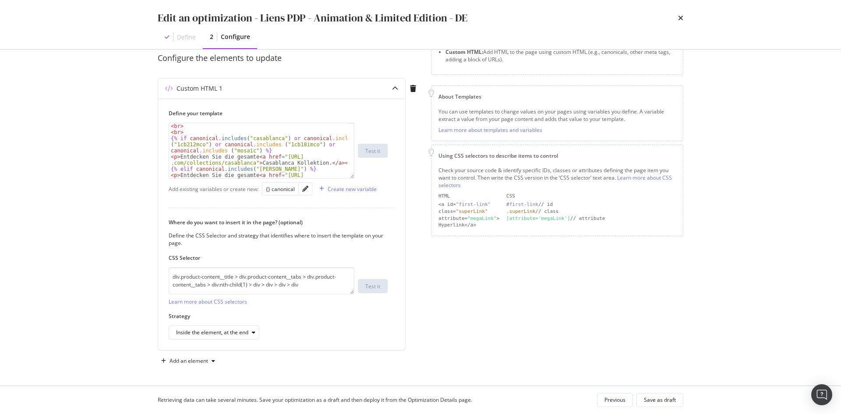
click at [603, 347] on div "Page elements to optimize Title: Update the page <title> . H1: Update an existi…" at bounding box center [557, 177] width 252 height 382
click at [645, 402] on div "Save as draft" at bounding box center [660, 399] width 32 height 7
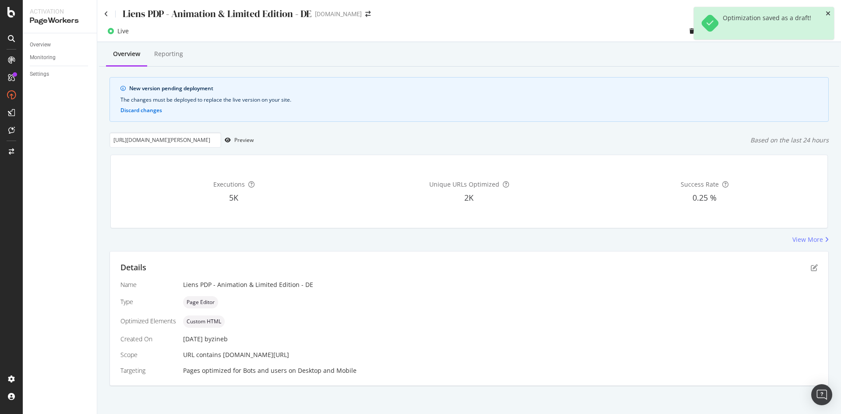
click at [827, 13] on icon "close toast" at bounding box center [828, 14] width 5 height 6
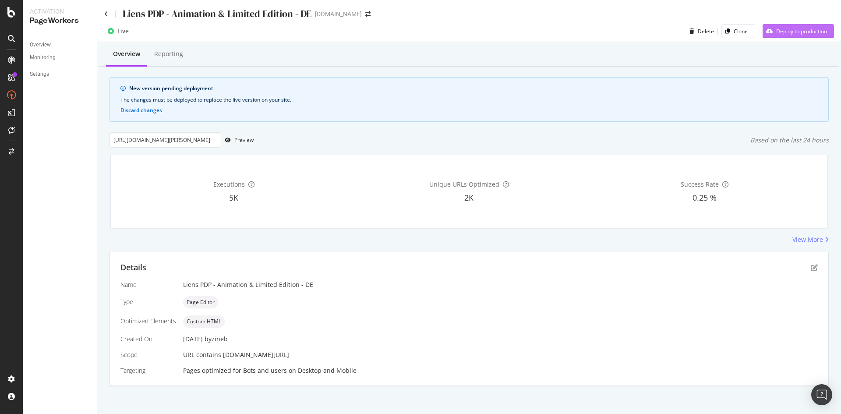
click at [811, 35] on div "Deploy to production" at bounding box center [795, 31] width 64 height 13
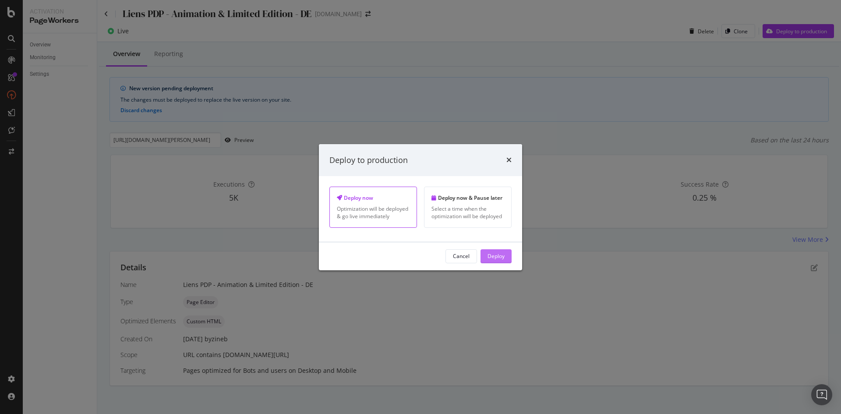
click at [498, 258] on div "Deploy" at bounding box center [496, 255] width 17 height 7
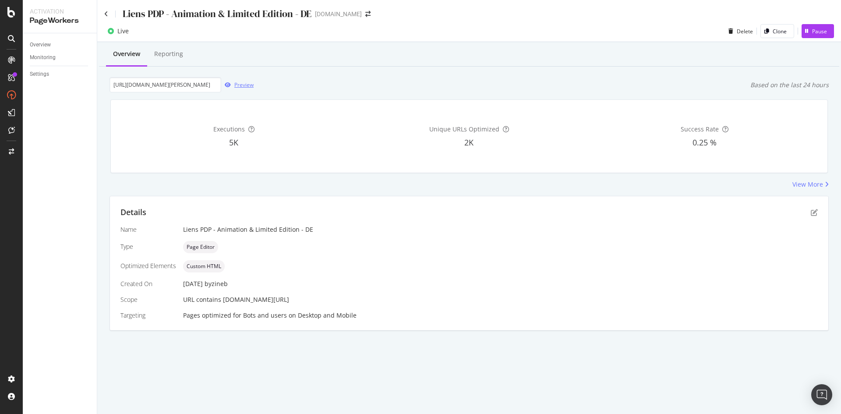
click at [235, 87] on div "Preview" at bounding box center [243, 84] width 19 height 7
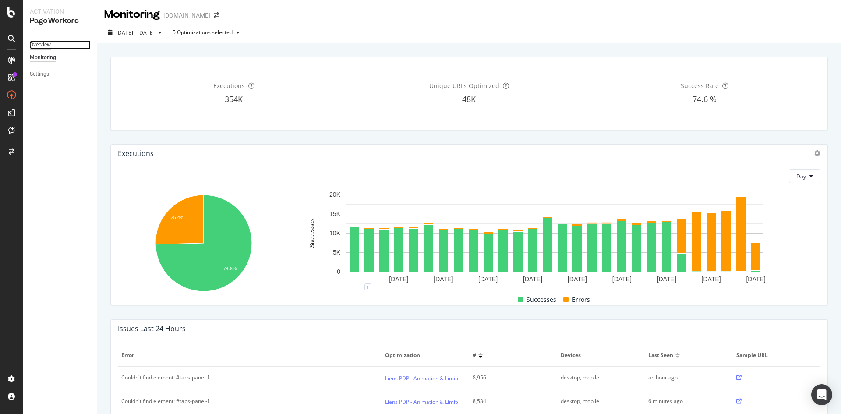
click at [46, 44] on div "Overview" at bounding box center [40, 44] width 21 height 9
click at [39, 42] on div "Overview" at bounding box center [40, 44] width 21 height 9
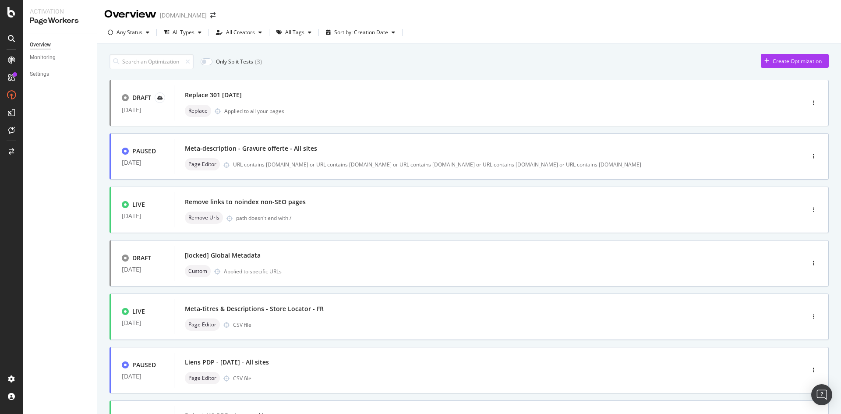
click at [144, 59] on input at bounding box center [152, 61] width 84 height 15
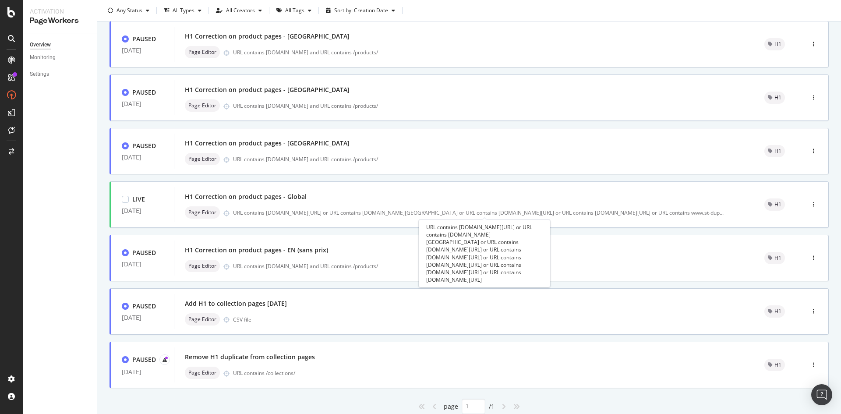
scroll to position [250, 0]
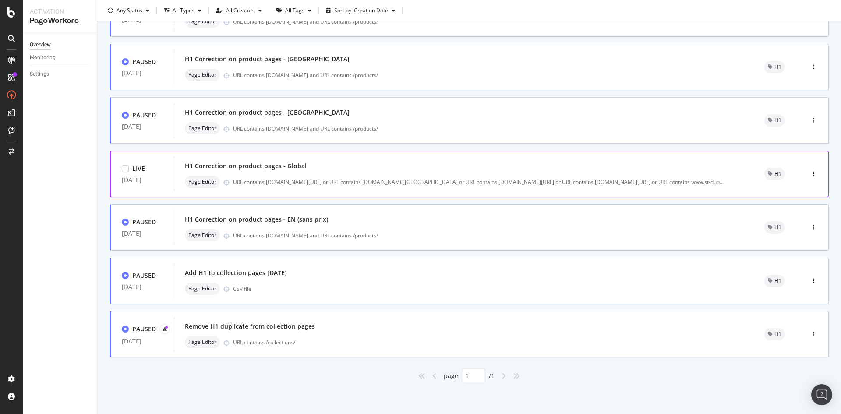
click at [330, 173] on div "H1 Correction on product pages - Global Page Editor URL contains [DOMAIN_NAME][…" at bounding box center [464, 174] width 559 height 28
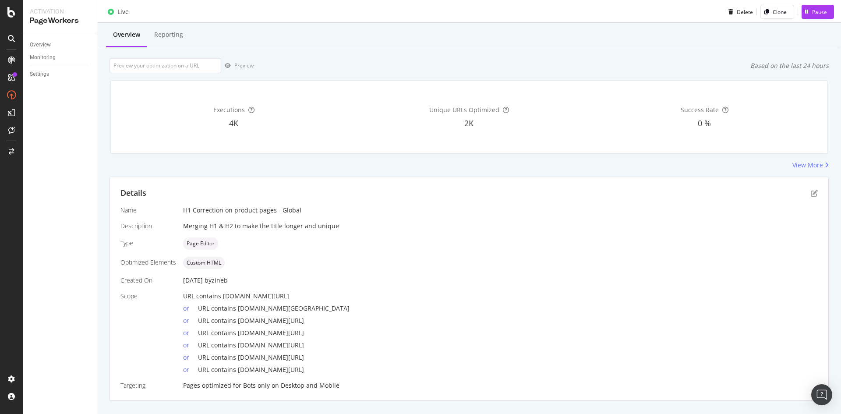
scroll to position [37, 0]
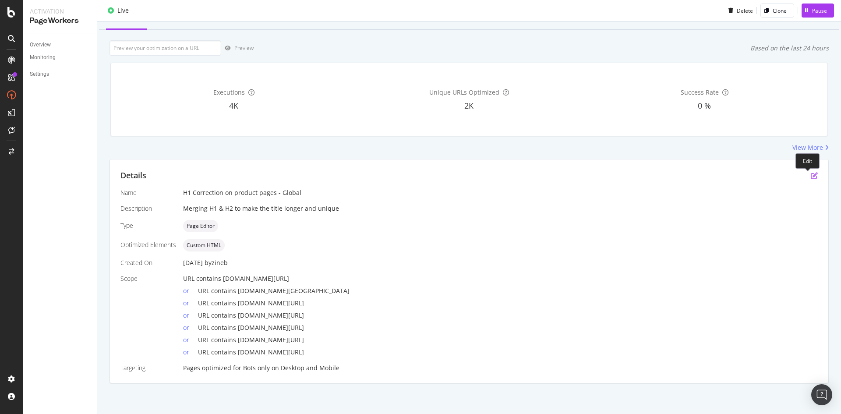
click at [811, 176] on icon "pen-to-square" at bounding box center [814, 175] width 7 height 7
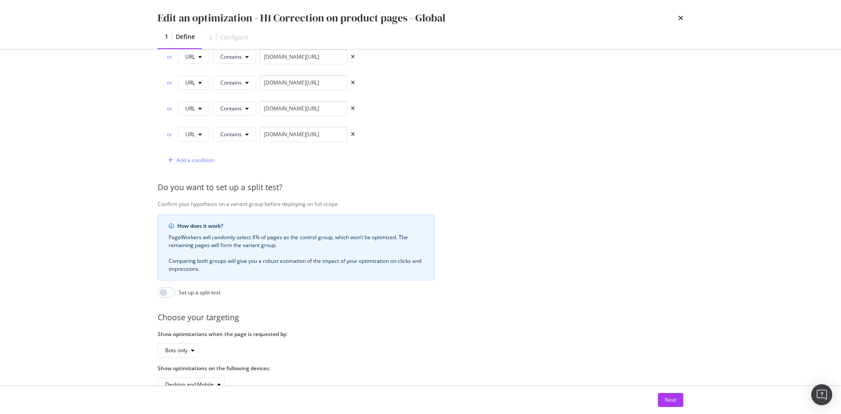
scroll to position [348, 0]
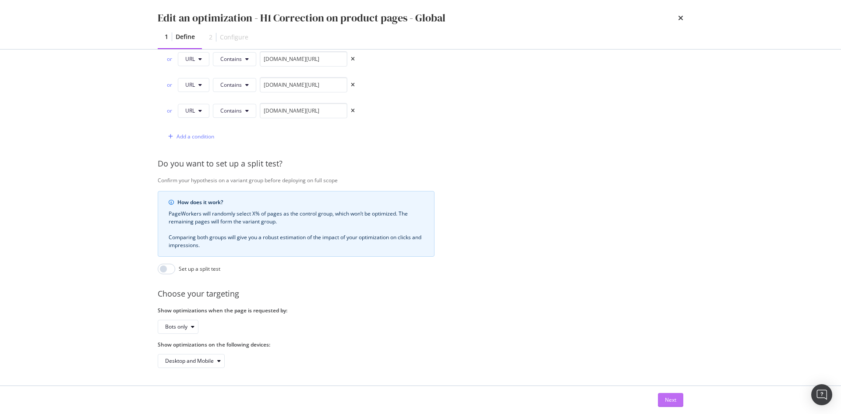
click at [662, 402] on button "Next" at bounding box center [670, 400] width 25 height 14
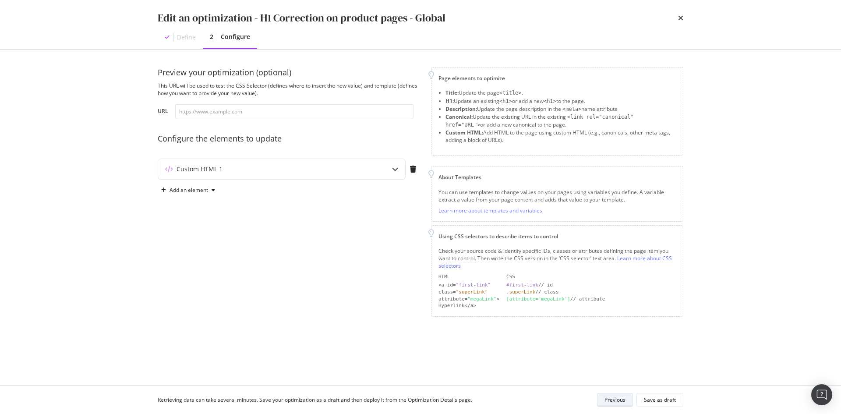
scroll to position [0, 0]
click at [271, 167] on div "Custom HTML 1" at bounding box center [264, 169] width 212 height 9
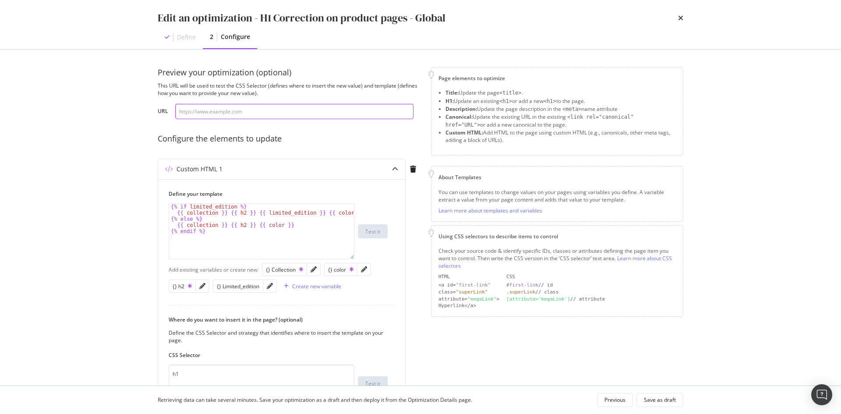
click at [309, 118] on input "modal" at bounding box center [294, 111] width 238 height 15
paste input "https://fr.st-dupont.com/products/le-grand-dupont-1-romeo-y-julieta-rouge-or-c2…"
type input "https://fr.st-dupont.com/products/le-grand-dupont-1-romeo-y-julieta-rouge-or-c2…"
click at [356, 138] on div "Configure the elements to update" at bounding box center [289, 138] width 263 height 11
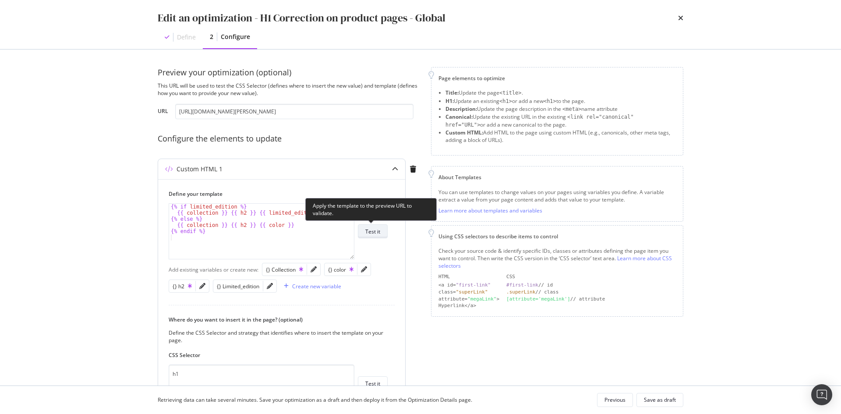
click at [382, 230] on button "Test it" at bounding box center [373, 231] width 30 height 14
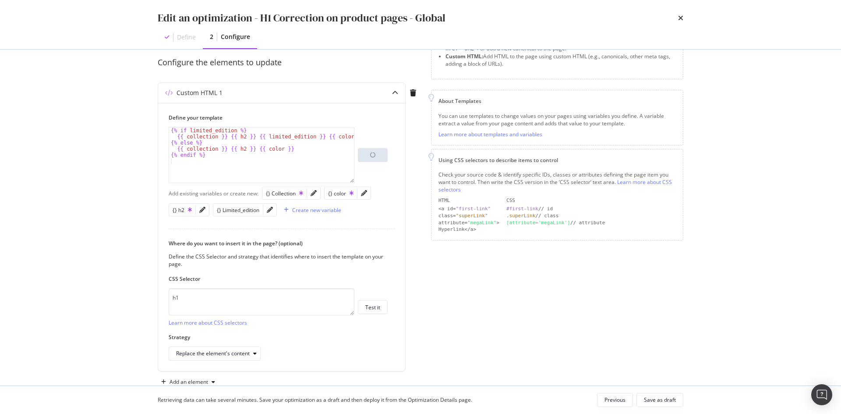
scroll to position [88, 0]
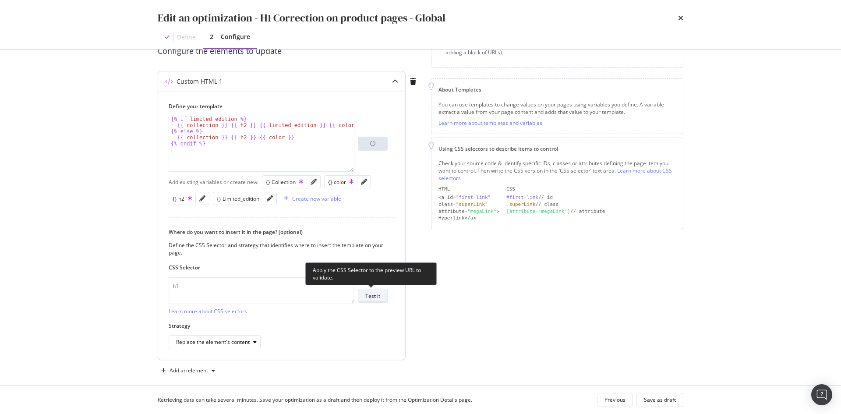
click at [375, 300] on div "Test it" at bounding box center [372, 296] width 15 height 12
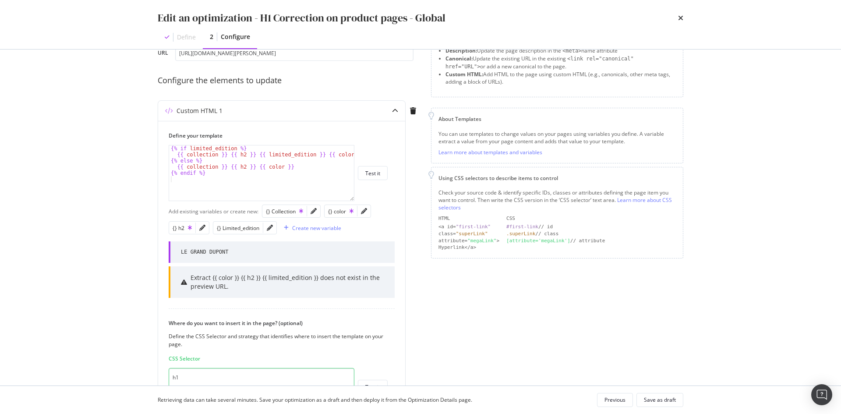
scroll to position [44, 0]
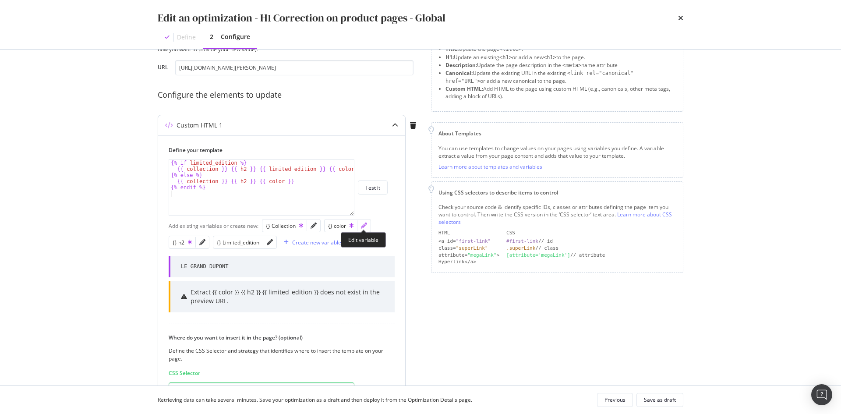
click at [366, 227] on icon "pencil" at bounding box center [364, 226] width 6 height 6
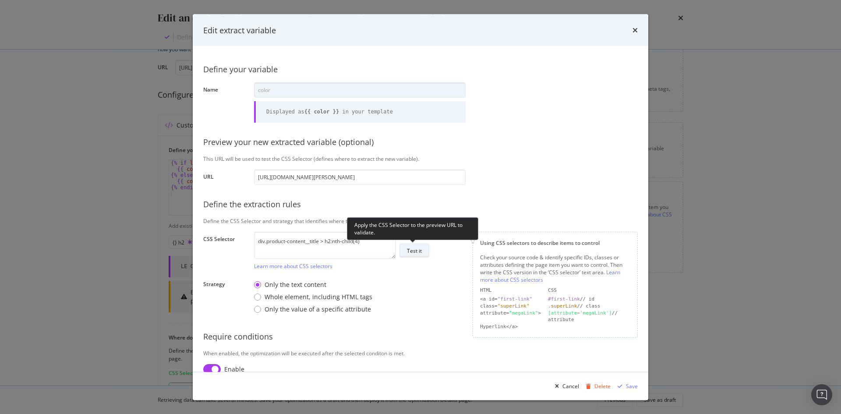
scroll to position [0, 0]
click at [412, 255] on div "Test it" at bounding box center [414, 250] width 15 height 12
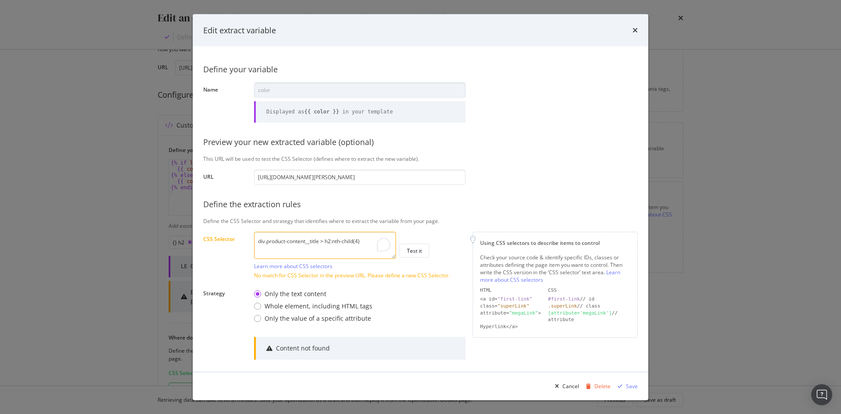
drag, startPoint x: 384, startPoint y: 239, endPoint x: 259, endPoint y: 233, distance: 125.0
click at [259, 233] on textarea "div.product-content__title > h2:nth-child(4)" at bounding box center [325, 244] width 142 height 27
click at [329, 249] on textarea "div.product-content__title > h2:nth-child(4)" at bounding box center [325, 244] width 142 height 27
click at [336, 244] on textarea "div.product-content__title > h2:nth-child(4)" at bounding box center [325, 244] width 142 height 27
drag, startPoint x: 326, startPoint y: 241, endPoint x: 380, endPoint y: 241, distance: 53.9
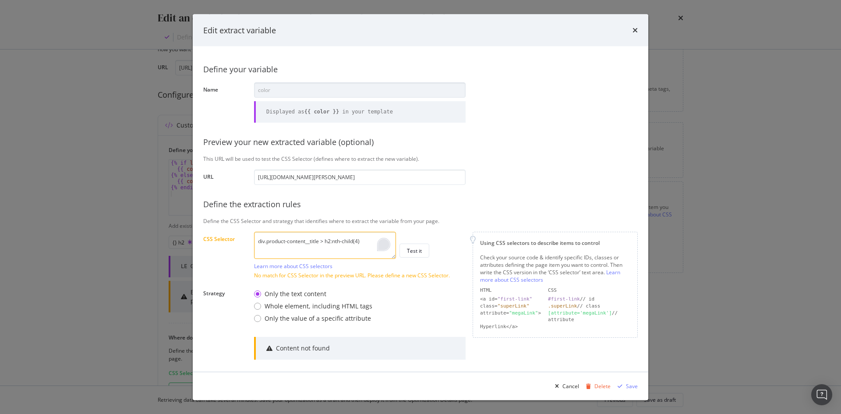
click at [380, 241] on div "div.product-content__title > h2:nth-child(4) Learn more about CSS selectors" at bounding box center [325, 250] width 142 height 38
paste textarea "7"
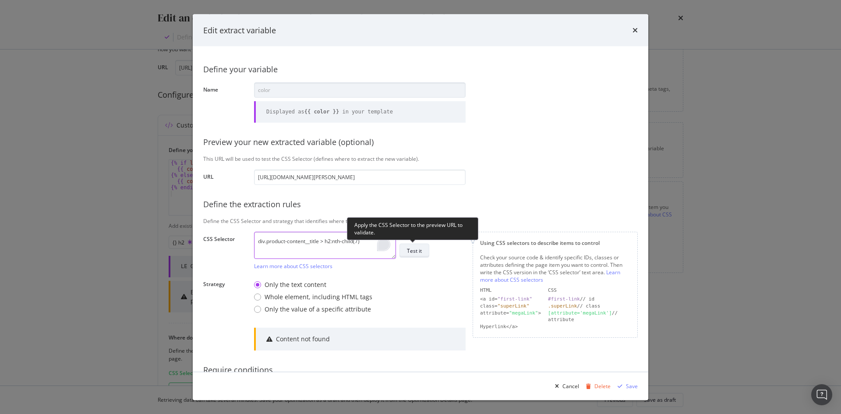
type textarea "div.product-content__title > h2:nth-child(7)"
click at [420, 248] on div "Test it" at bounding box center [414, 250] width 15 height 7
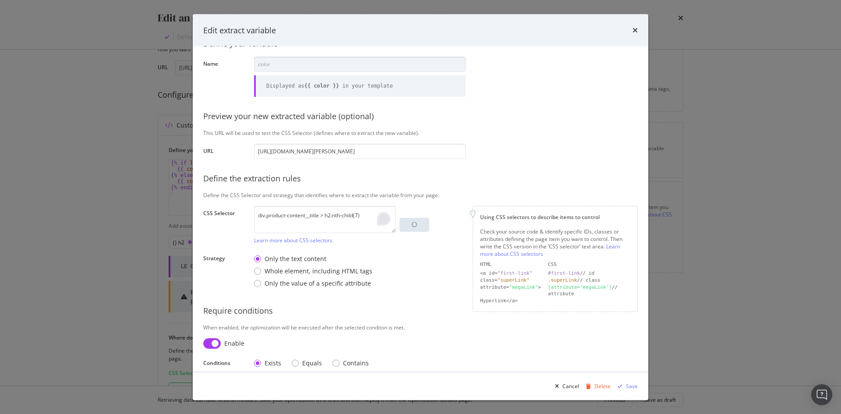
scroll to position [35, 0]
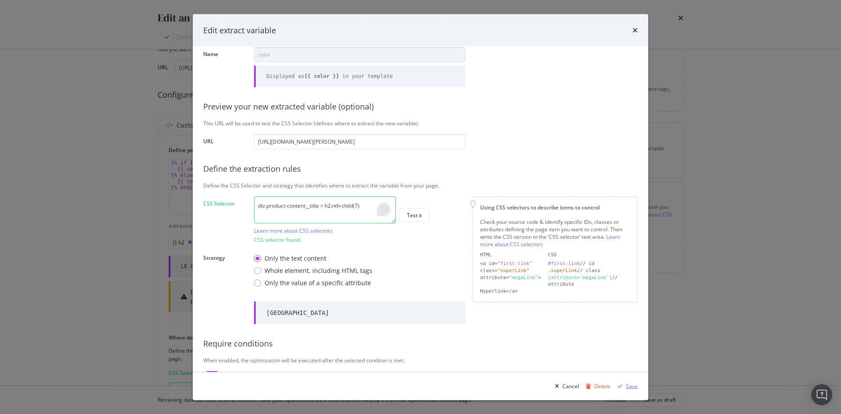
click at [625, 390] on div "Save" at bounding box center [626, 385] width 24 height 13
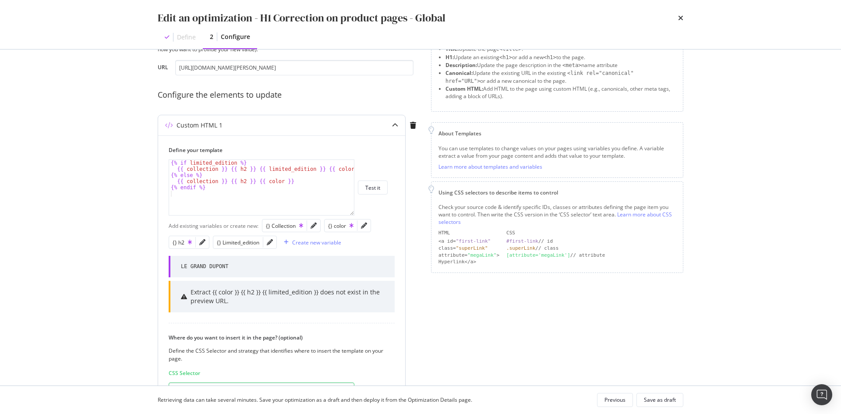
click at [198, 242] on div "modal" at bounding box center [202, 242] width 13 height 12
click at [203, 243] on icon "pencil" at bounding box center [202, 242] width 6 height 6
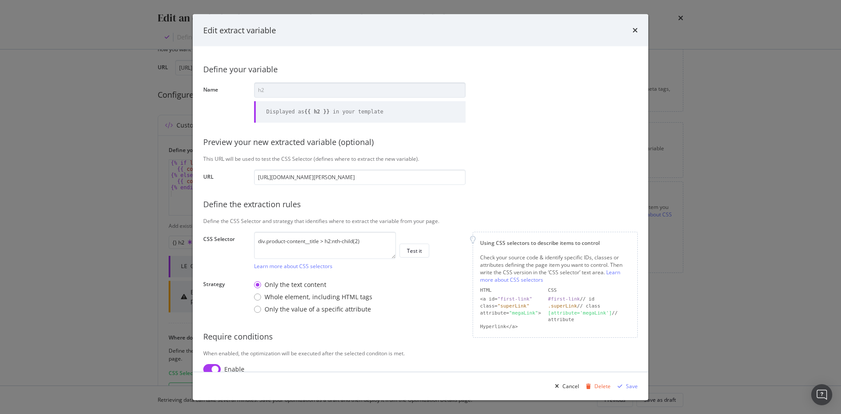
scroll to position [0, 0]
drag, startPoint x: 375, startPoint y: 238, endPoint x: 252, endPoint y: 228, distance: 123.9
click at [252, 228] on div "Define your variable Name h2 Displayed as {{ h2 }} in your template Preview you…" at bounding box center [420, 227] width 435 height 340
paste textarea "5"
type textarea "div.product-content__title > h2:nth-child(5)"
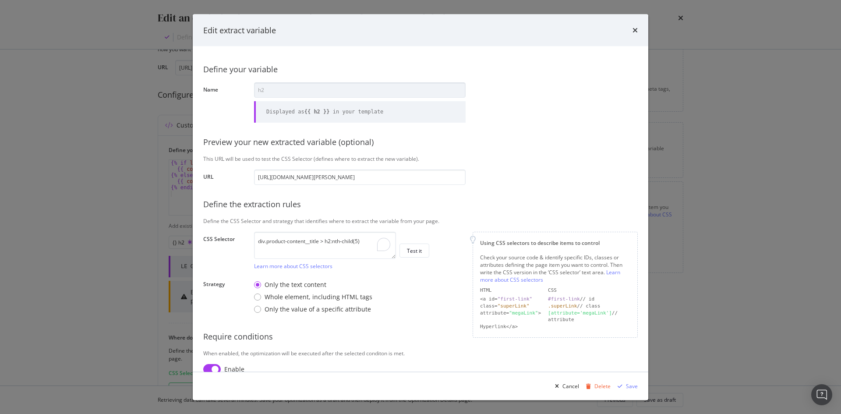
click at [436, 232] on div "div.product-content__title > h2:nth-child(5) Learn more about CSS selectors Tes…" at bounding box center [360, 250] width 212 height 38
click at [411, 256] on div "Test it" at bounding box center [414, 250] width 15 height 12
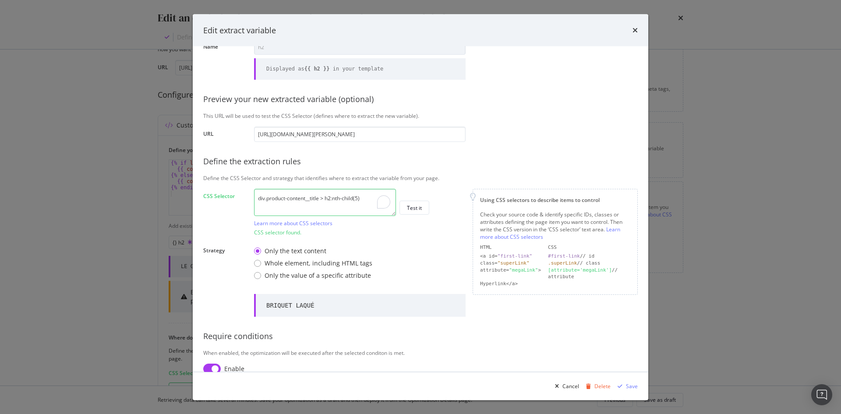
scroll to position [78, 0]
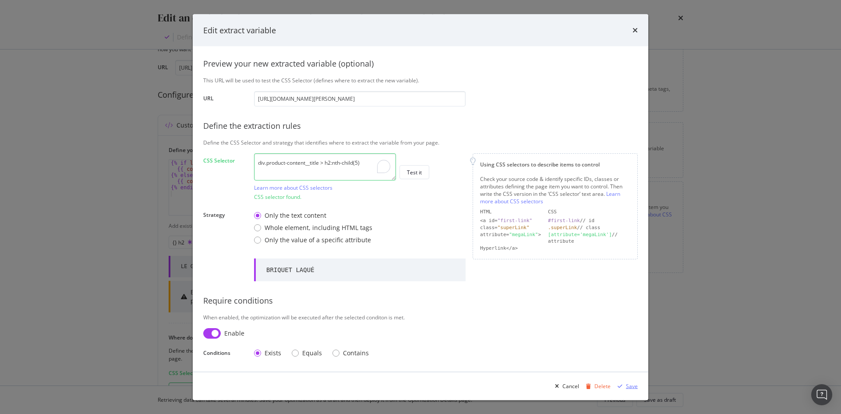
click at [637, 387] on div "Save" at bounding box center [632, 385] width 12 height 7
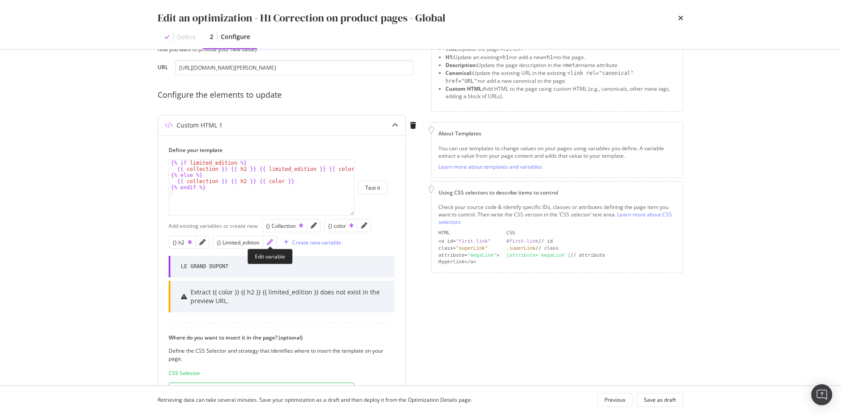
click at [271, 241] on icon "pencil" at bounding box center [270, 242] width 6 height 6
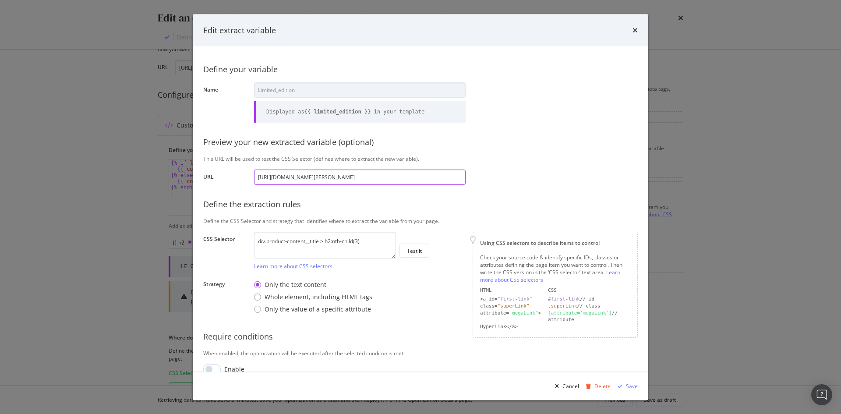
scroll to position [0, 0]
drag, startPoint x: 376, startPoint y: 244, endPoint x: 264, endPoint y: 240, distance: 112.2
click at [264, 240] on textarea "div.product-content__title > h2:nth-child(3)" at bounding box center [325, 244] width 142 height 27
paste textarea "<h2 class="title-product-name"> romeo y julieta </h2>"
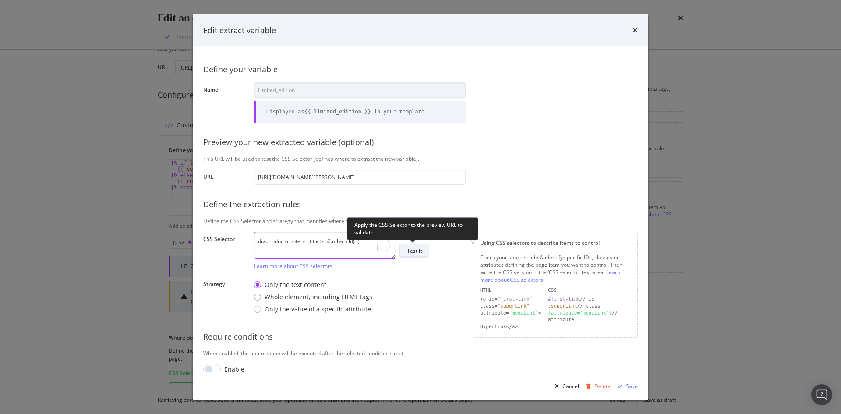
paste textarea "#shopify-section-template--21636043506002__st_main_product_meta_fY76wp > div.pr…"
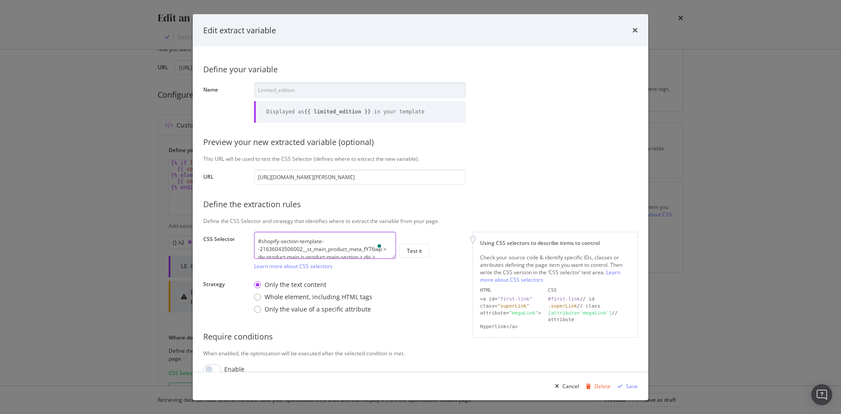
drag, startPoint x: 372, startPoint y: 246, endPoint x: 207, endPoint y: 210, distance: 169.0
click at [207, 210] on div "Define your variable Name Limited_edition Displayed as {{ limited_edition }} in…" at bounding box center [420, 216] width 435 height 318
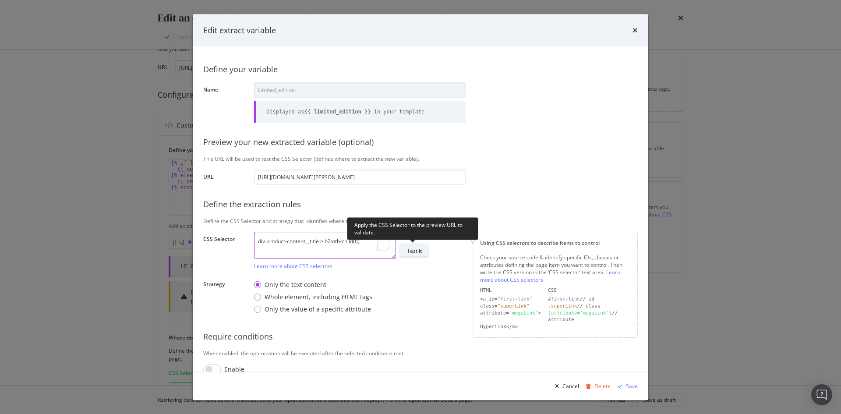
type textarea "div.product-content__title > h2:nth-child(6)"
click at [413, 247] on div "Test it" at bounding box center [414, 250] width 15 height 7
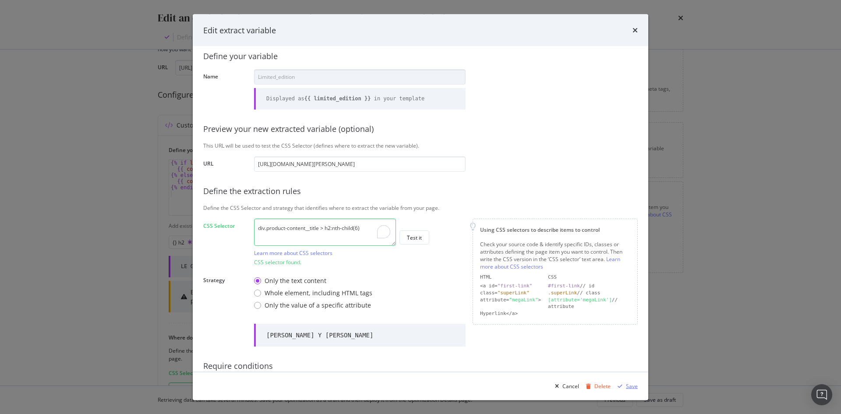
click at [628, 385] on div "Save" at bounding box center [632, 385] width 12 height 7
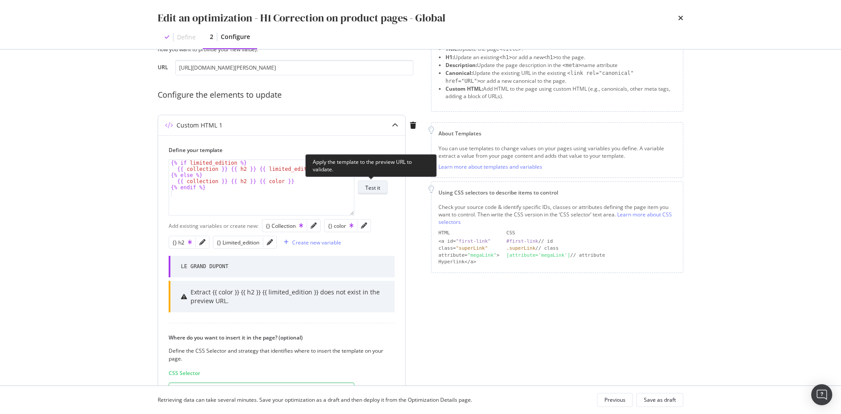
click at [365, 189] on div "Test it" at bounding box center [372, 187] width 15 height 7
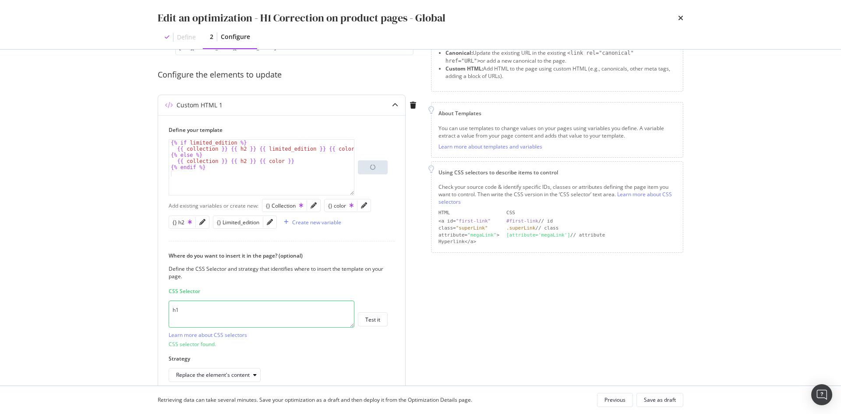
scroll to position [0, 0]
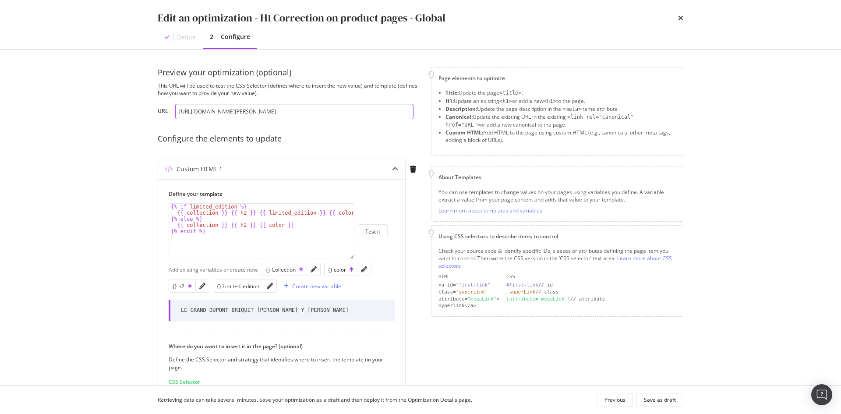
click at [319, 112] on input "https://fr.st-dupont.com/products/le-grand-dupont-1-romeo-y-julieta-rouge-or-c2…" at bounding box center [294, 111] width 238 height 15
paste input "stylo-roller-line-d-eternity-xl-guilloche-sous-laque-bleue-420008x"
type input "https://fr.st-dupont.com/products/stylo-roller-line-d-eternity-xl-guilloche-sou…"
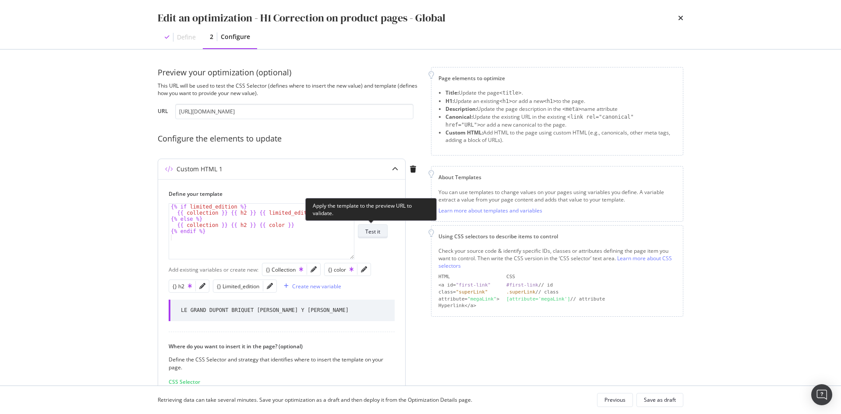
click at [365, 232] on div "Test it" at bounding box center [372, 231] width 15 height 7
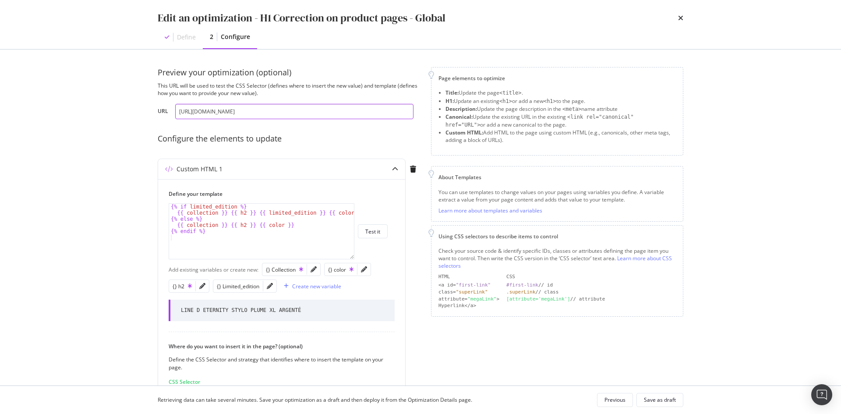
click at [298, 107] on input "https://fr.st-dupont.com/products/stylo-roller-line-d-eternity-xl-guilloche-sou…" at bounding box center [294, 111] width 238 height 15
paste input "modal"
paste input "https://it.st-dupont.com/products/custodia-3-sigari-romeo-y-julieta-rosso-183350"
type input "https://it.st-dupont.com/products/custodia-3-sigari-romeo-y-julieta-rosso-183350"
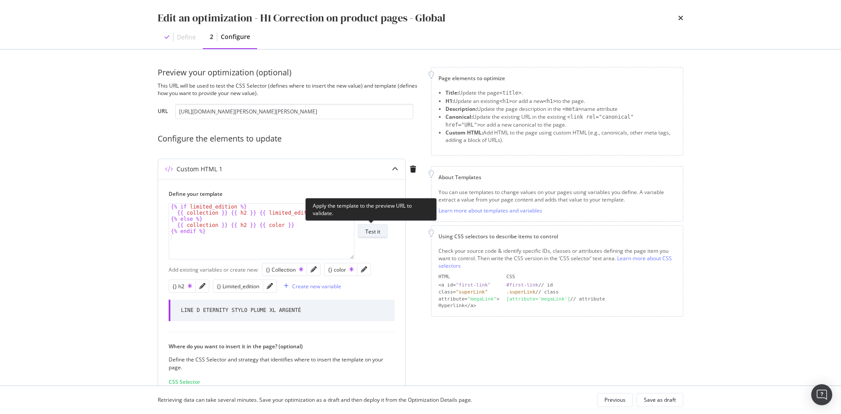
click at [375, 225] on button "Test it" at bounding box center [373, 231] width 30 height 14
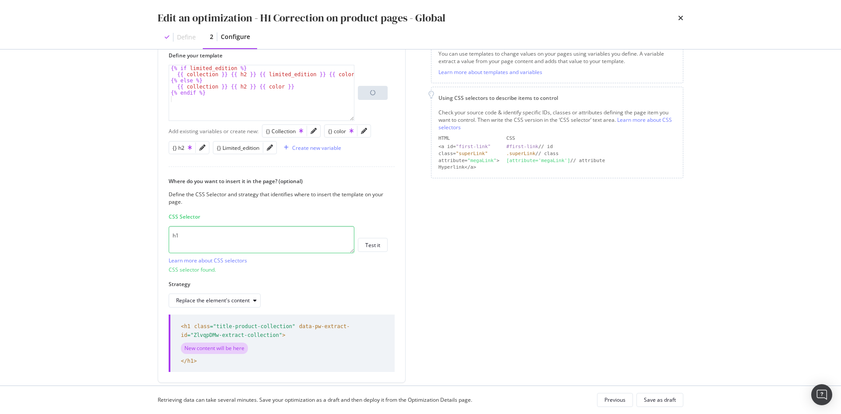
scroll to position [170, 0]
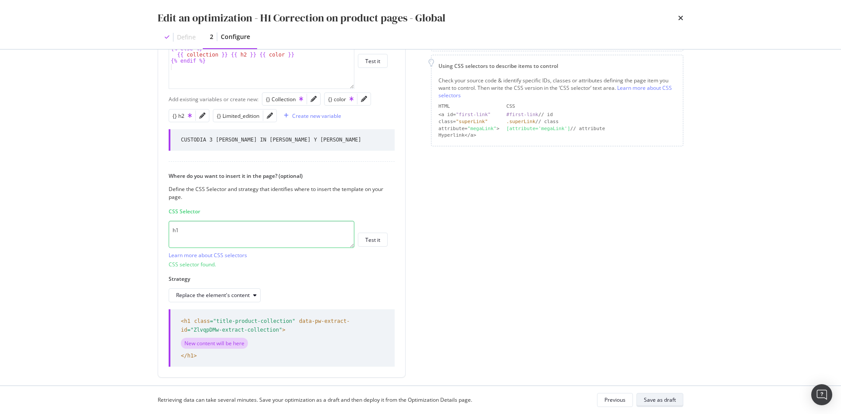
click at [640, 405] on button "Save as draft" at bounding box center [660, 400] width 47 height 14
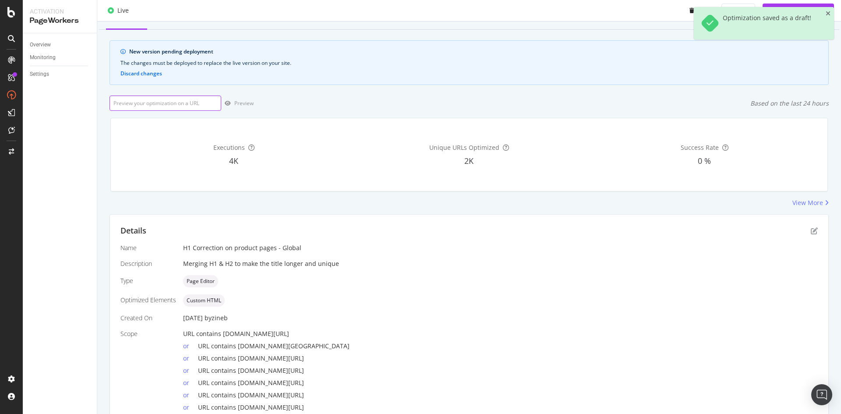
click at [179, 103] on input "url" at bounding box center [166, 103] width 112 height 15
paste input "https://it.st-dupont.com/products/custodia-3-sigari-romeo-y-julieta-rosso-183350"
click at [828, 15] on icon "close toast" at bounding box center [828, 14] width 5 height 6
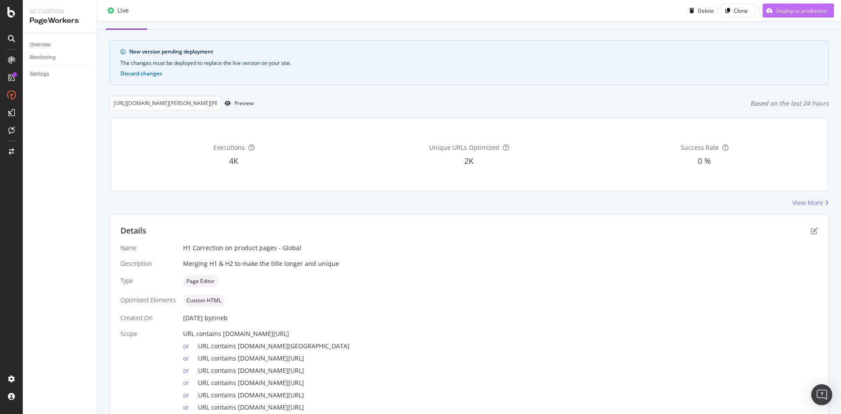
click at [808, 13] on div "Deploy to production" at bounding box center [801, 10] width 51 height 7
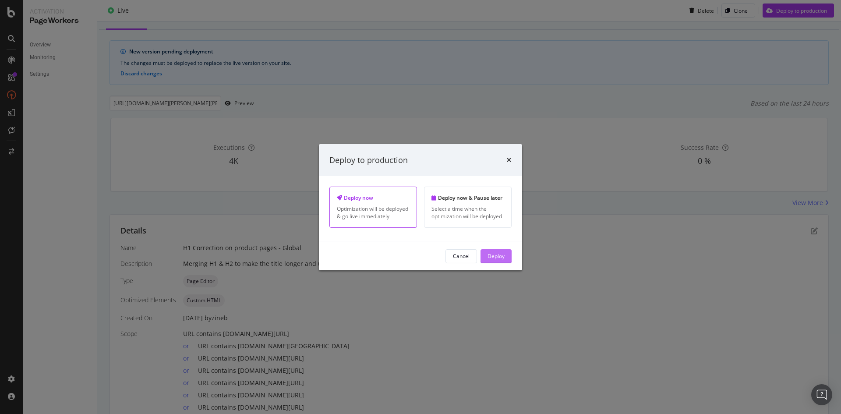
click at [501, 260] on div "Deploy" at bounding box center [496, 255] width 17 height 7
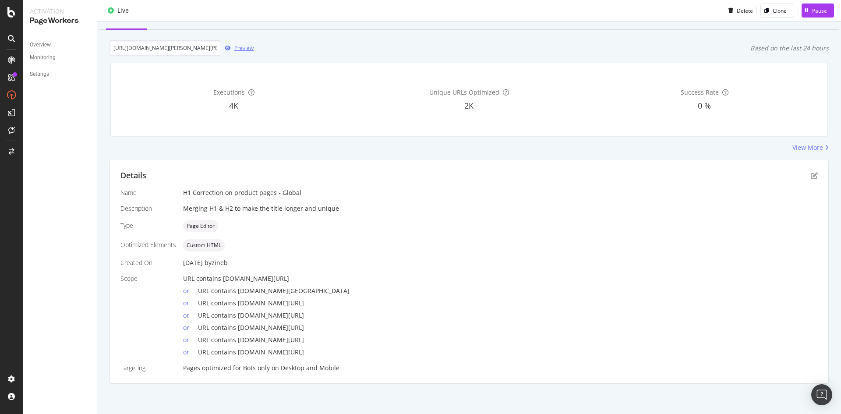
click at [236, 48] on div "Preview" at bounding box center [243, 47] width 19 height 7
click at [240, 49] on div "Preview" at bounding box center [243, 47] width 19 height 7
click at [205, 54] on input "https://it.st-dupont.com/products/custodia-3-sigari-romeo-y-julieta-rosso-183350" at bounding box center [166, 47] width 112 height 15
paste input "accendino-biggy-1872-monogram-bordeaux-025078b"
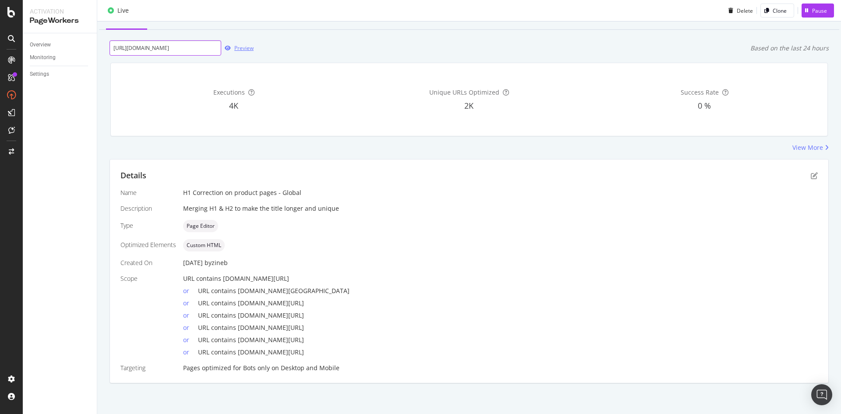
type input "https://it.st-dupont.com/products/accendino-biggy-1872-monogram-bordeaux-025078b"
click at [251, 49] on div "Preview" at bounding box center [243, 47] width 19 height 7
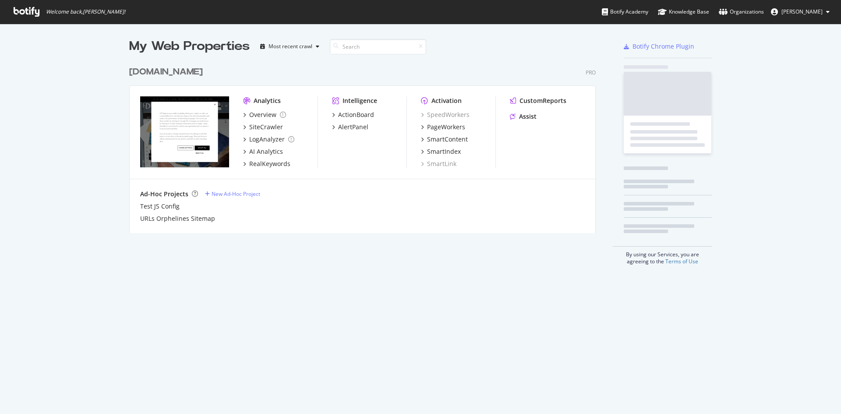
scroll to position [171, 467]
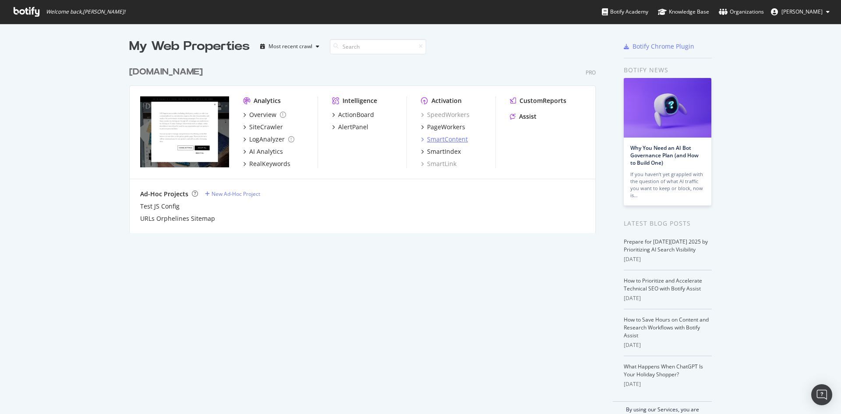
click at [447, 142] on div "SmartContent" at bounding box center [447, 139] width 41 height 9
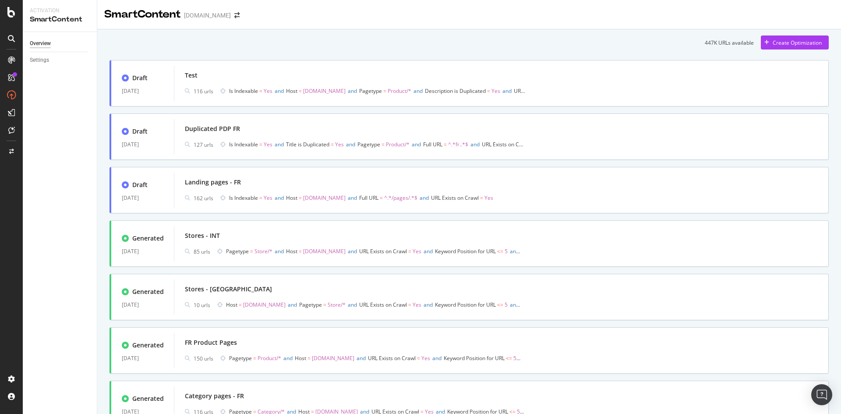
click at [445, 69] on div "Test 116 urls Is Indexable = Yes and Host = [DOMAIN_NAME] and Pagetype = Produc…" at bounding box center [501, 83] width 655 height 35
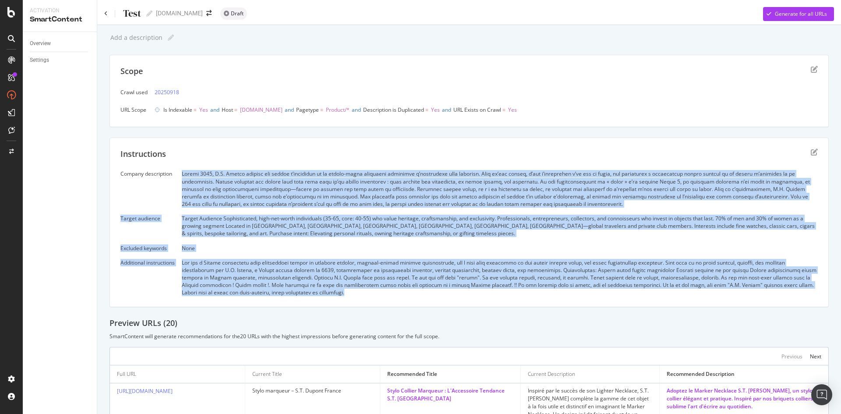
drag, startPoint x: 183, startPoint y: 174, endPoint x: 368, endPoint y: 293, distance: 220.3
click at [368, 293] on div "Company description Target audience Target Audience Sophisticated, high-net-wor…" at bounding box center [468, 233] width 697 height 126
click at [368, 292] on div at bounding box center [500, 278] width 636 height 38
